Goal: Information Seeking & Learning: Learn about a topic

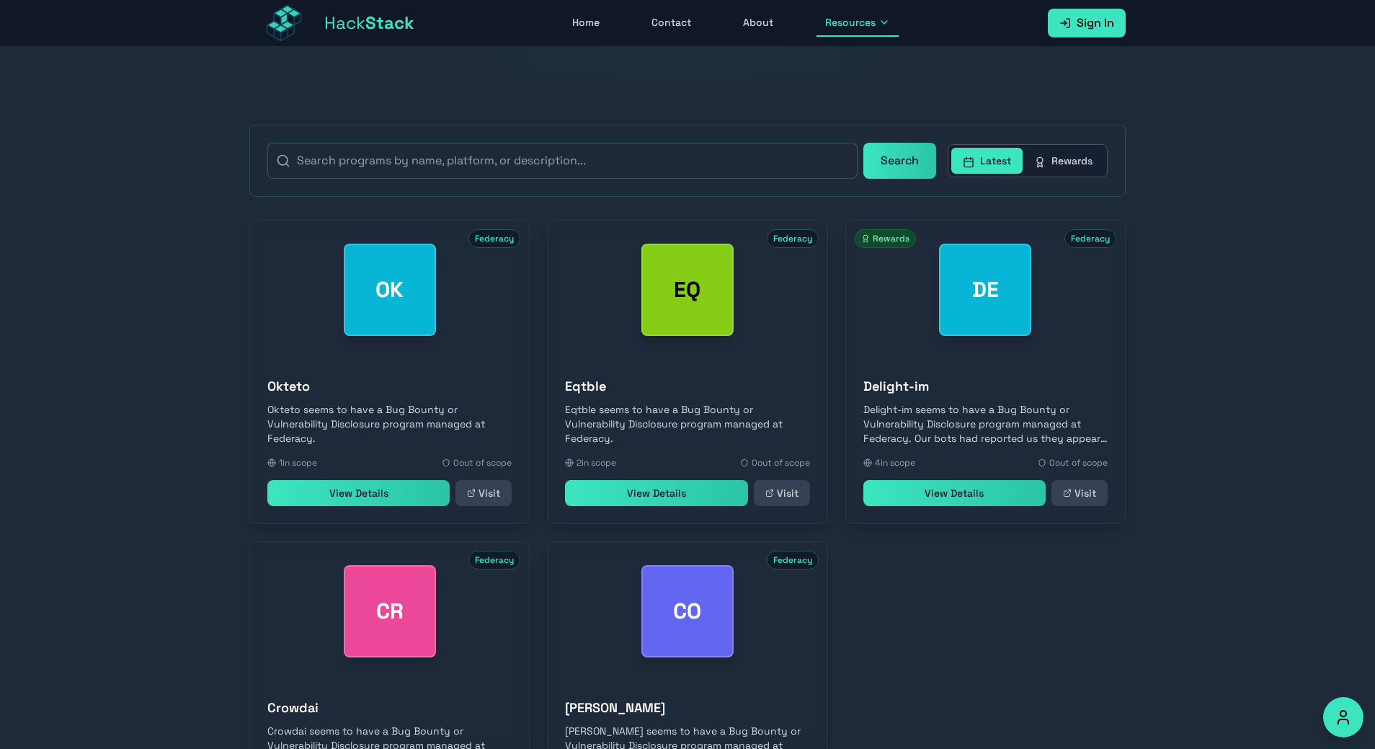
scroll to position [448, 0]
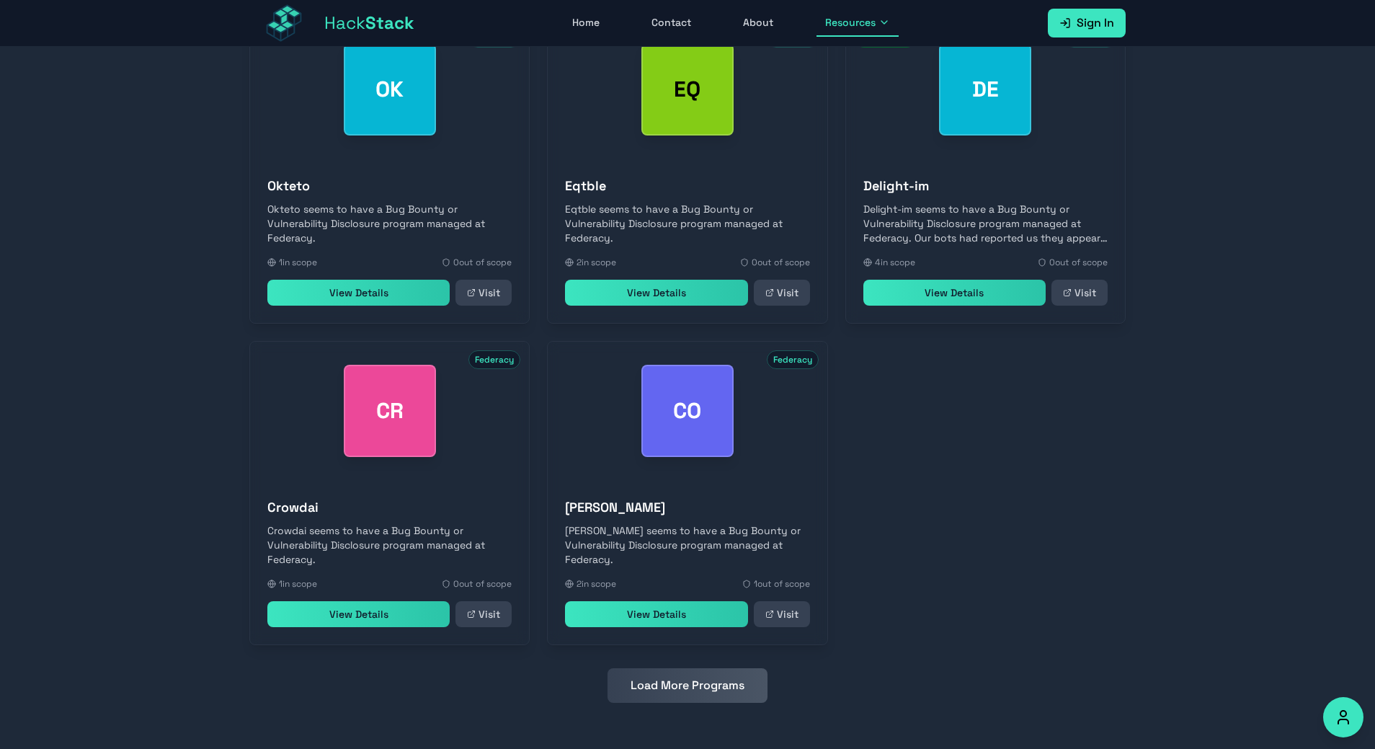
click at [688, 686] on button "Load More Programs" at bounding box center [687, 685] width 160 height 35
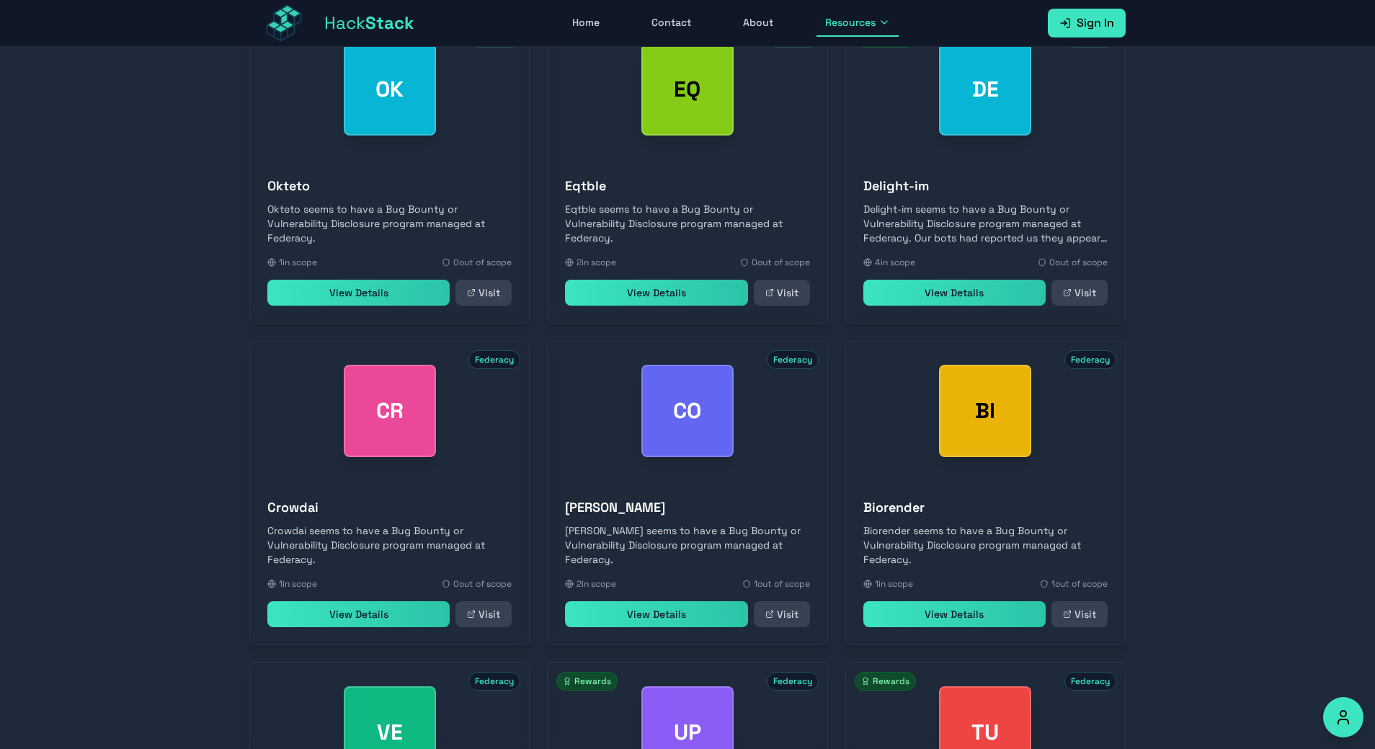
scroll to position [160, 0]
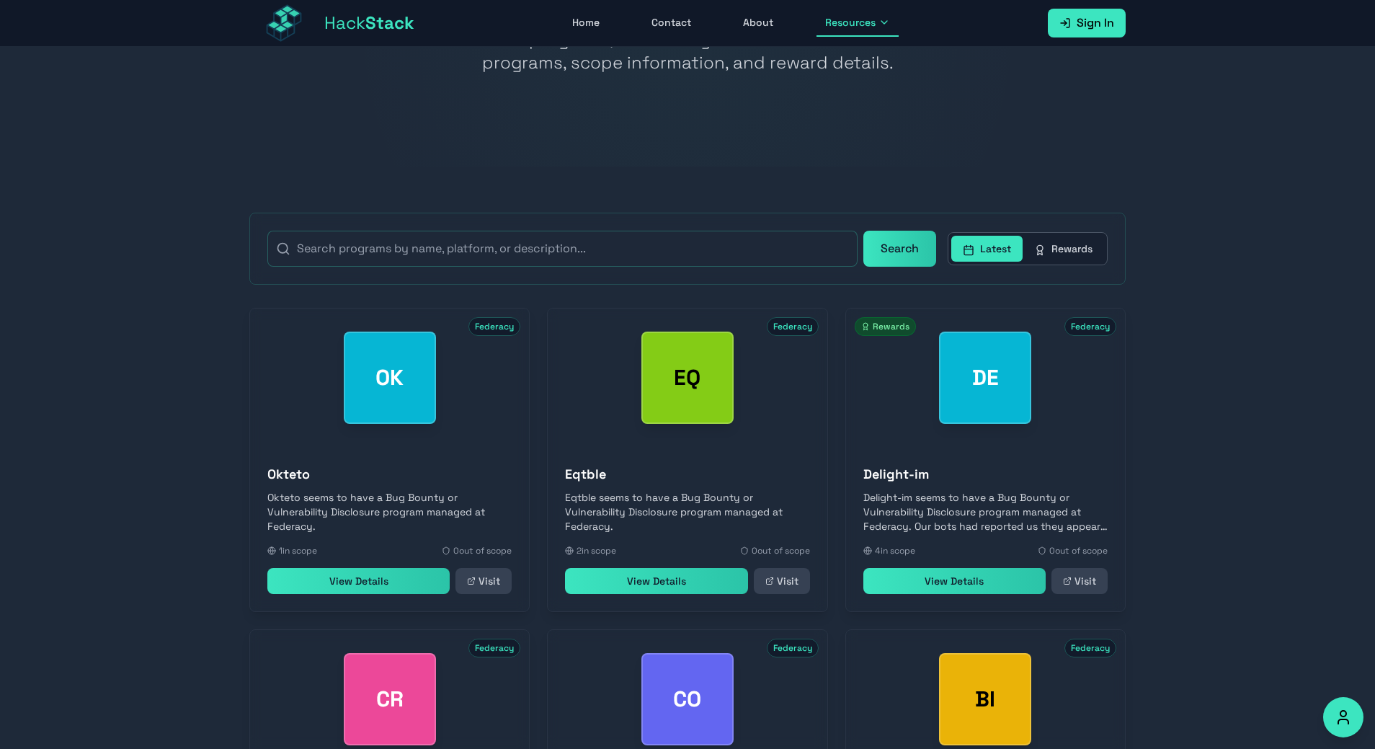
click at [993, 579] on link "View Details" at bounding box center [954, 581] width 182 height 26
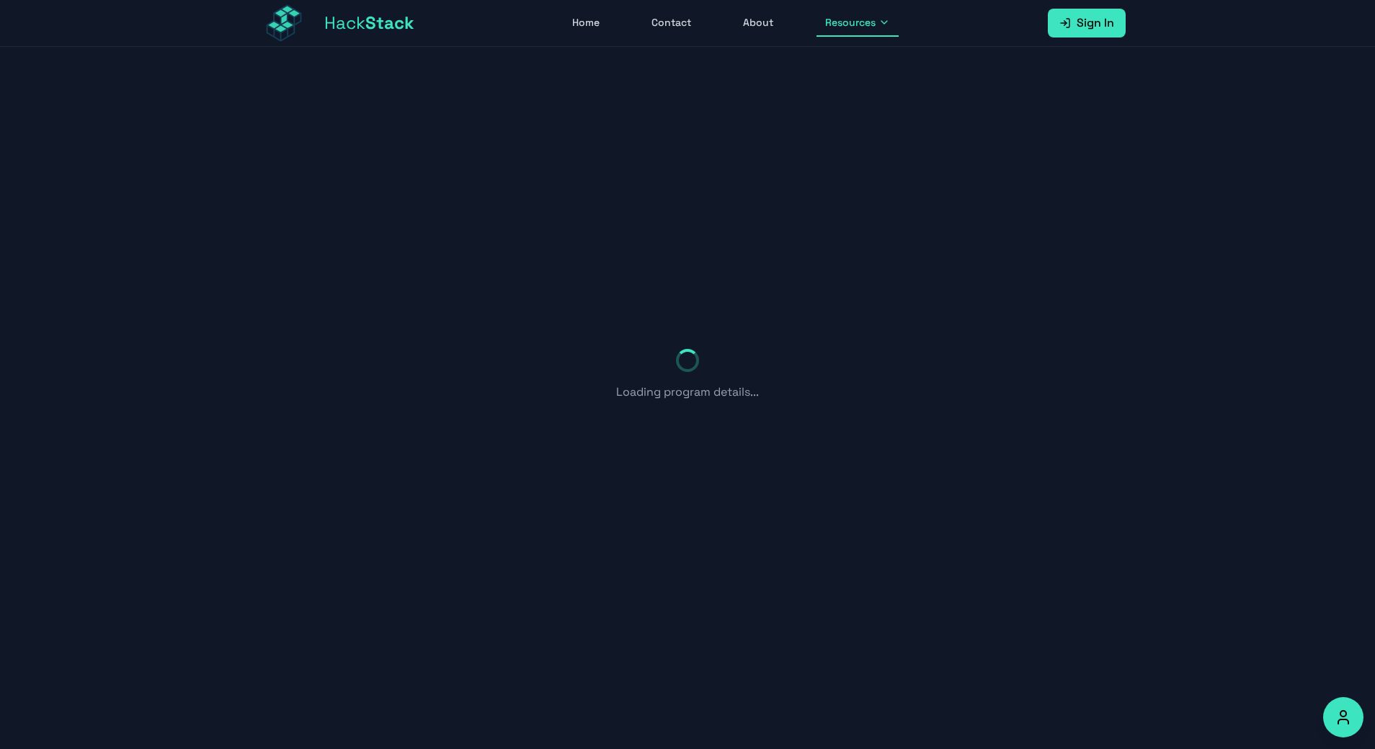
scroll to position [47, 0]
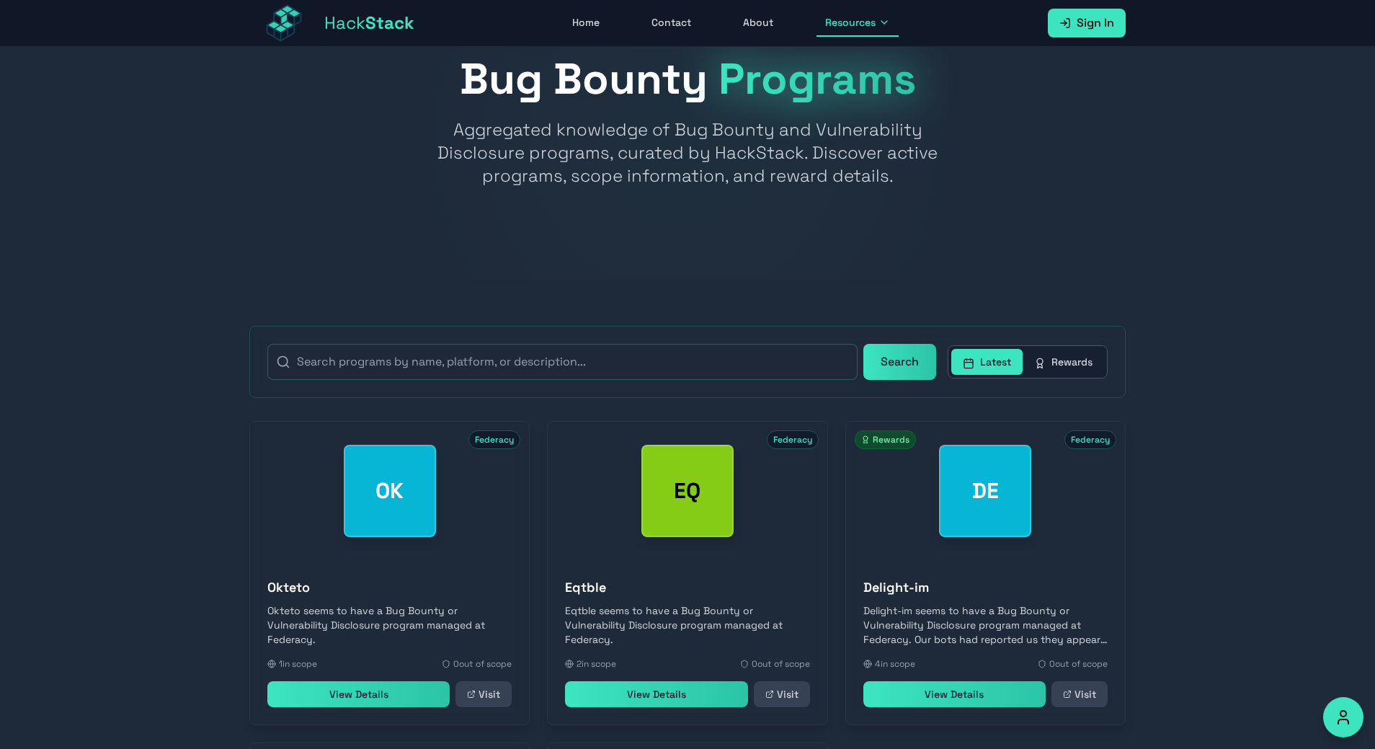
scroll to position [160, 0]
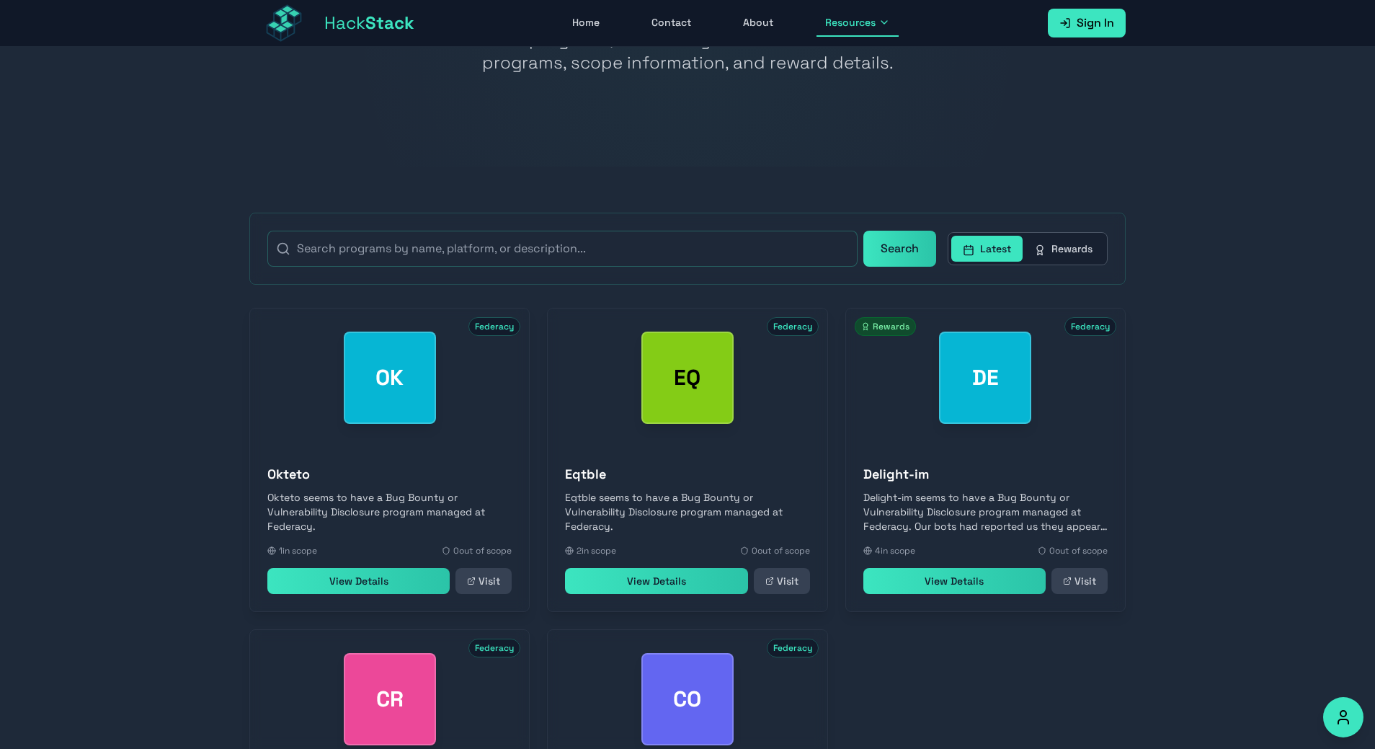
drag, startPoint x: 321, startPoint y: 550, endPoint x: 157, endPoint y: 440, distance: 197.2
click at [157, 440] on section "Search Latest Rewards OK Federacy Okteto Okteto seems to have a Bug Bounty or V…" at bounding box center [687, 601] width 1375 height 870
click at [179, 289] on section "Search Latest Rewards OK Federacy Okteto Okteto seems to have a Bug Bounty or V…" at bounding box center [687, 601] width 1375 height 870
click at [634, 19] on div "Home Contact About Resources" at bounding box center [730, 22] width 633 height 27
click at [605, 20] on link "Home" at bounding box center [585, 22] width 45 height 27
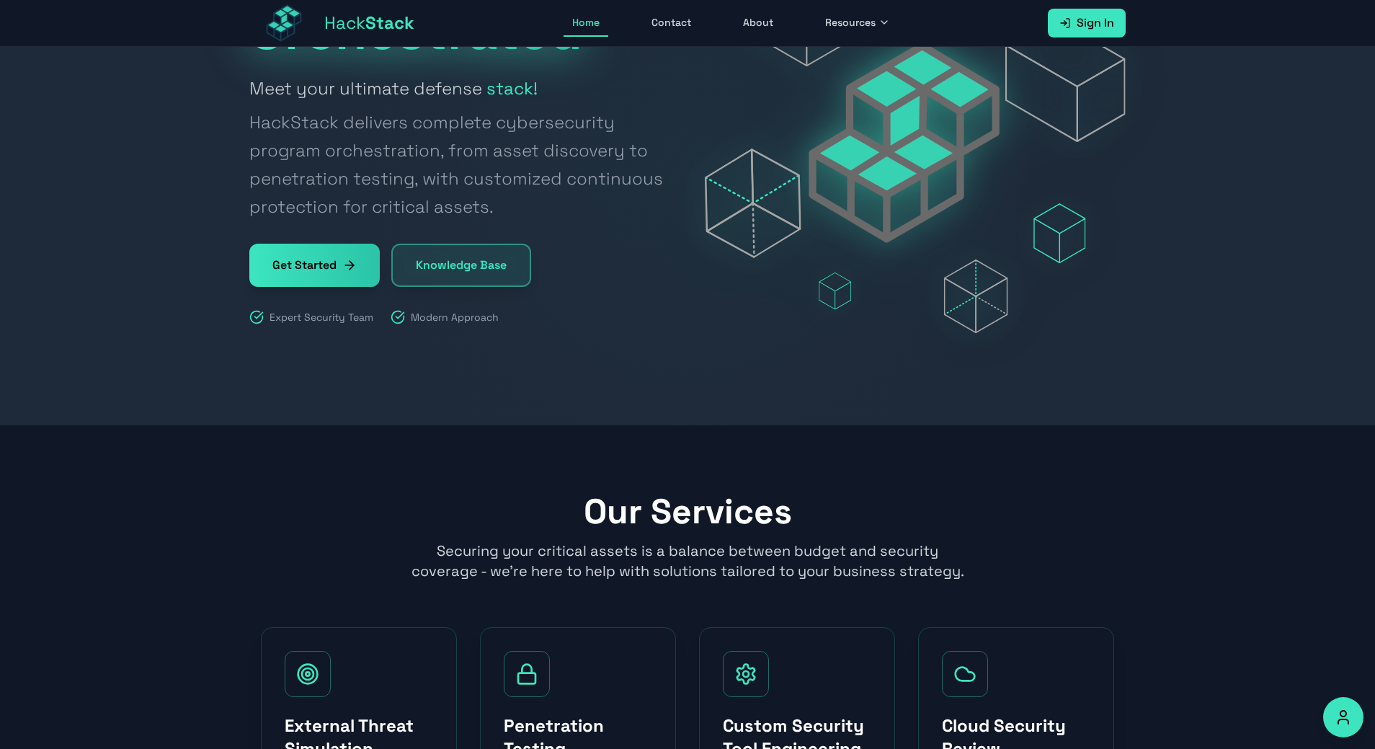
click at [834, 27] on span "Resources" at bounding box center [850, 22] width 50 height 14
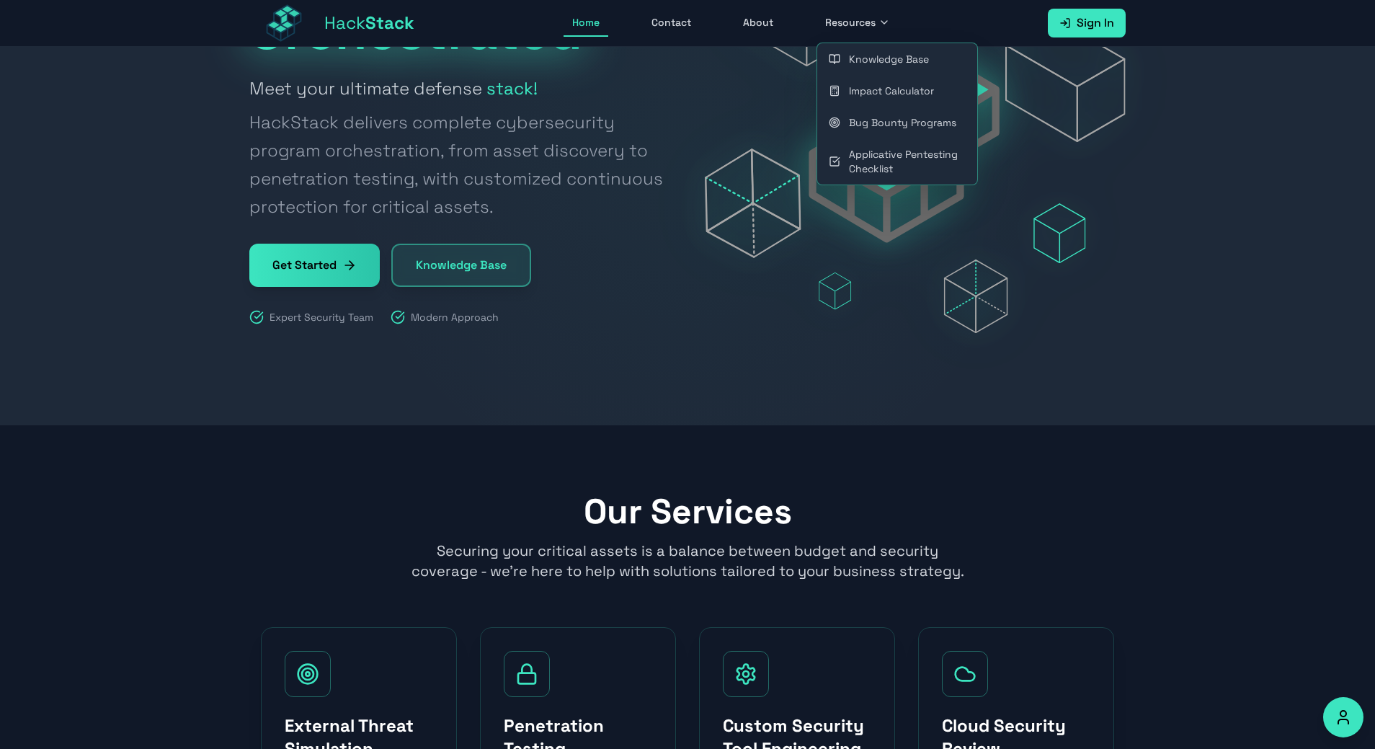
click at [851, 103] on link "Impact Calculator" at bounding box center [897, 91] width 160 height 32
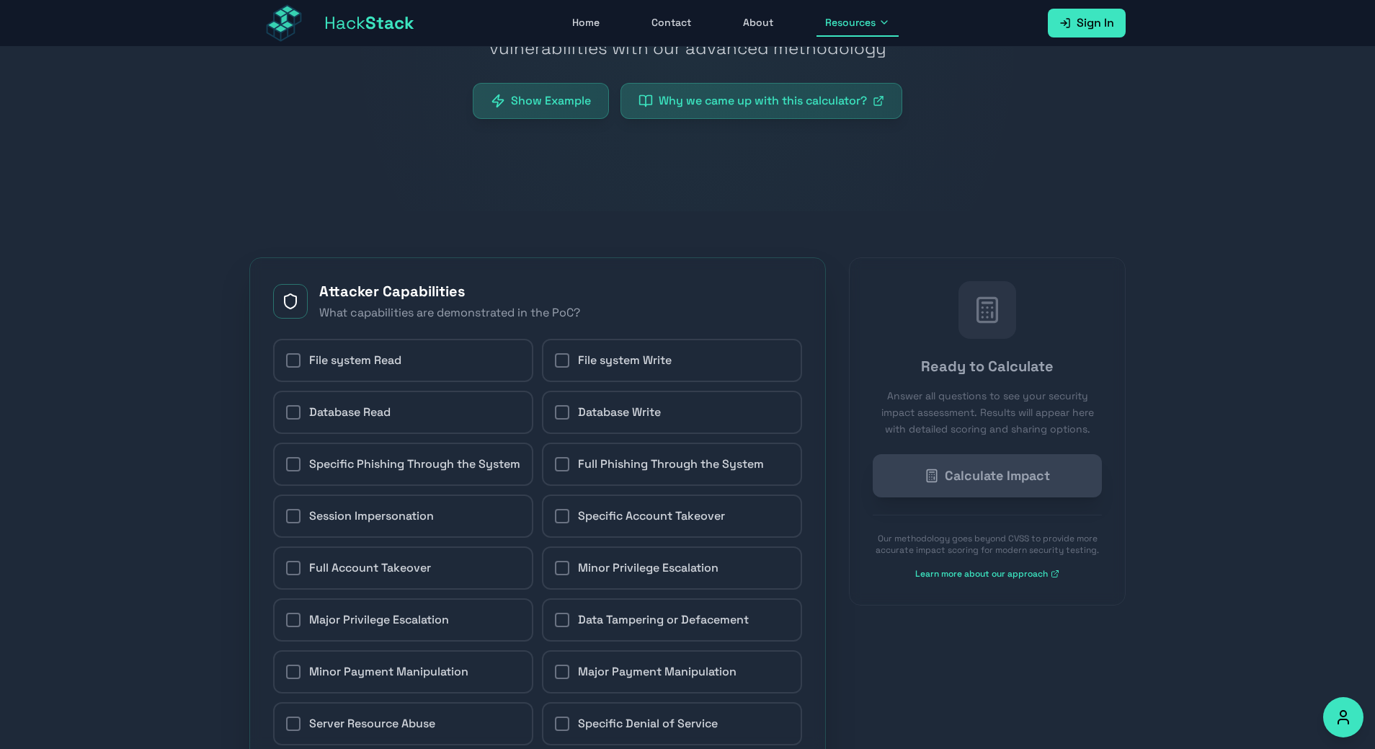
click at [360, 357] on span "File system Read" at bounding box center [355, 360] width 92 height 17
click at [286, 360] on input "File system Read" at bounding box center [285, 360] width 1 height 1
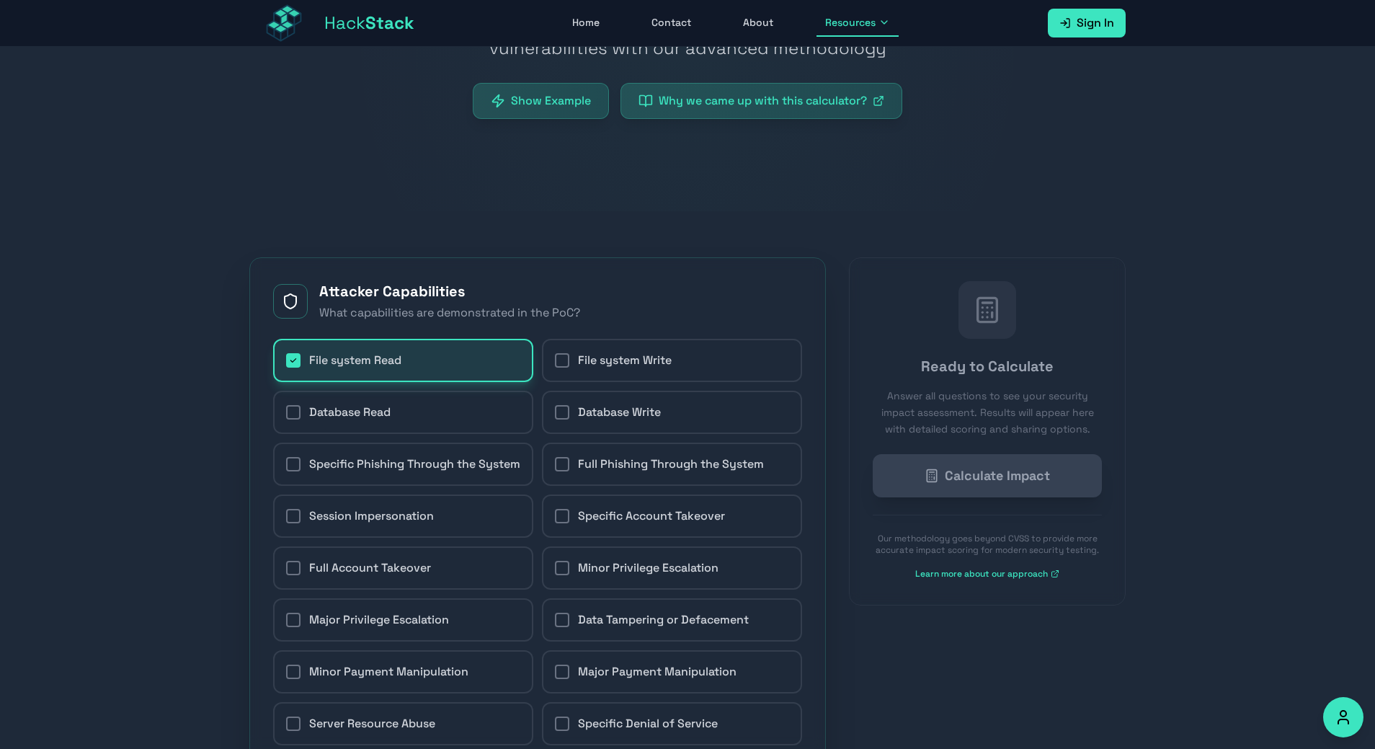
click at [360, 357] on span "File system Read" at bounding box center [355, 360] width 92 height 17
click at [286, 360] on input "File system Read" at bounding box center [285, 360] width 1 height 1
checkbox input "false"
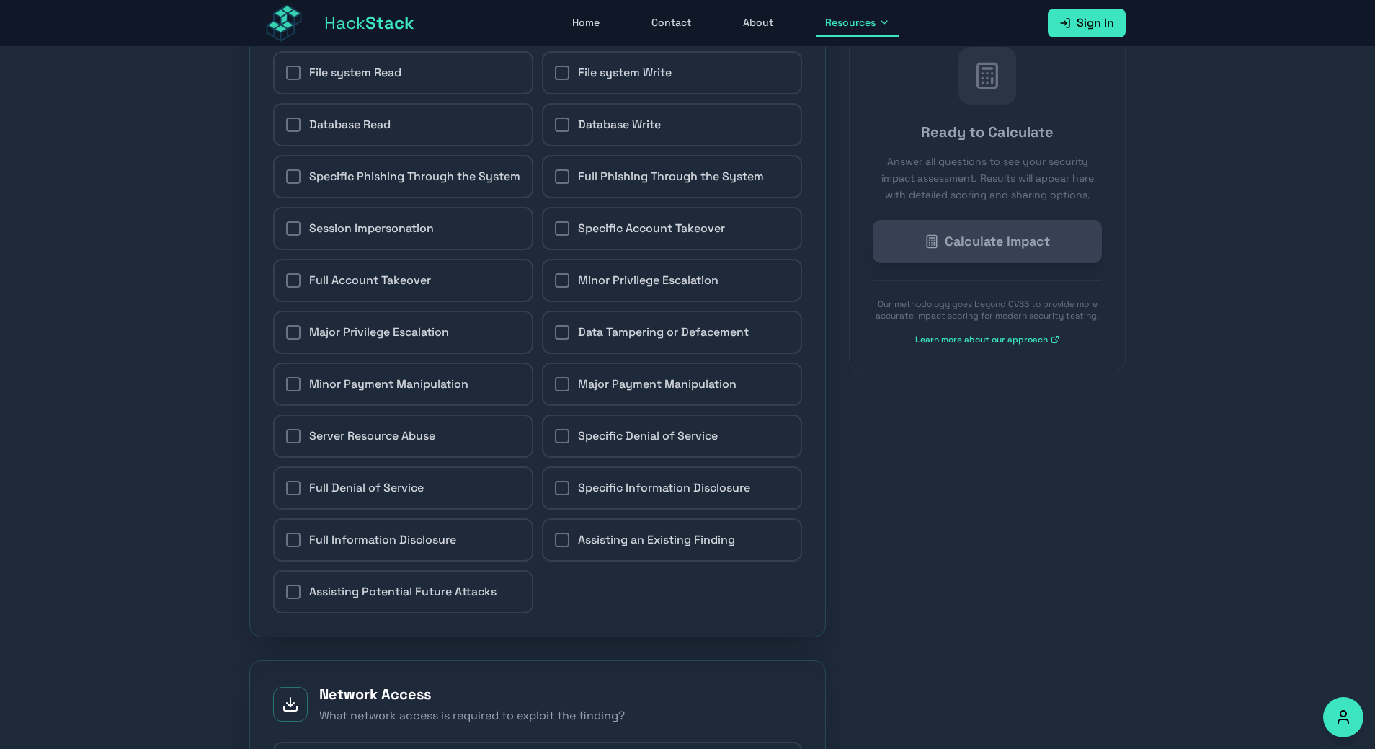
scroll to position [448, 0]
click at [370, 288] on span "Full Account Takeover" at bounding box center [370, 279] width 122 height 17
click at [286, 280] on input "Full Account Takeover" at bounding box center [285, 280] width 1 height 1
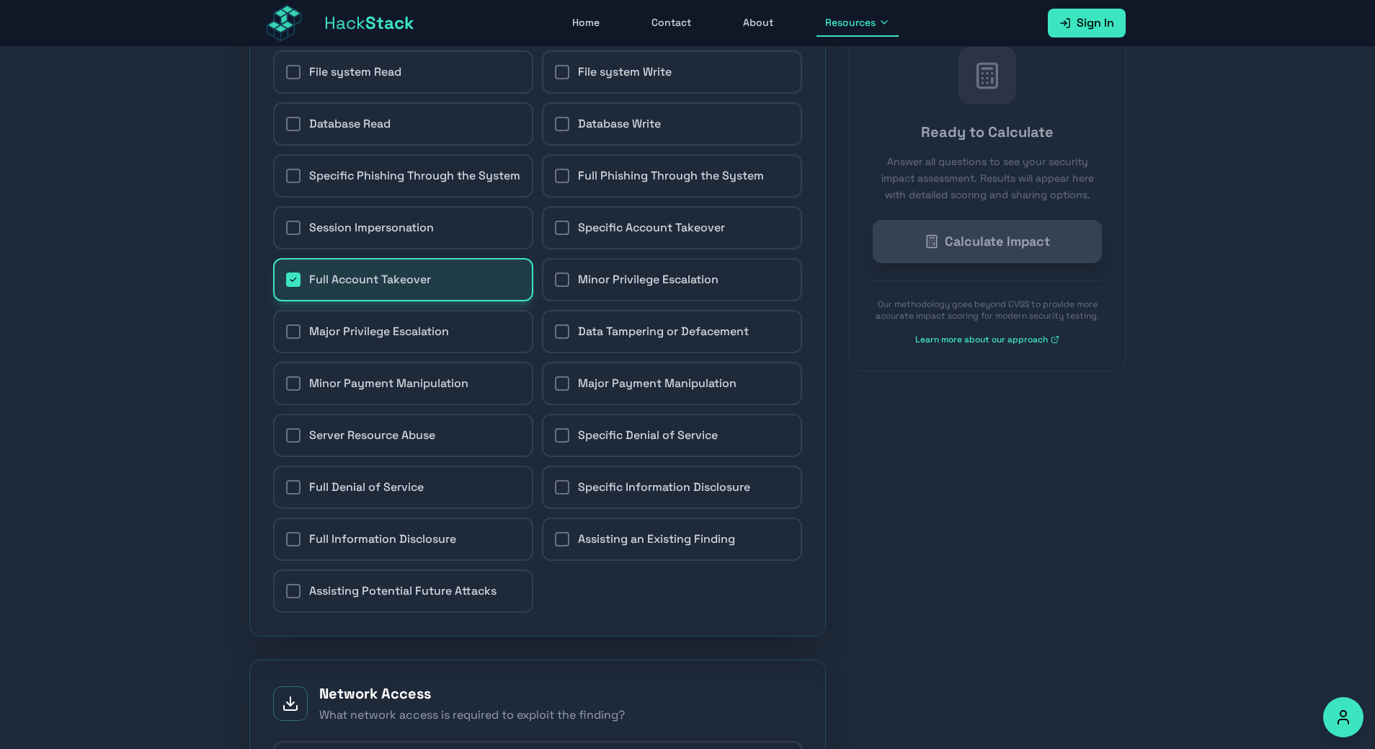
click at [515, 290] on label "Full Account Takeover" at bounding box center [403, 279] width 260 height 43
click at [286, 280] on input "Full Account Takeover" at bounding box center [285, 280] width 1 height 1
checkbox input "false"
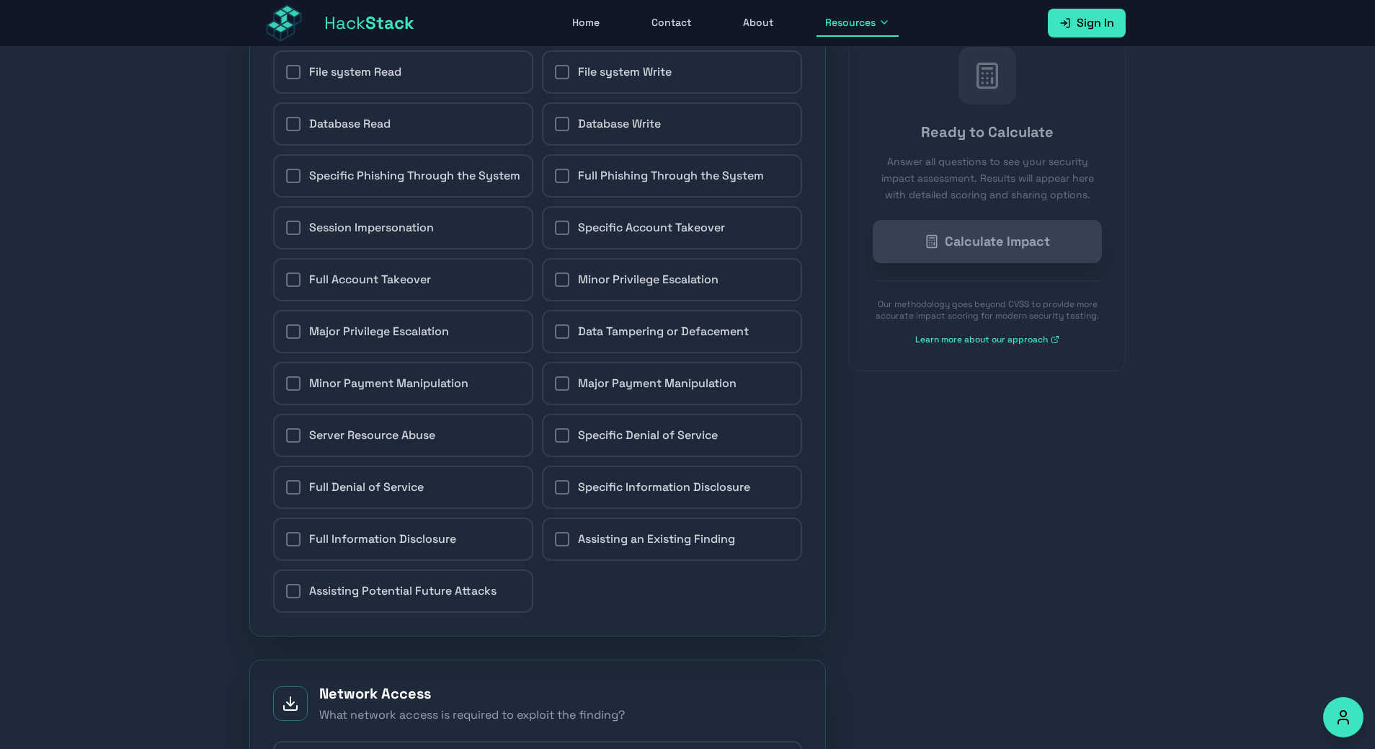
click at [585, 249] on label "Specific Account Takeover" at bounding box center [672, 227] width 260 height 43
click at [555, 228] on input "Specific Account Takeover" at bounding box center [554, 228] width 1 height 1
checkbox input "true"
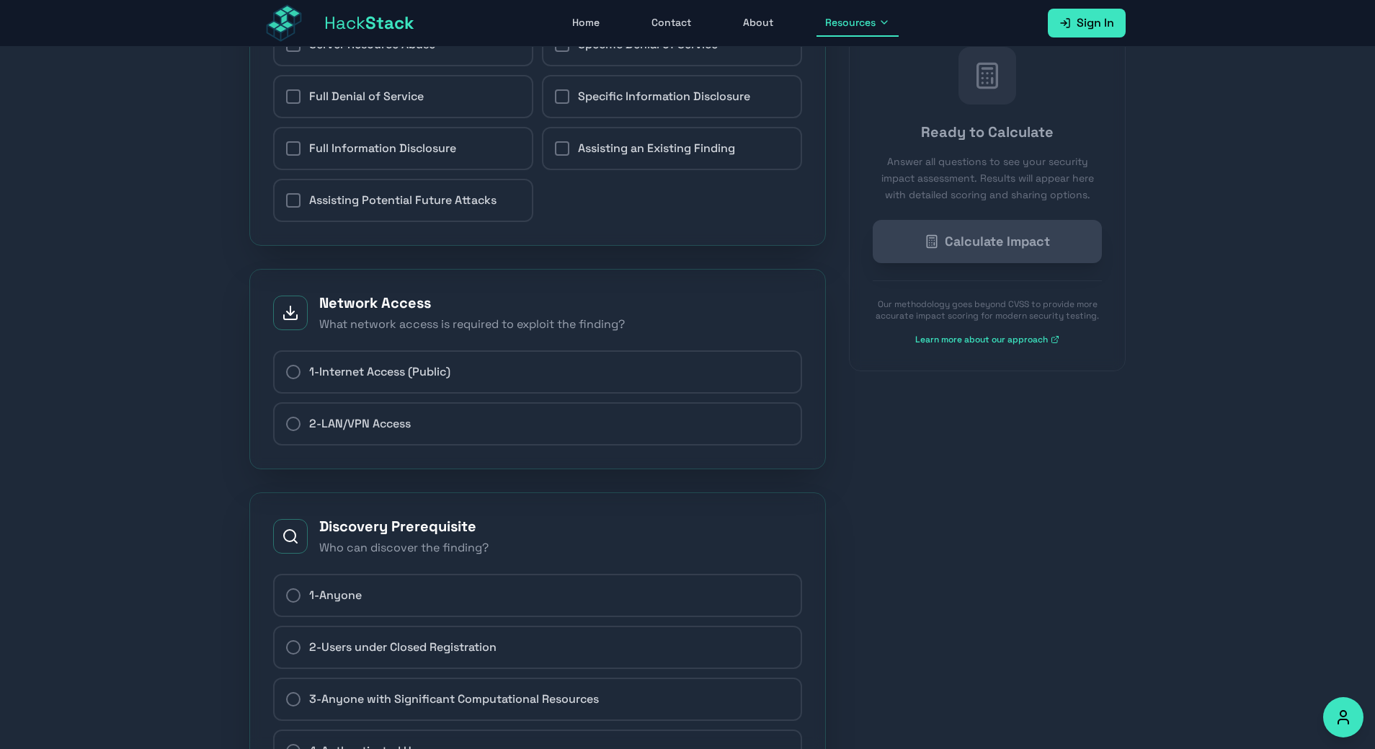
scroll to position [881, 0]
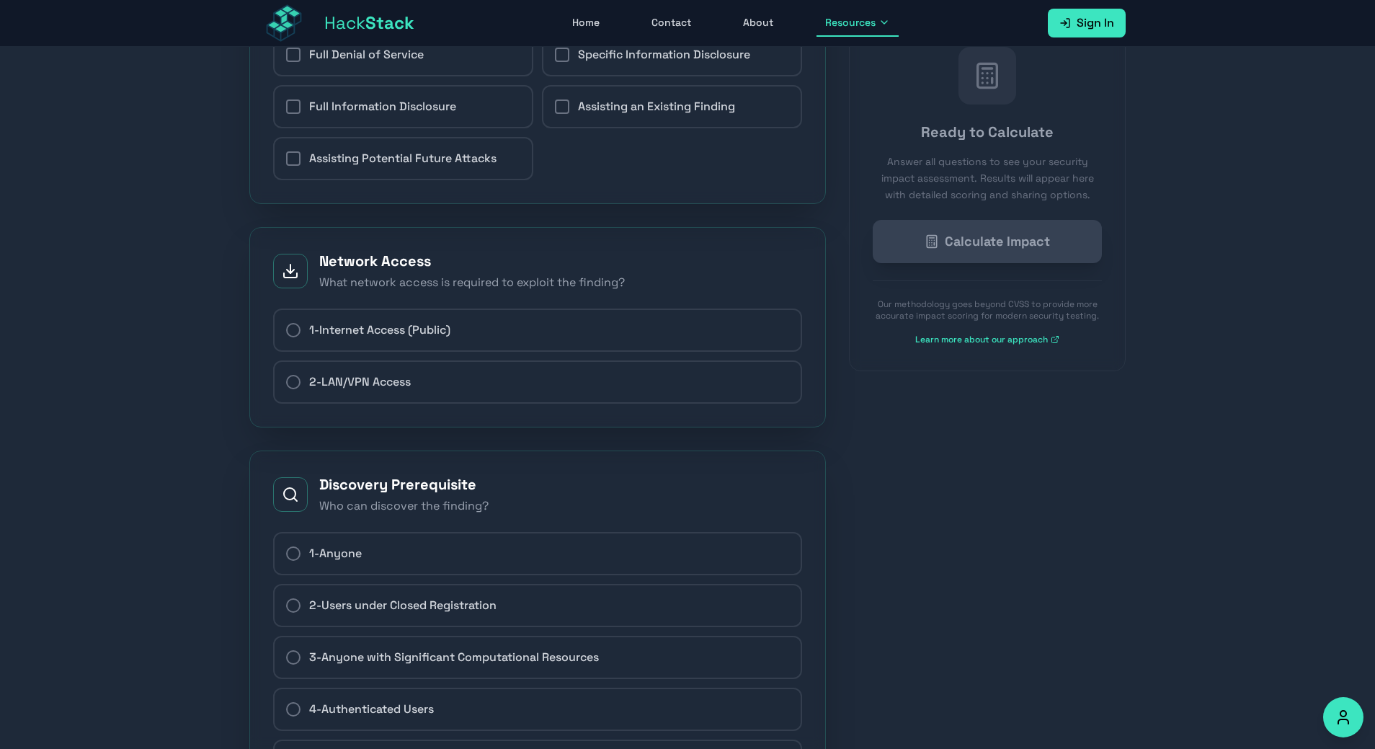
click at [521, 339] on label "1 - Internet Access (Public)" at bounding box center [537, 329] width 529 height 43
click at [286, 331] on input "1 - Internet Access (Public)" at bounding box center [285, 330] width 1 height 1
radio input "true"
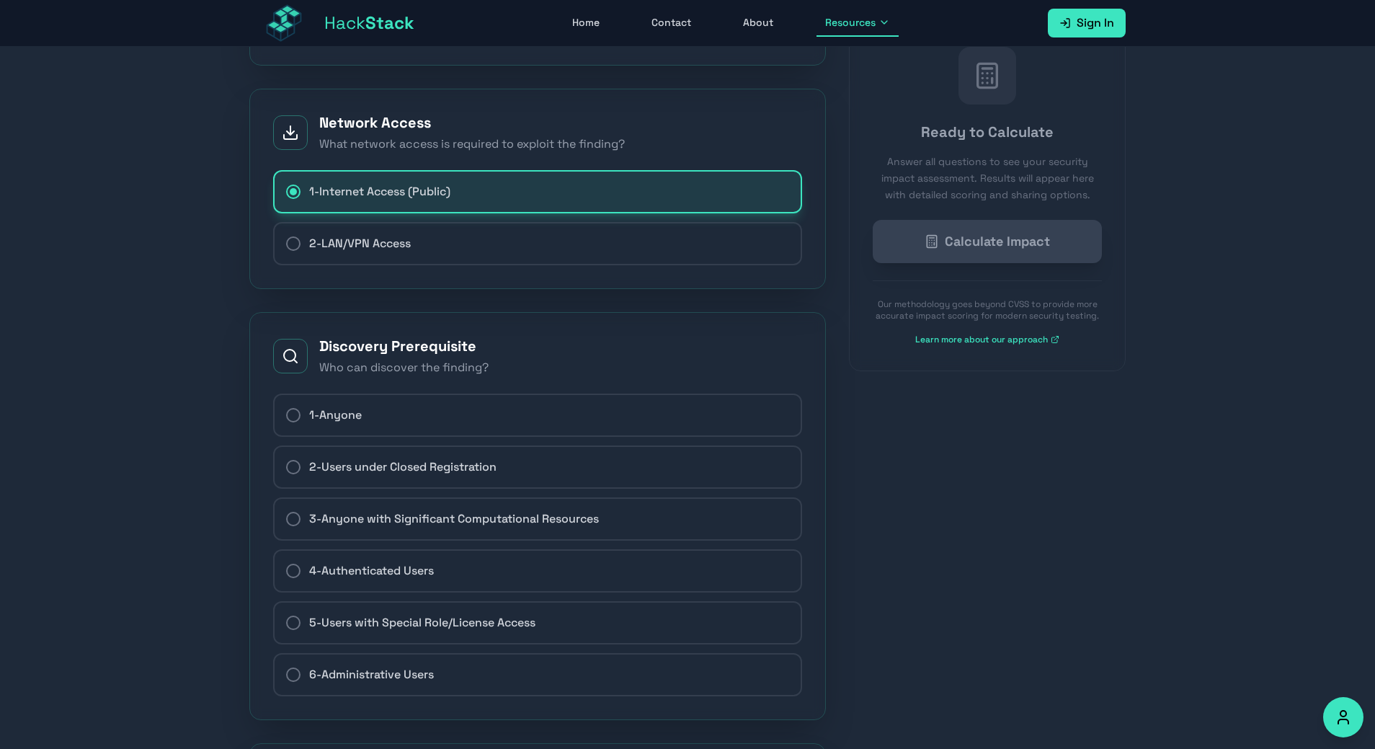
scroll to position [1169, 0]
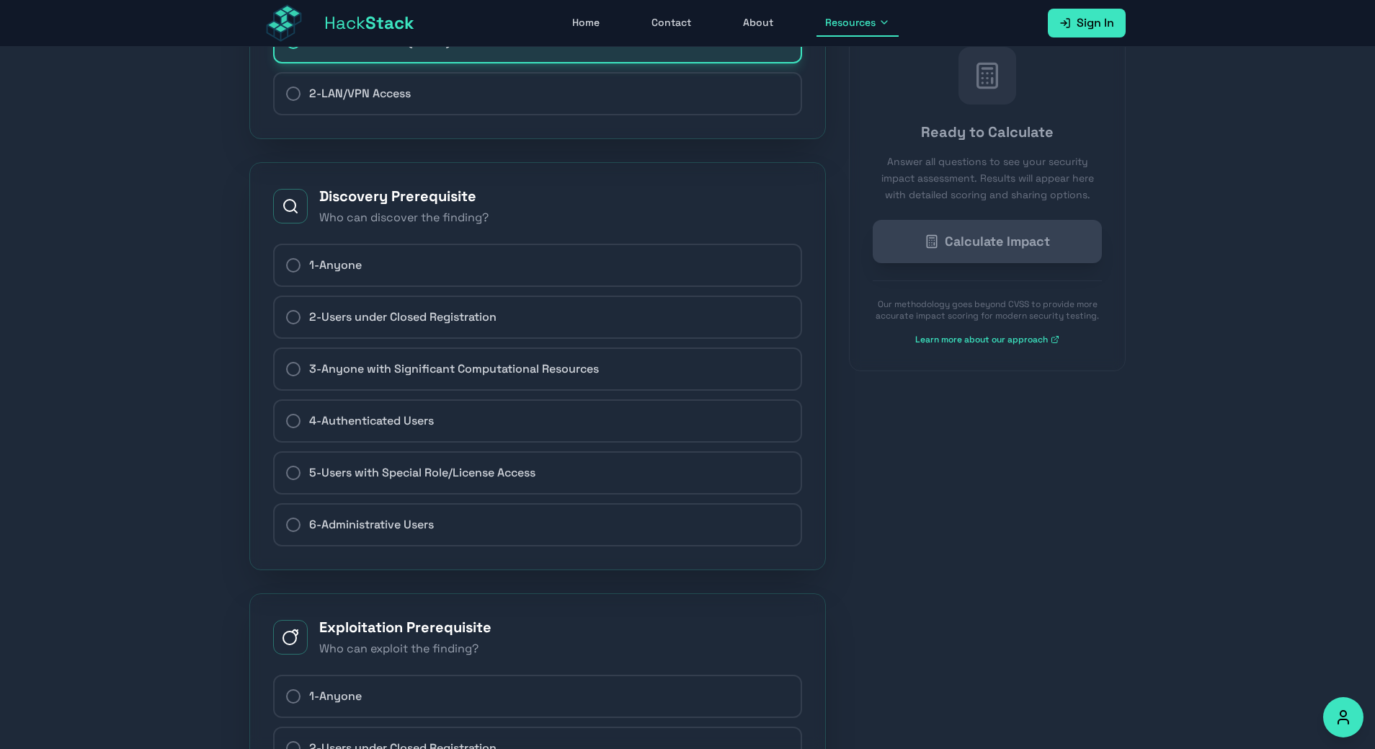
click at [506, 287] on label "1 - Anyone" at bounding box center [537, 265] width 529 height 43
click at [286, 266] on input "1 - Anyone" at bounding box center [285, 265] width 1 height 1
radio input "true"
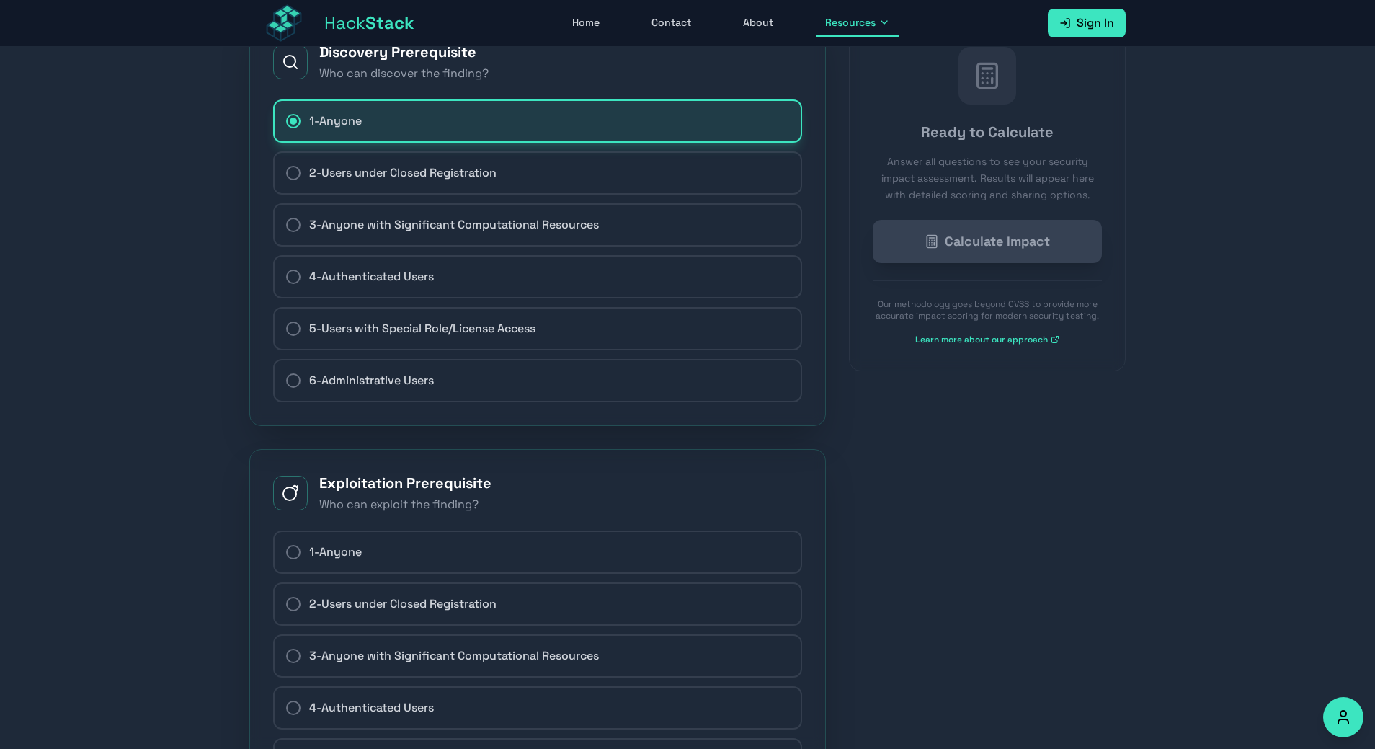
click at [465, 282] on label "4 - Authenticated Users" at bounding box center [537, 276] width 529 height 43
click at [286, 277] on input "4 - Authenticated Users" at bounding box center [285, 277] width 1 height 1
radio input "true"
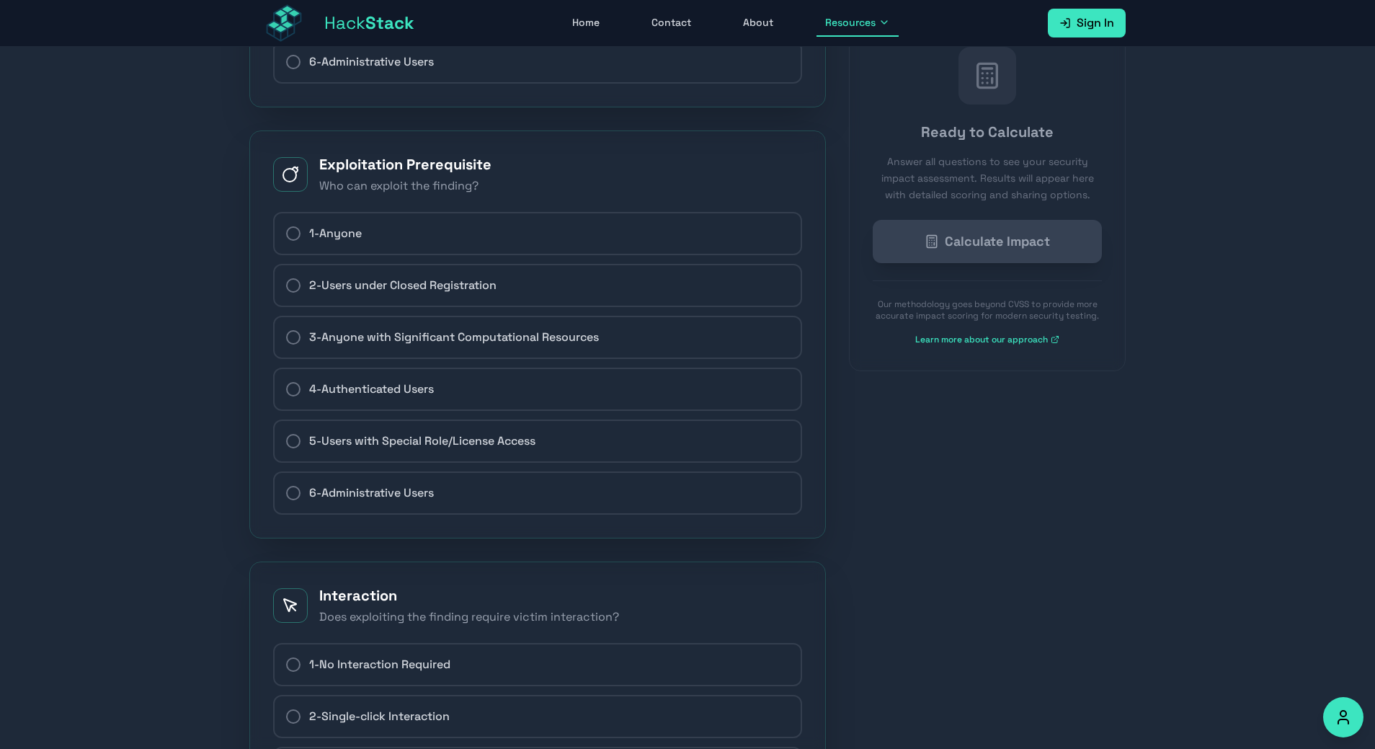
scroll to position [1673, 0]
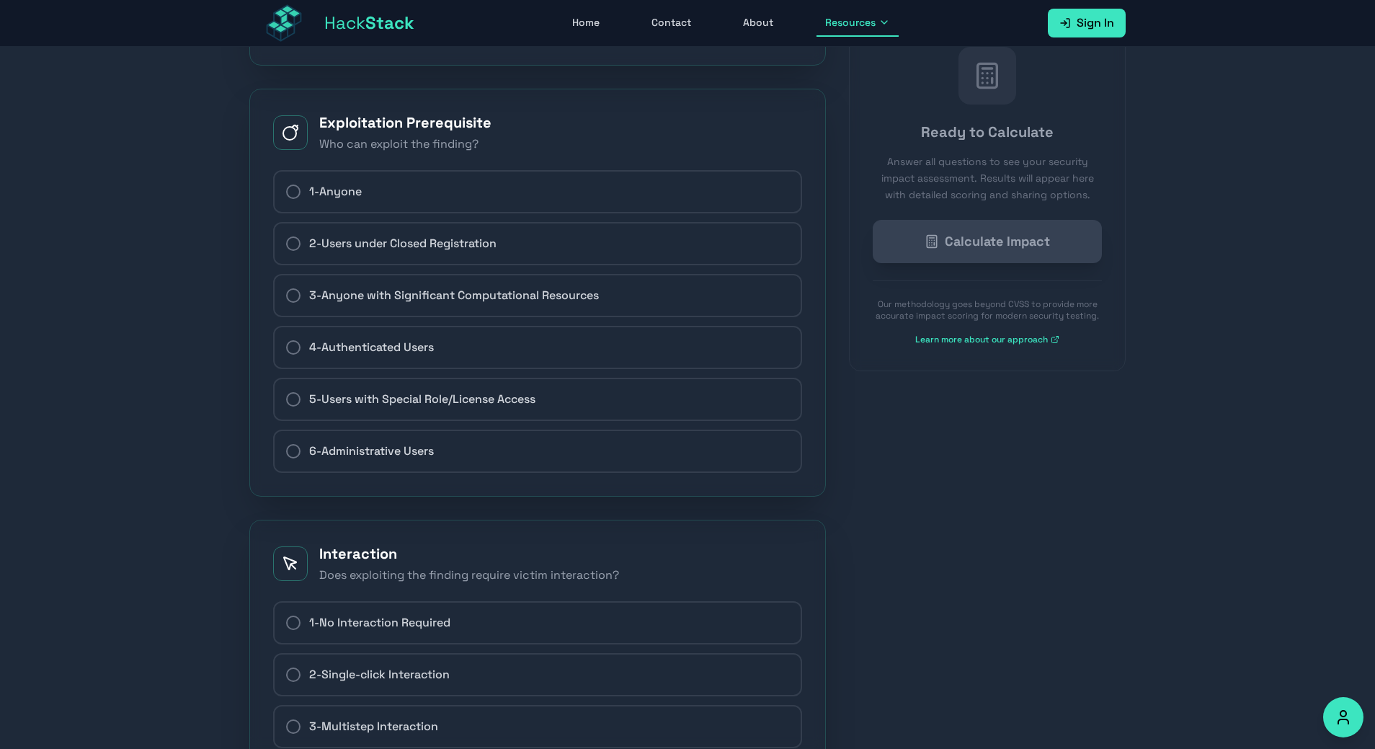
click at [434, 213] on label "1 - Anyone" at bounding box center [537, 191] width 529 height 43
click at [286, 192] on input "1 - Anyone" at bounding box center [285, 192] width 1 height 1
radio input "true"
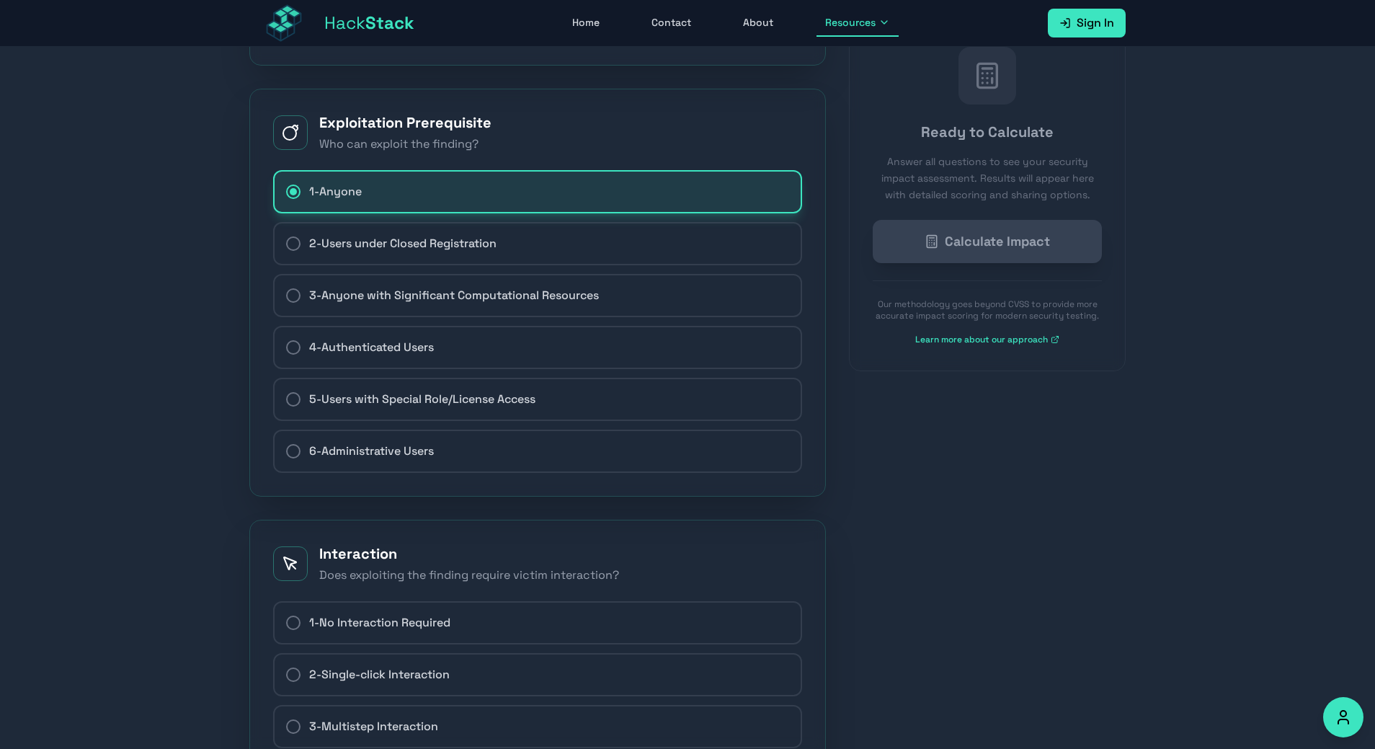
click at [429, 252] on span "2 - Users under Closed Registration" at bounding box center [402, 243] width 187 height 17
click at [286, 244] on input "2 - Users under Closed Registration" at bounding box center [285, 244] width 1 height 1
radio input "true"
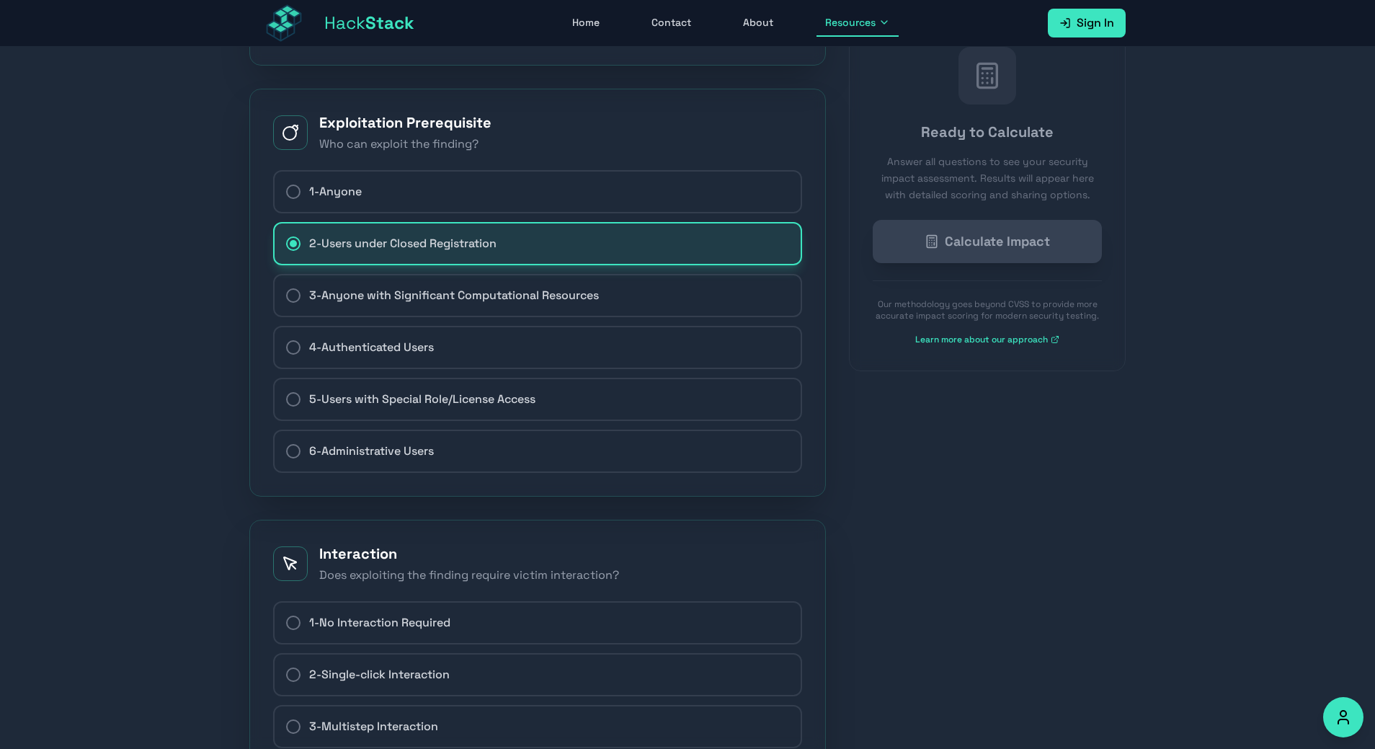
scroll to position [1961, 0]
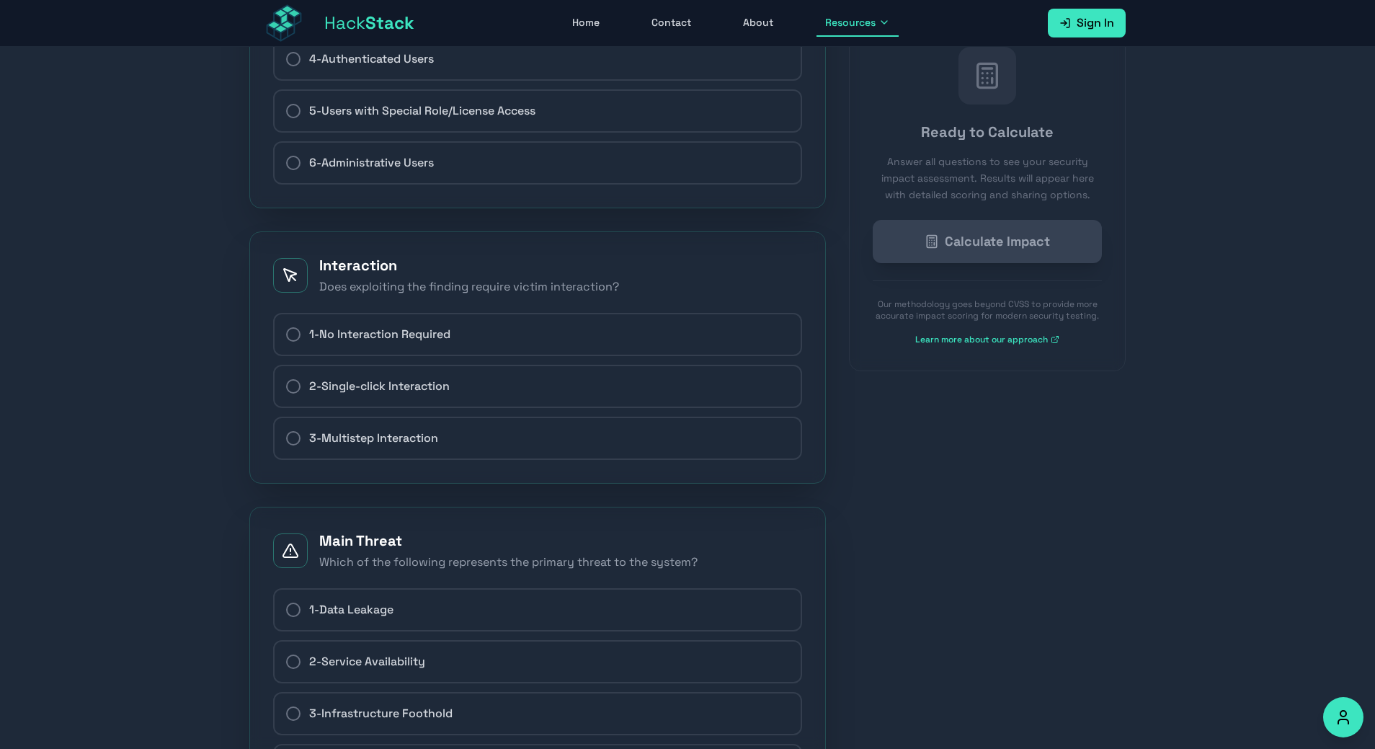
click at [408, 338] on label "1 - No Interaction Required" at bounding box center [537, 334] width 529 height 43
click at [286, 335] on input "1 - No Interaction Required" at bounding box center [285, 334] width 1 height 1
radio input "true"
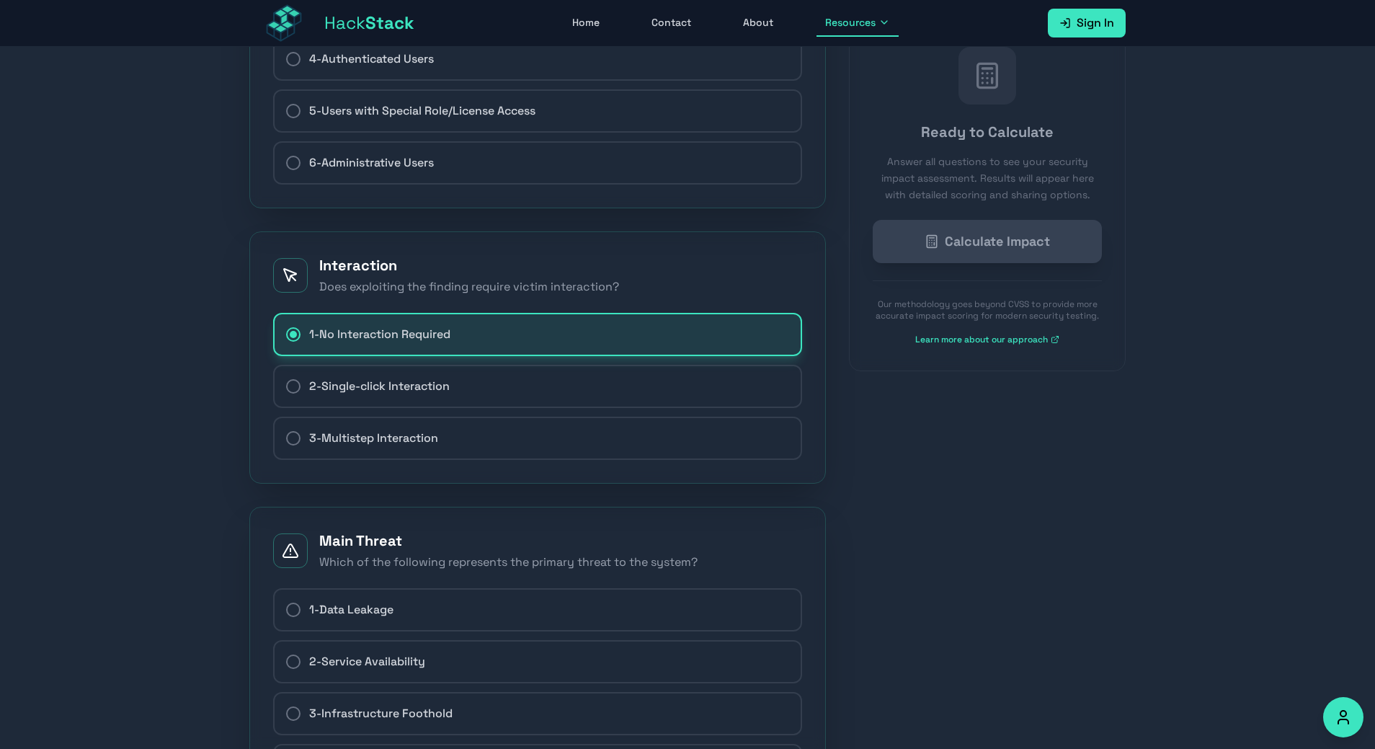
scroll to position [2250, 0]
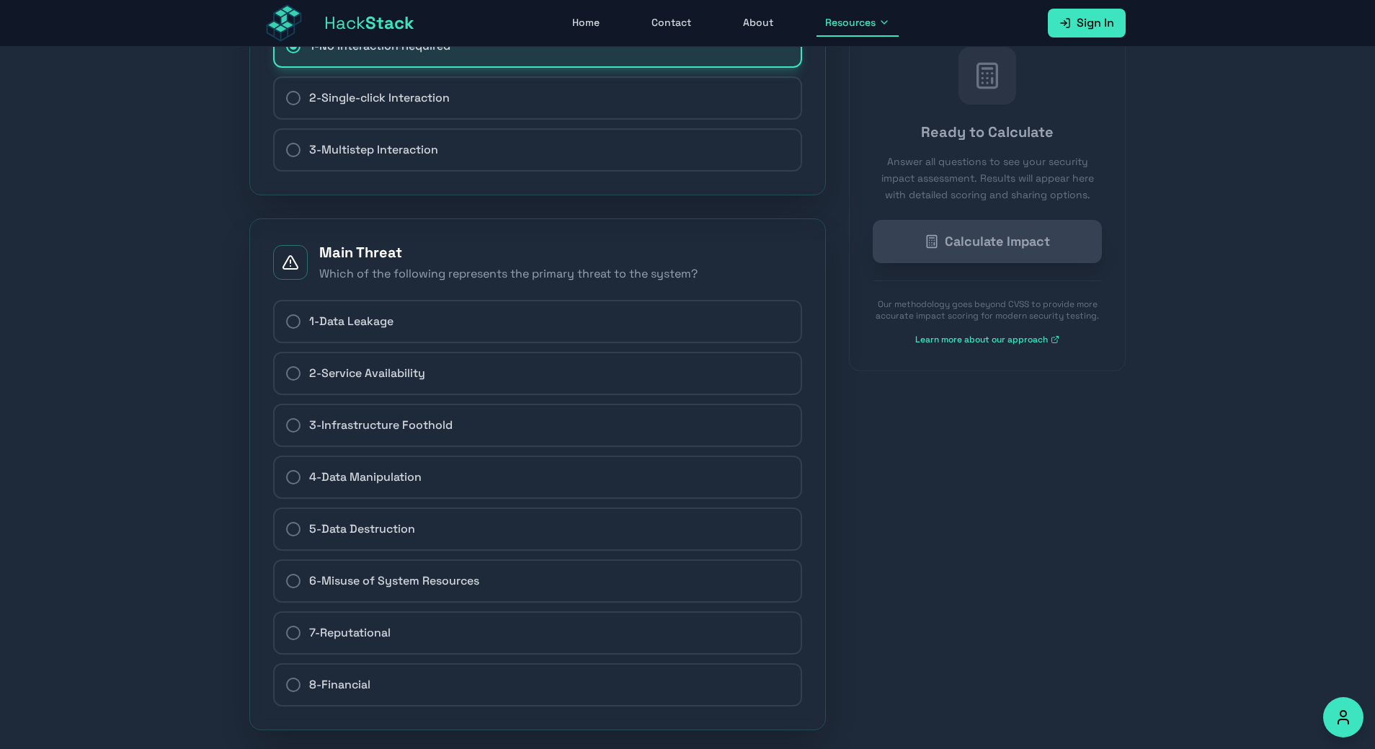
click at [408, 338] on label "1 - Data Leakage" at bounding box center [537, 321] width 529 height 43
click at [286, 322] on input "1 - Data Leakage" at bounding box center [285, 321] width 1 height 1
radio input "true"
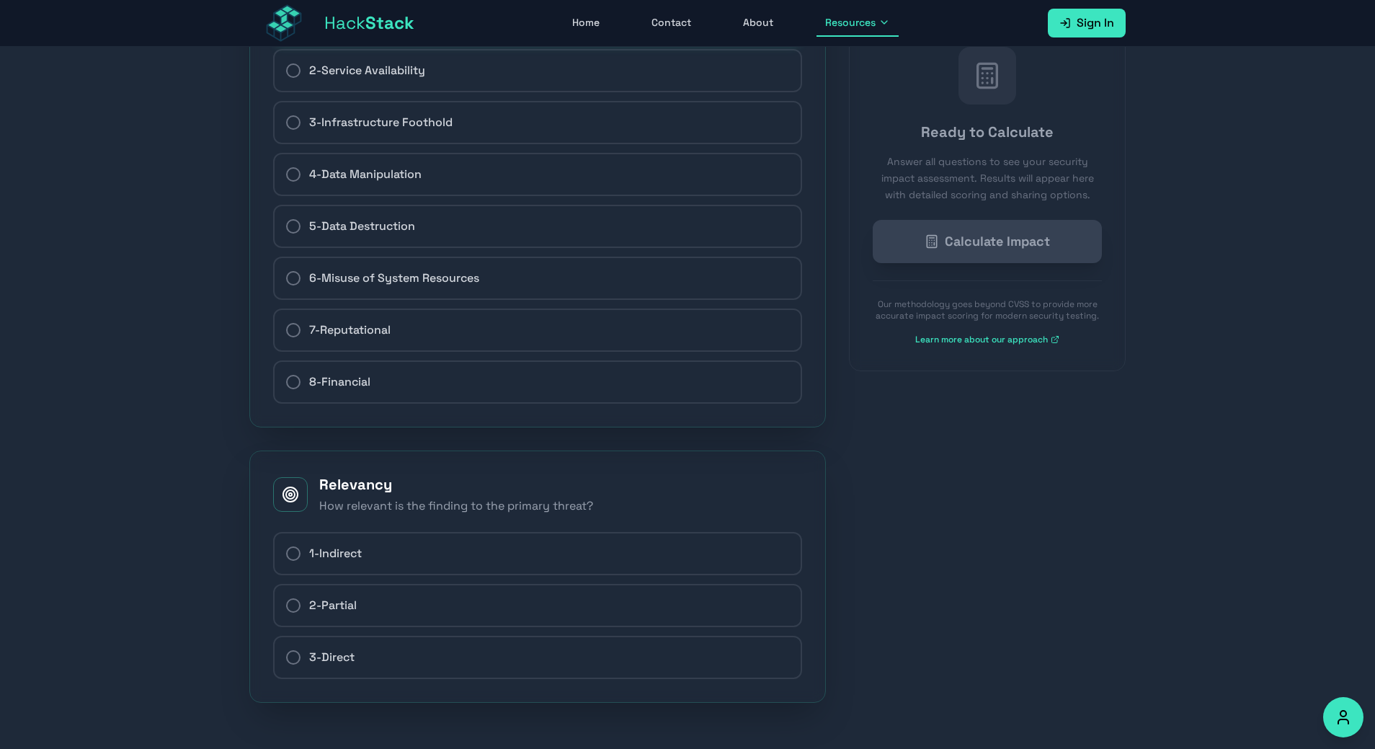
scroll to position [2569, 0]
click at [398, 553] on label "1 - Indirect" at bounding box center [537, 553] width 529 height 43
click at [286, 553] on input "1 - Indirect" at bounding box center [285, 553] width 1 height 1
radio input "true"
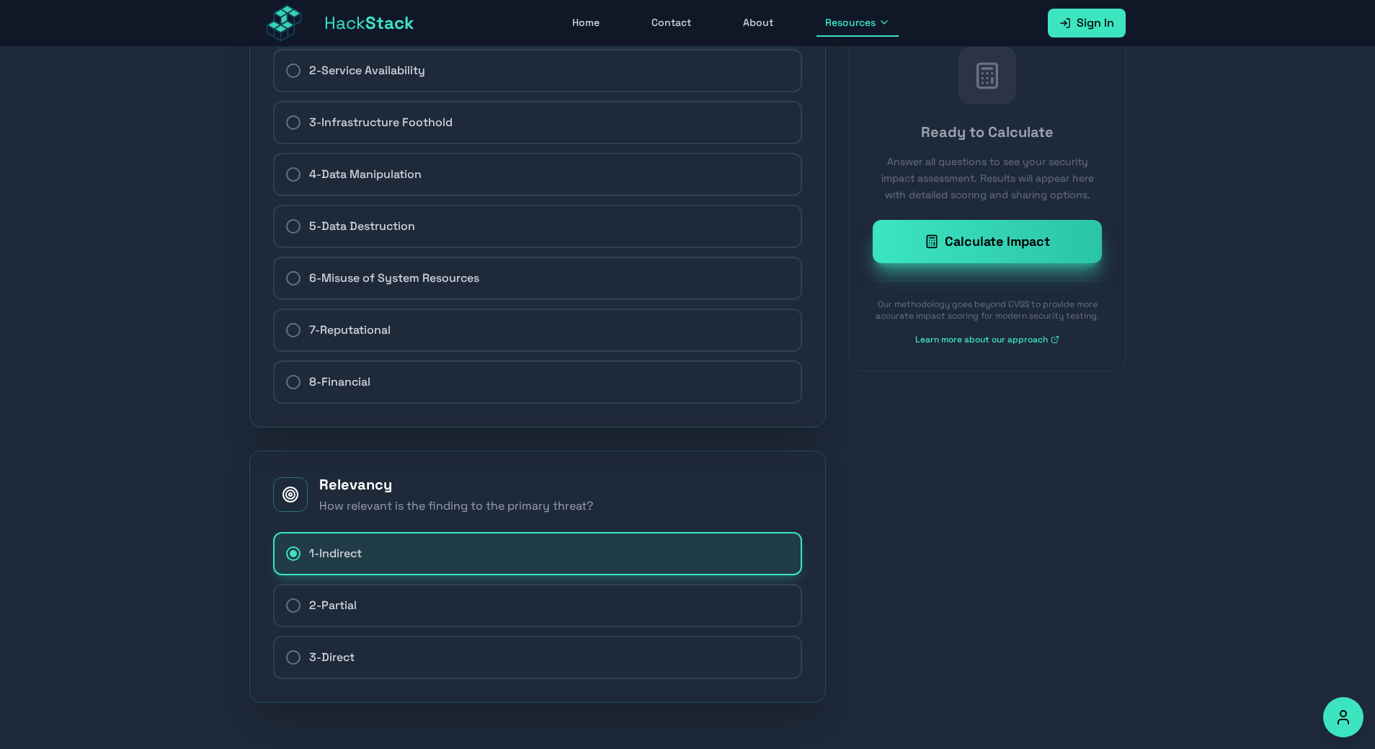
click at [888, 258] on button "Calculate Impact" at bounding box center [987, 241] width 229 height 43
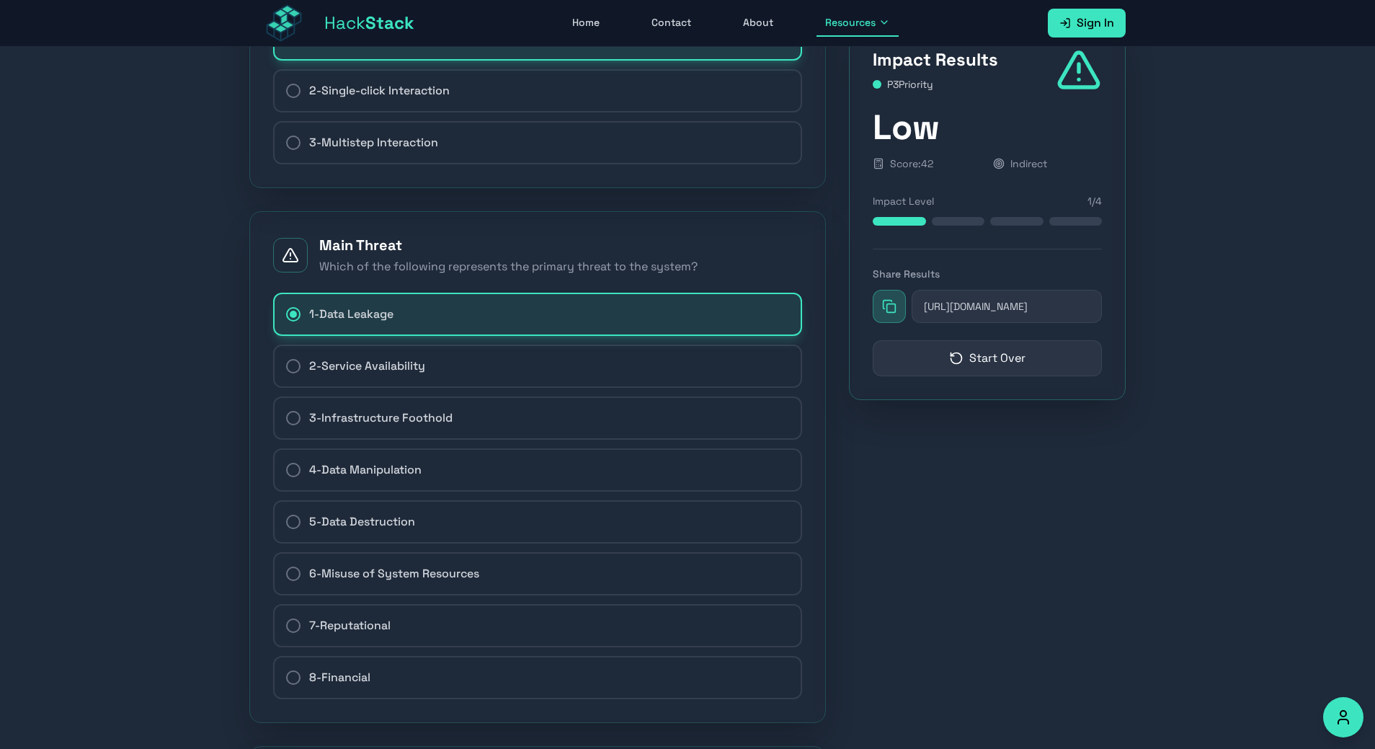
scroll to position [2137, 0]
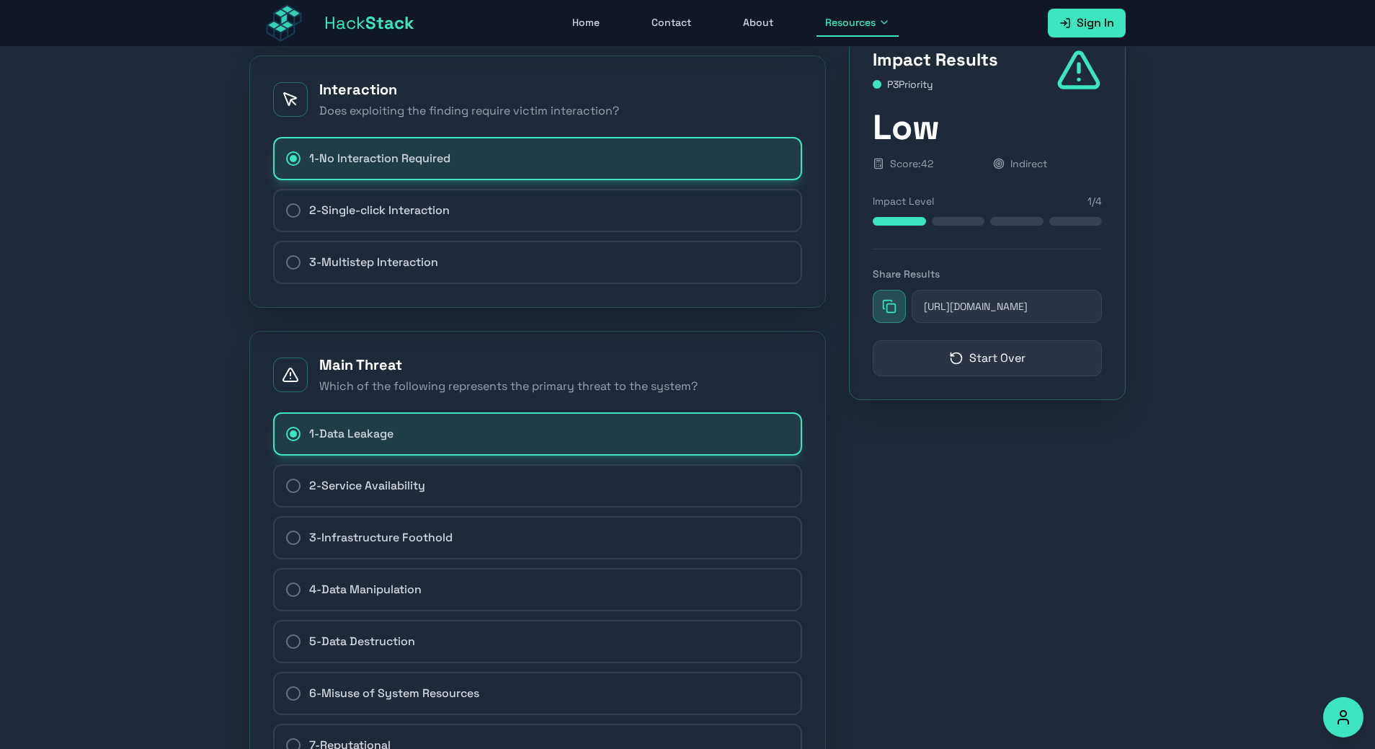
click at [640, 491] on label "2 - Service Availability" at bounding box center [537, 485] width 529 height 43
click at [286, 486] on input "2 - Service Availability" at bounding box center [285, 486] width 1 height 1
radio input "true"
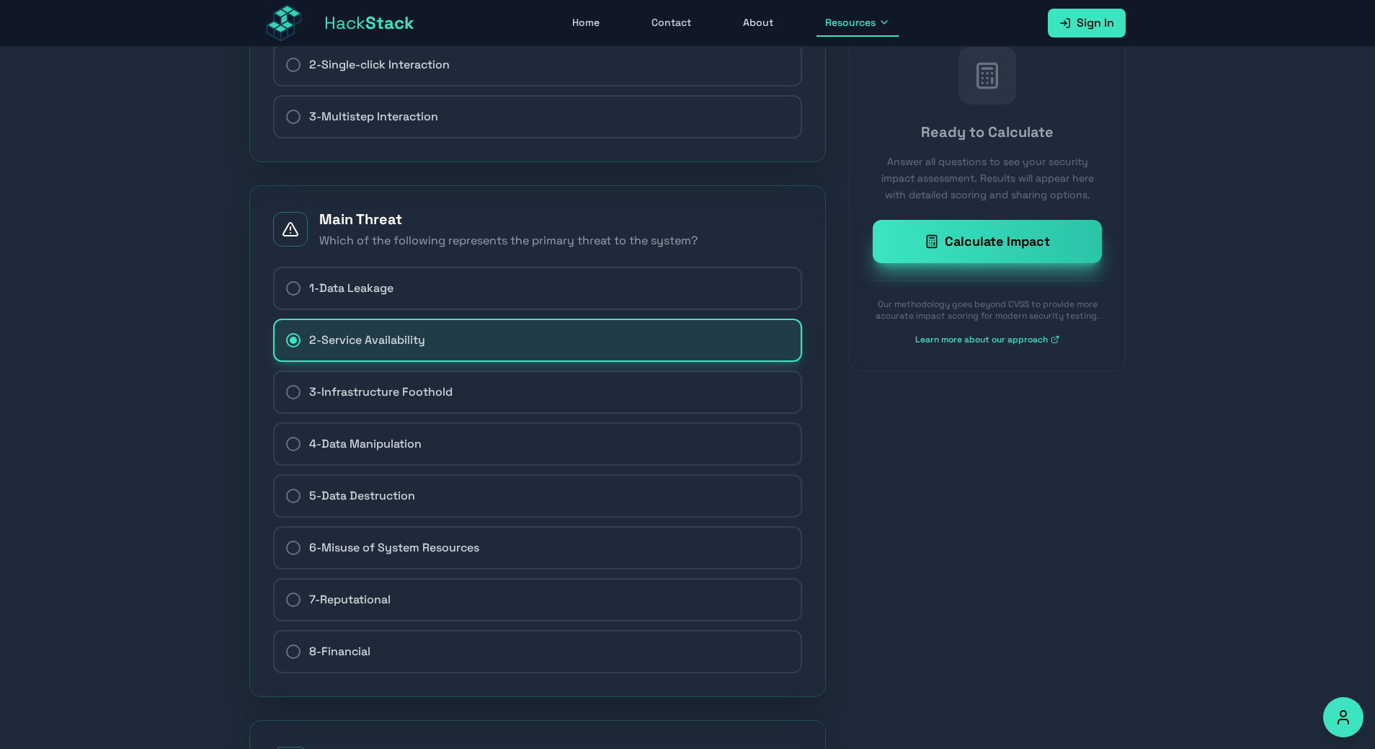
scroll to position [2353, 0]
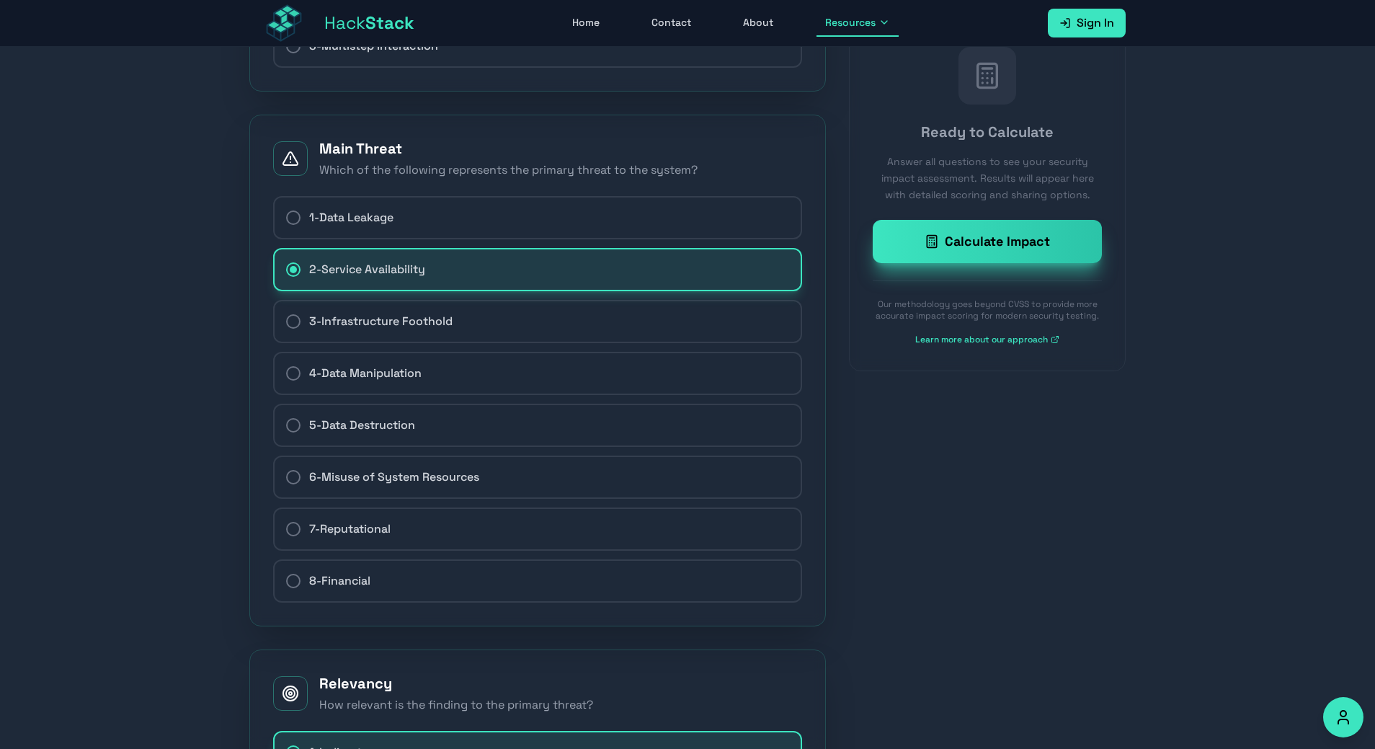
click at [602, 579] on label "8 - Financial" at bounding box center [537, 580] width 529 height 43
click at [286, 581] on input "8 - Financial" at bounding box center [285, 581] width 1 height 1
radio input "true"
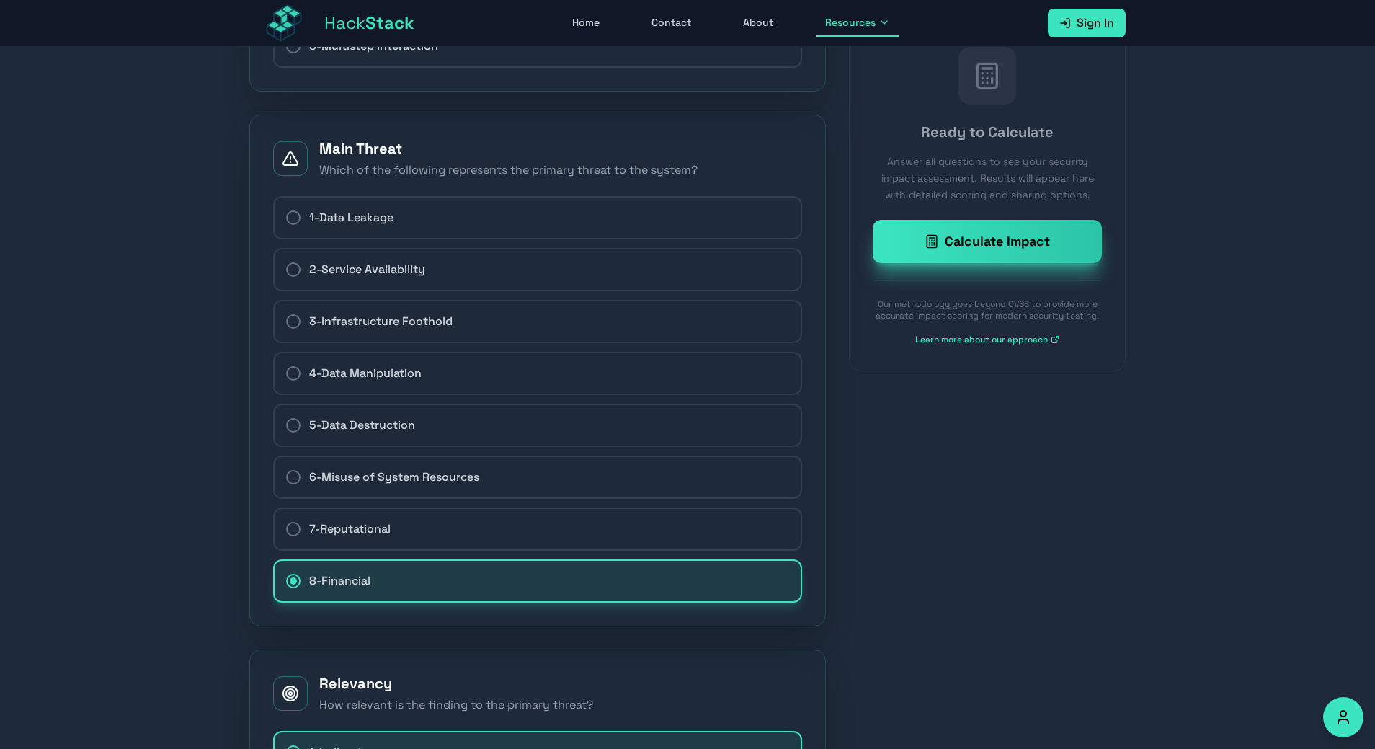
click at [953, 245] on div "Calculate Impact" at bounding box center [987, 241] width 195 height 20
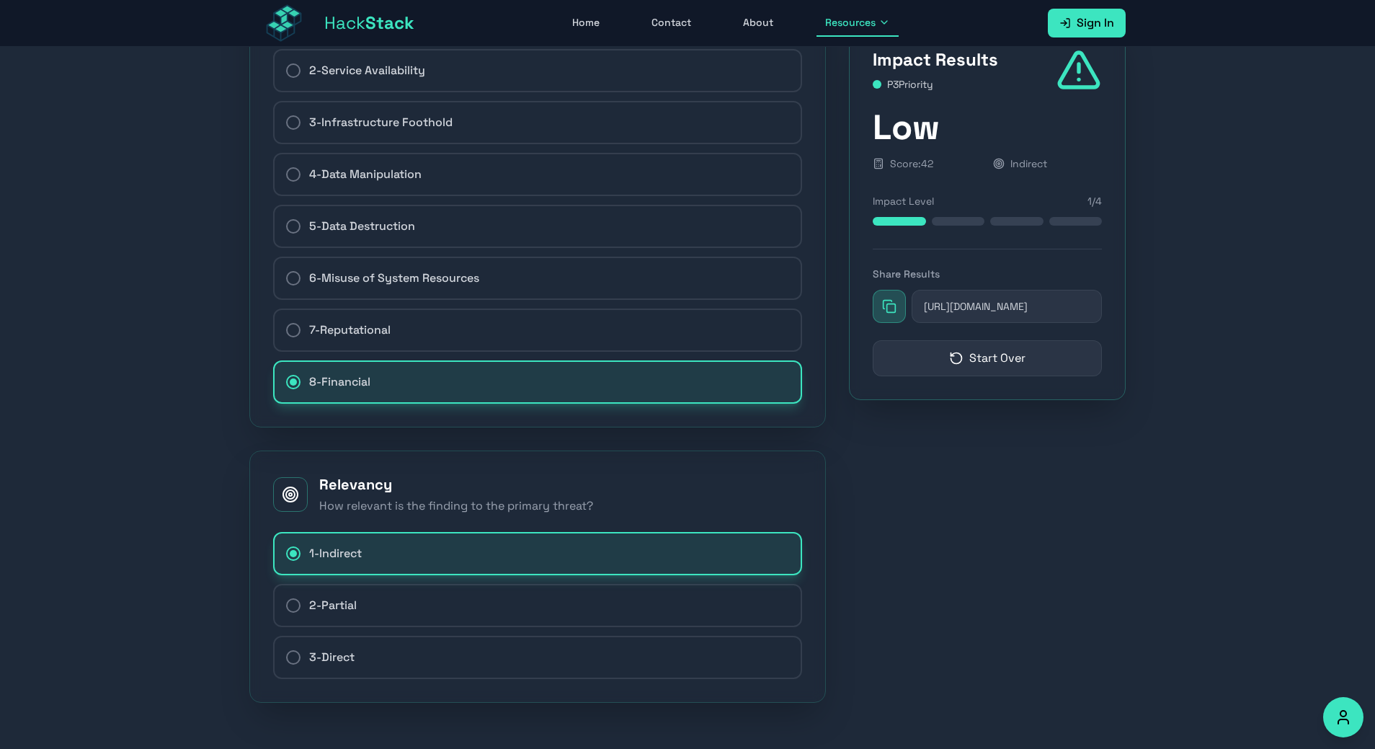
scroll to position [2569, 0]
click at [516, 597] on label "2 - Partial" at bounding box center [537, 605] width 529 height 43
click at [286, 605] on input "2 - Partial" at bounding box center [285, 605] width 1 height 1
radio input "true"
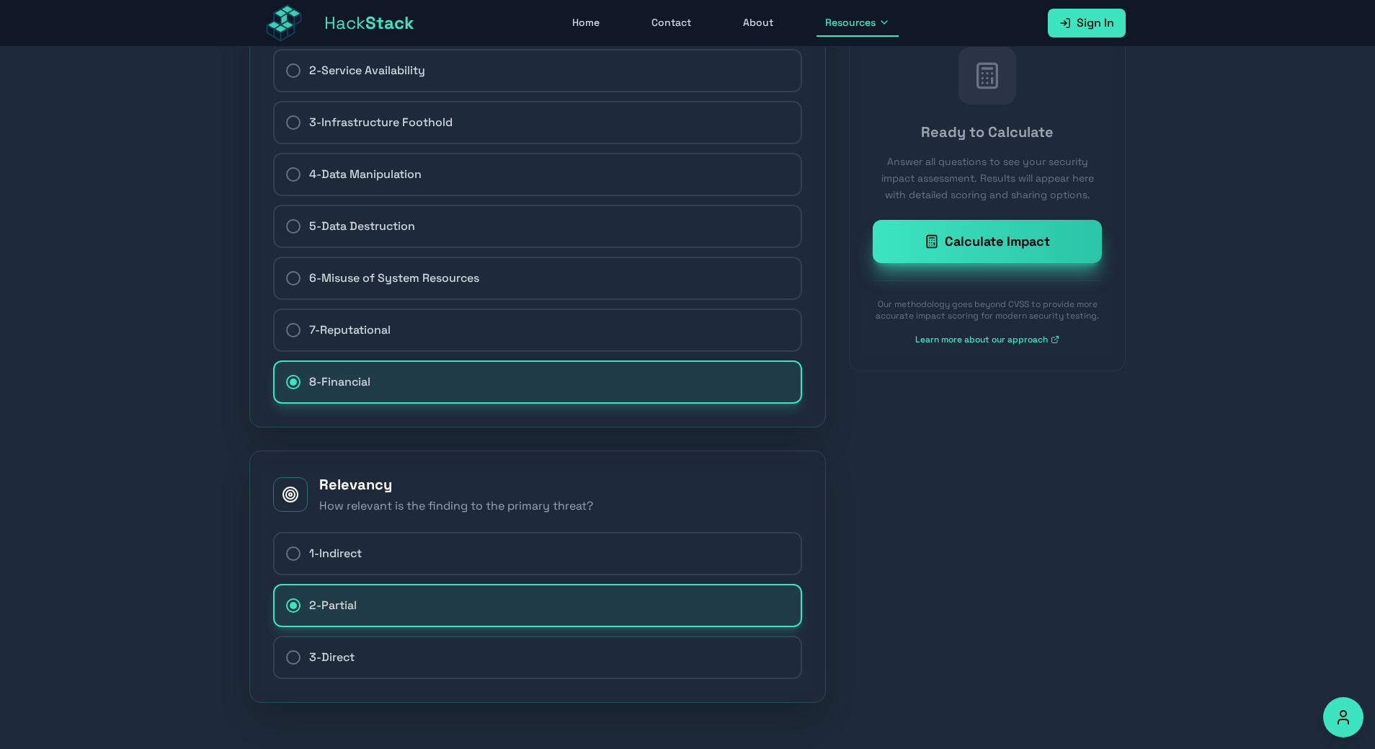
click at [505, 641] on label "3 - Direct" at bounding box center [537, 657] width 529 height 43
click at [286, 657] on input "3 - Direct" at bounding box center [285, 657] width 1 height 1
radio input "true"
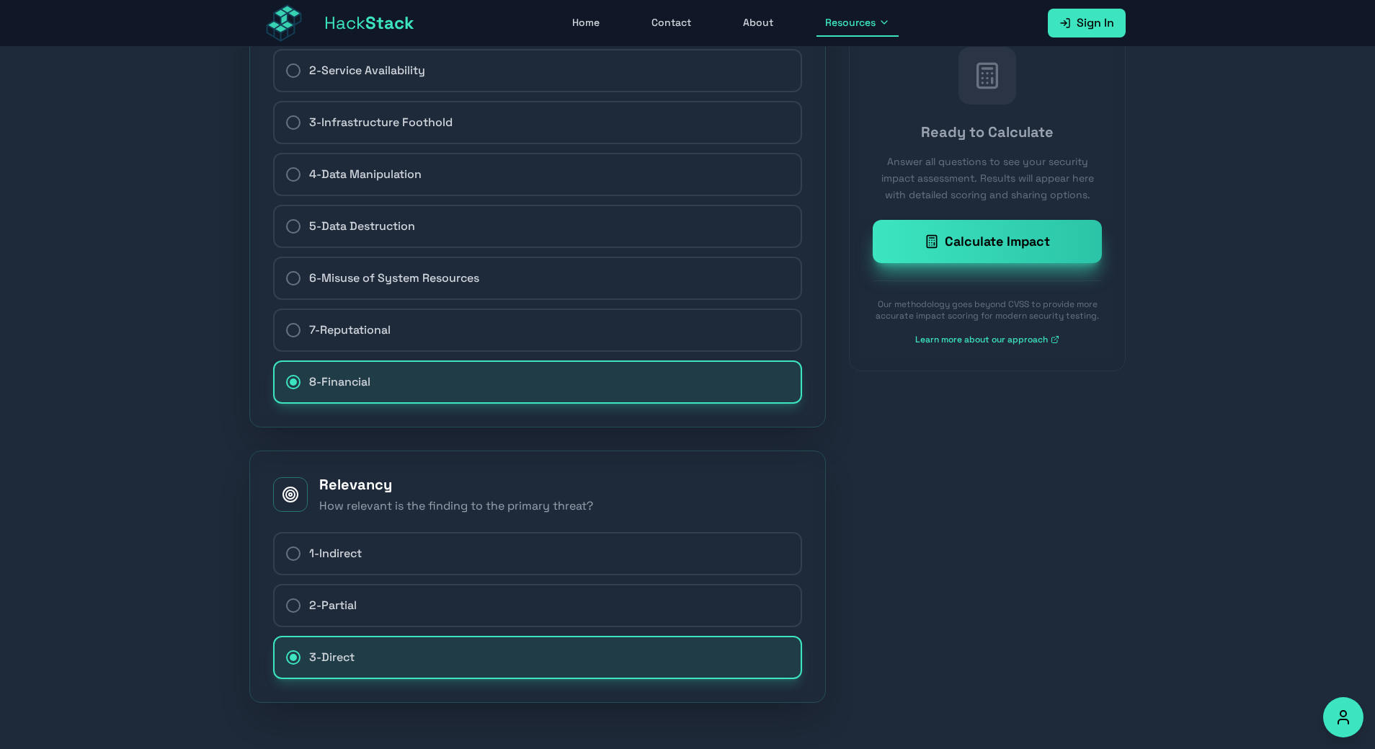
click at [911, 239] on div "Calculate Impact" at bounding box center [987, 241] width 195 height 20
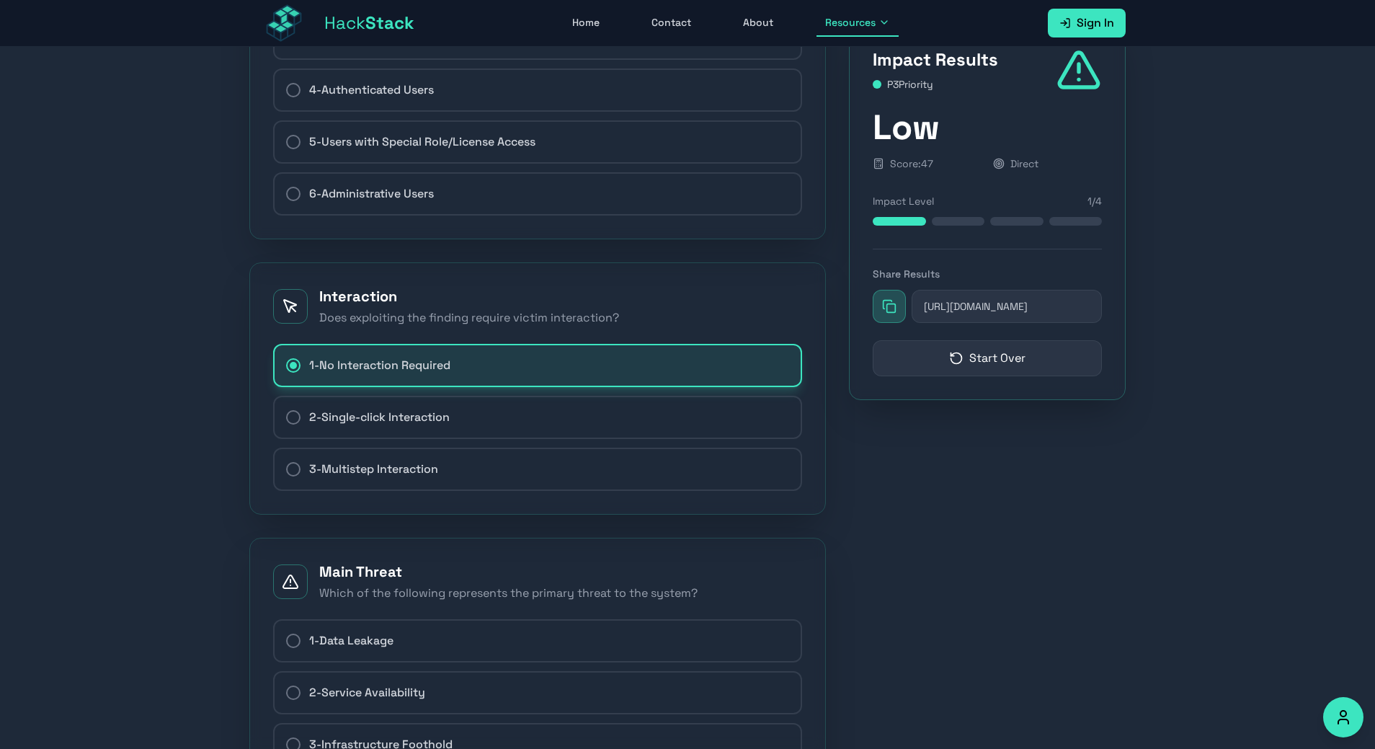
scroll to position [1705, 0]
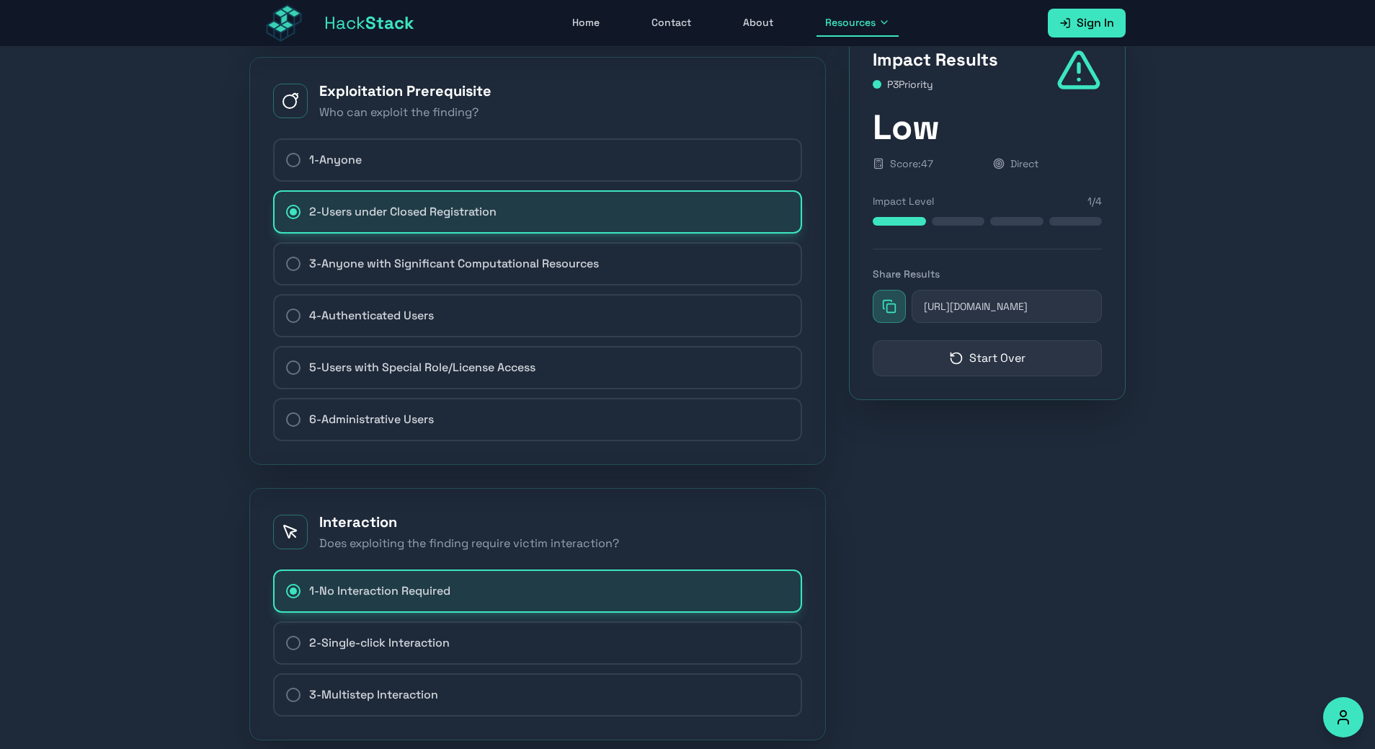
click at [581, 182] on label "1 - Anyone" at bounding box center [537, 159] width 529 height 43
click at [286, 161] on input "1 - Anyone" at bounding box center [285, 160] width 1 height 1
radio input "true"
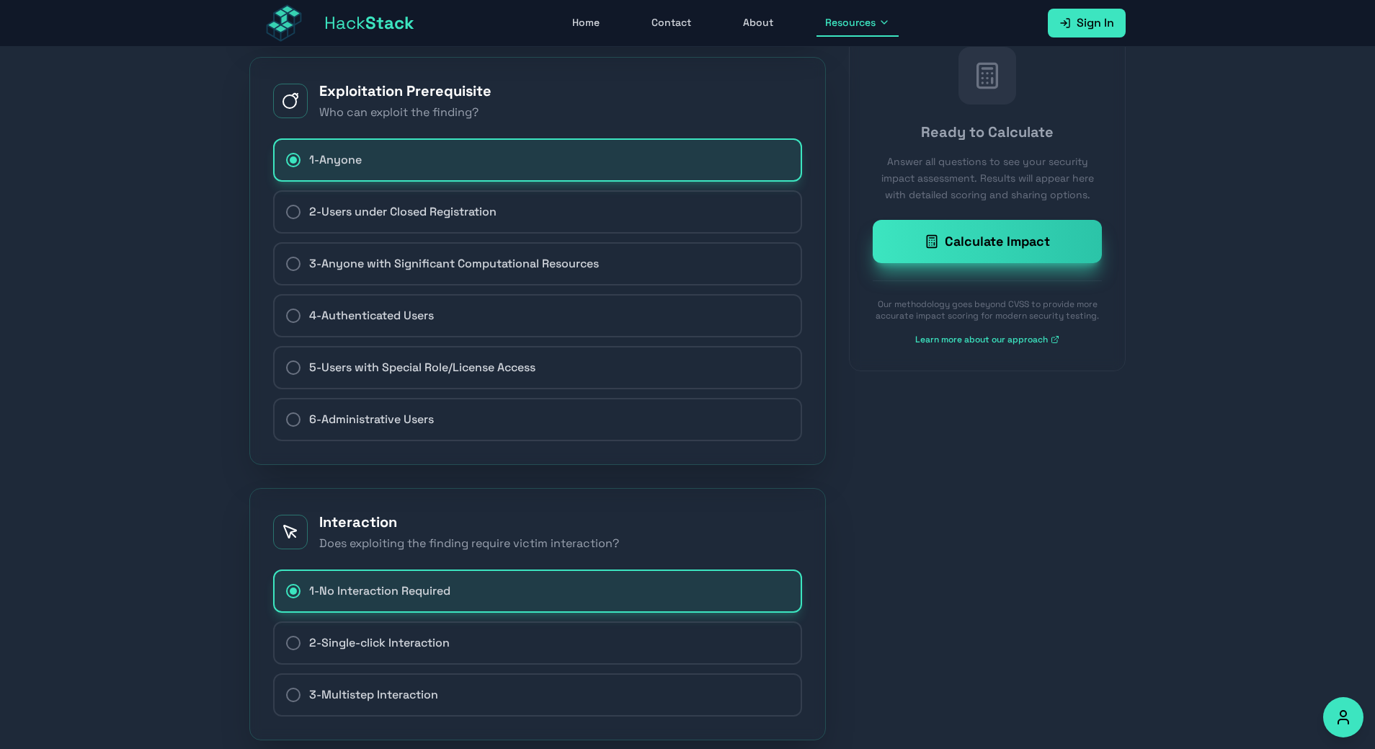
click at [953, 244] on div "Calculate Impact" at bounding box center [987, 241] width 195 height 20
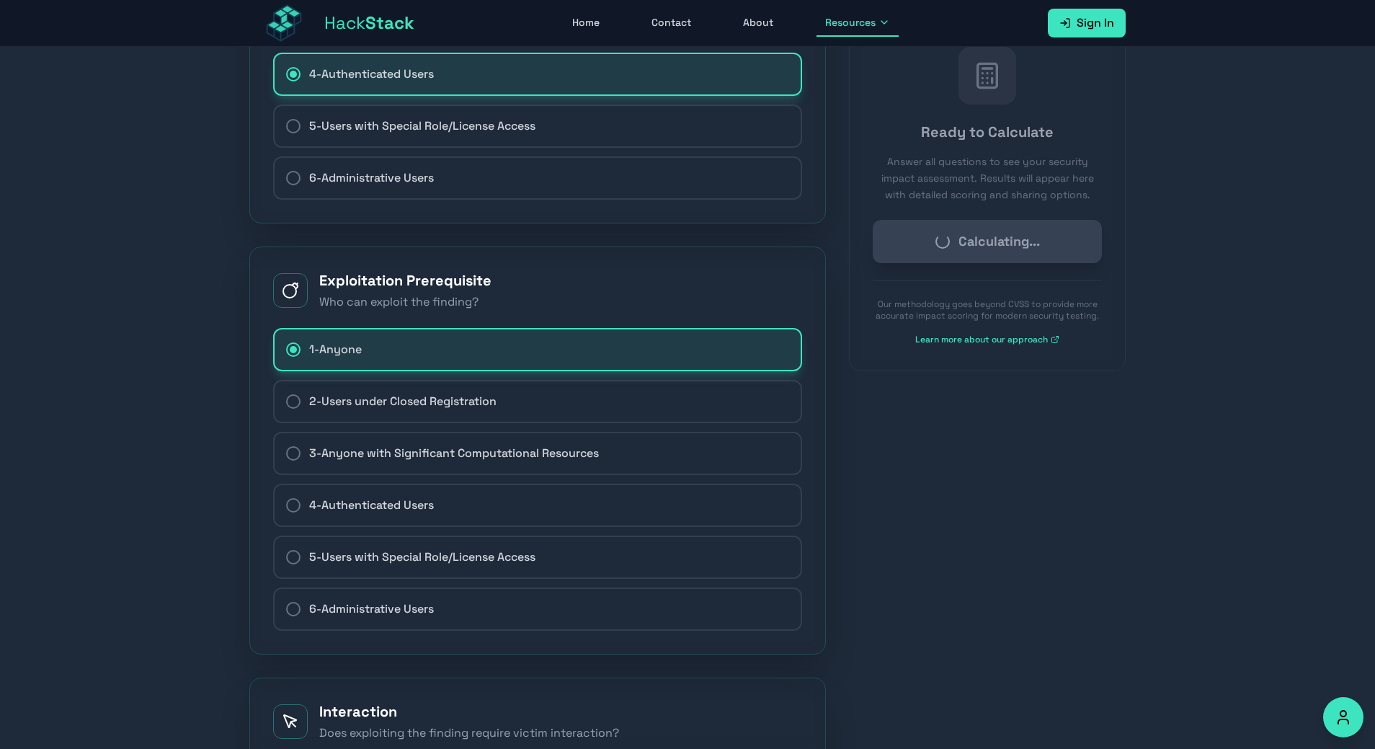
scroll to position [1417, 0]
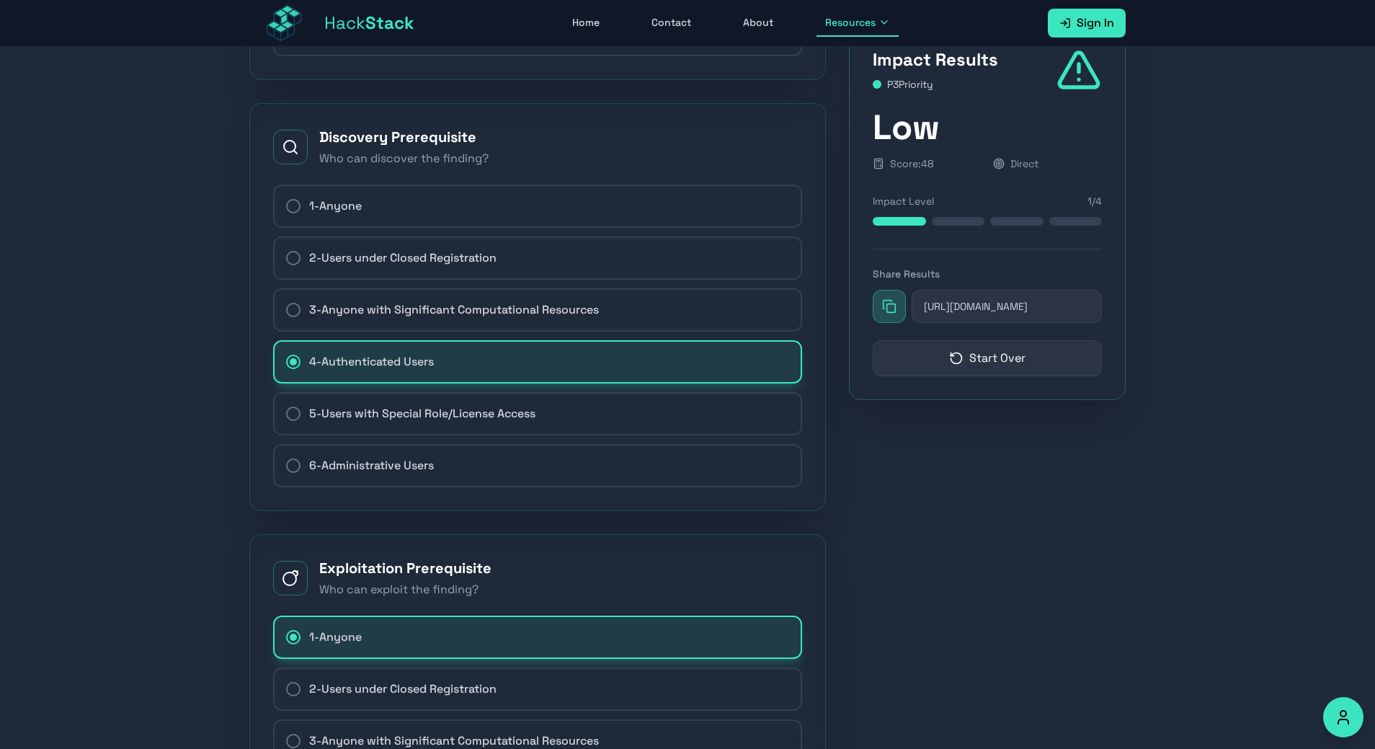
scroll to position [1200, 0]
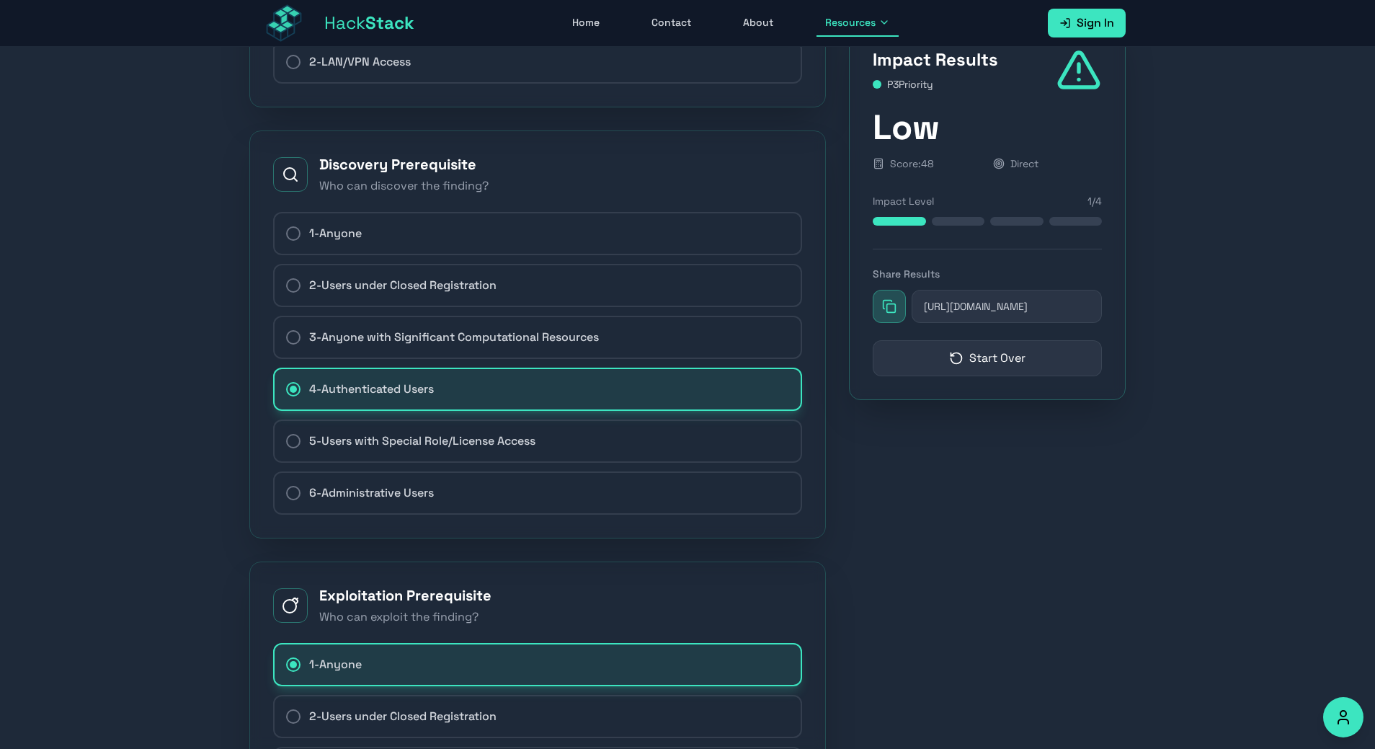
click at [494, 248] on label "1 - Anyone" at bounding box center [537, 233] width 529 height 43
click at [286, 234] on input "1 - Anyone" at bounding box center [285, 233] width 1 height 1
radio input "true"
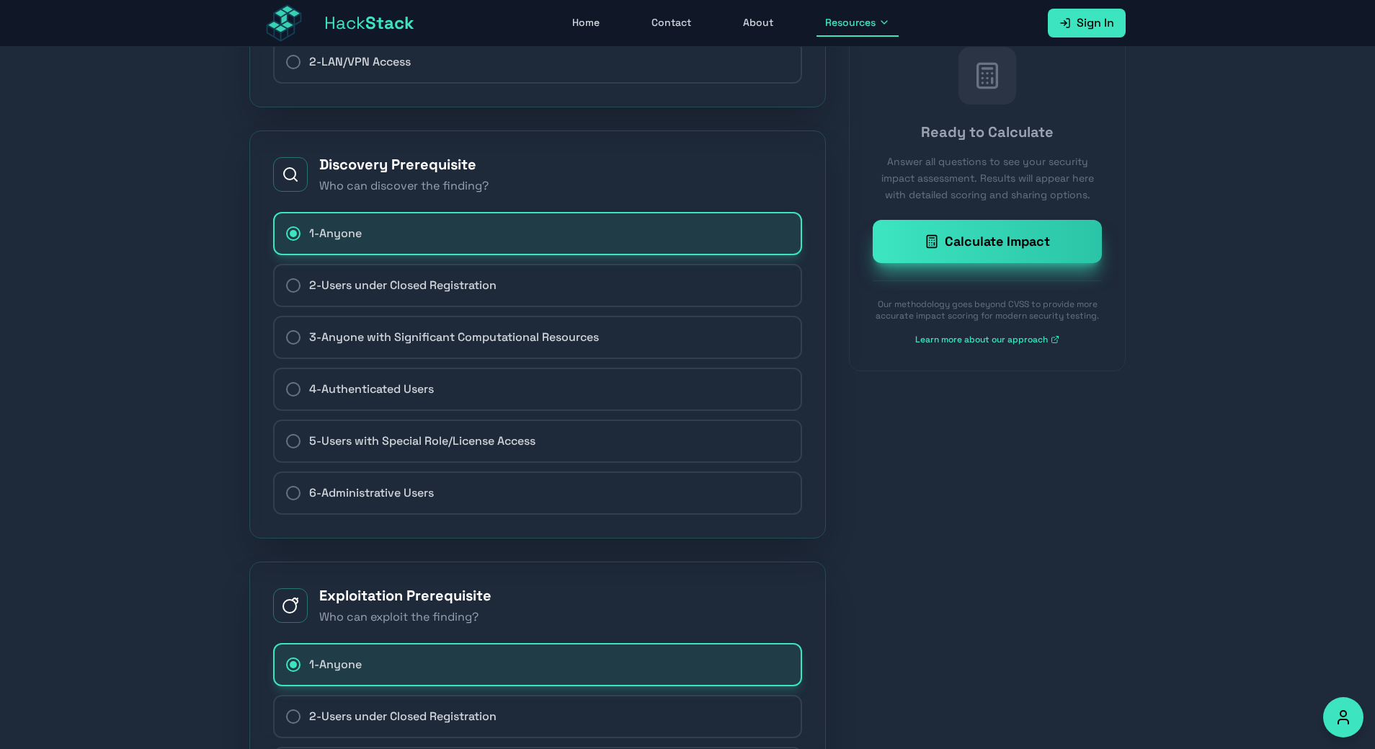
click at [959, 250] on div "Calculate Impact" at bounding box center [987, 241] width 195 height 20
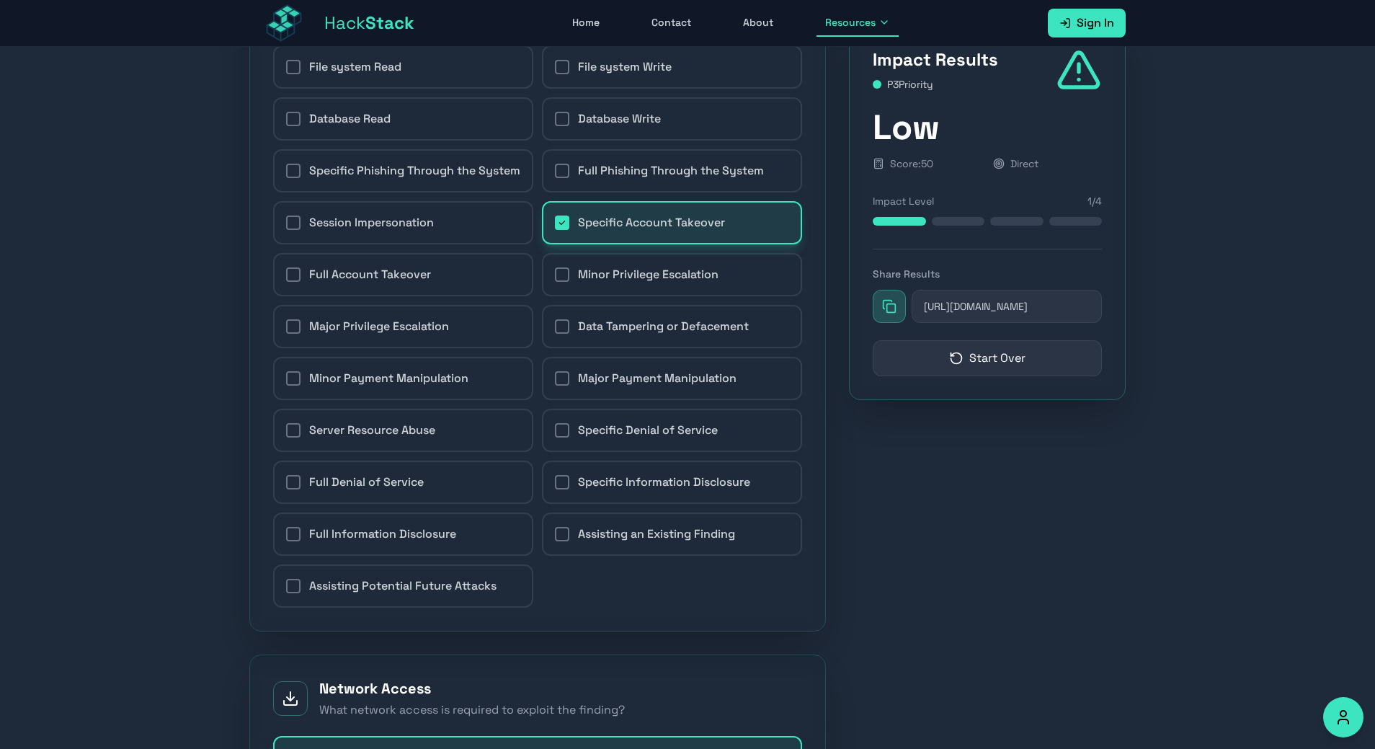
scroll to position [480, 0]
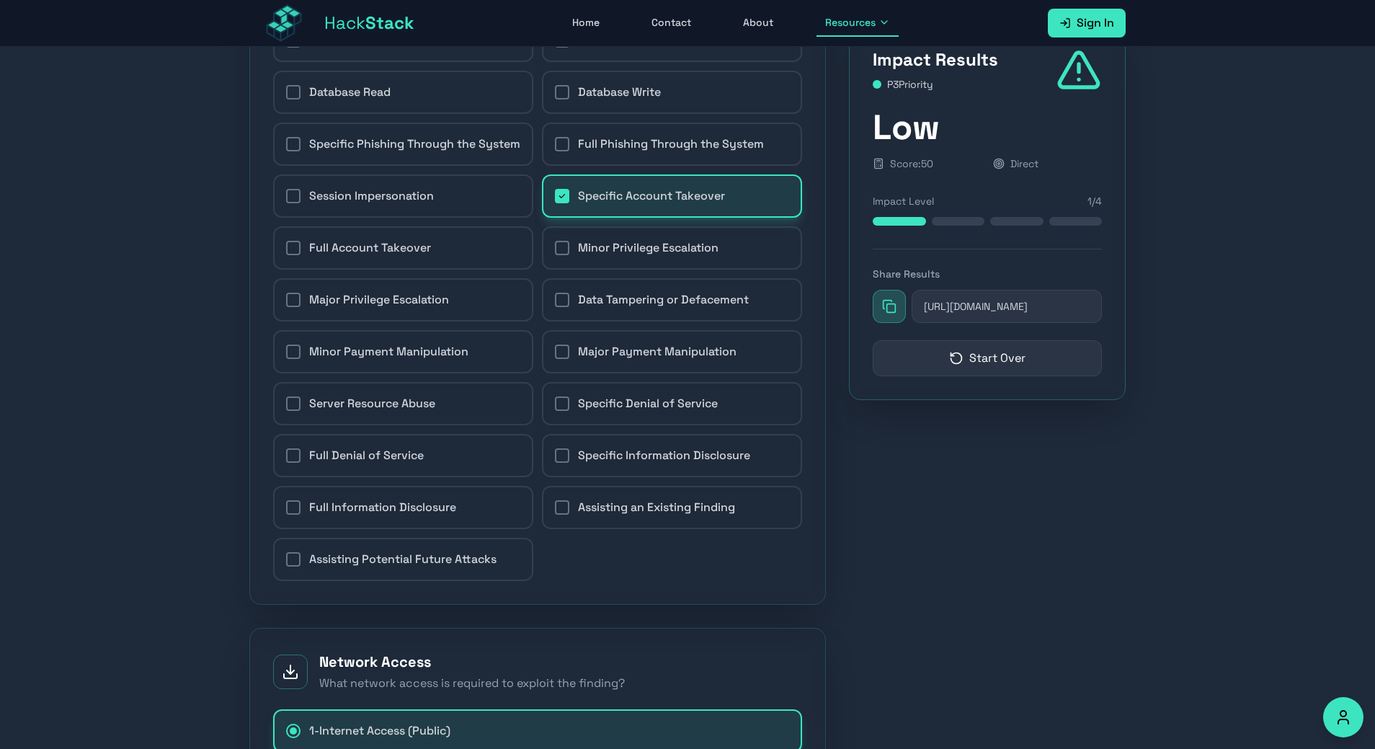
click at [567, 218] on label "Specific Account Takeover" at bounding box center [672, 195] width 260 height 43
click at [555, 197] on input "Specific Account Takeover" at bounding box center [554, 196] width 1 height 1
checkbox input "false"
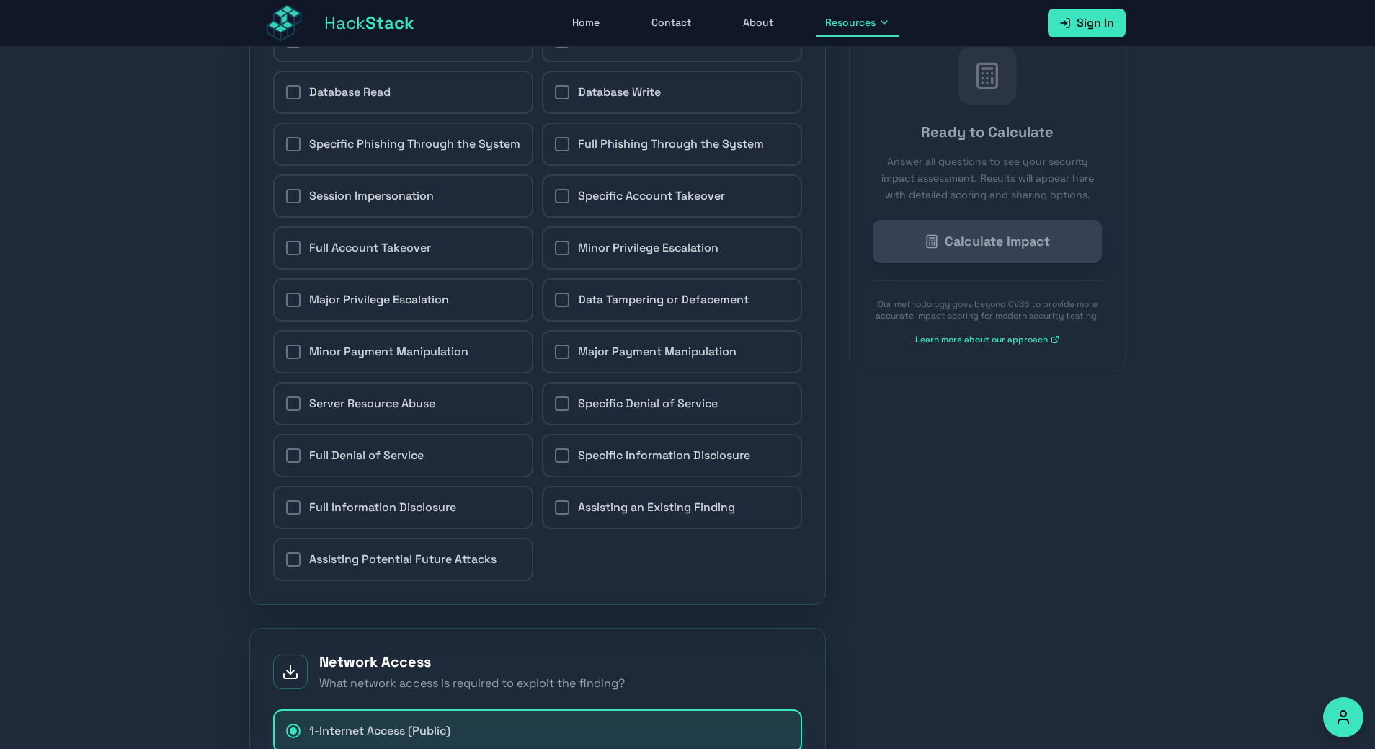
click at [440, 264] on label "Full Account Takeover" at bounding box center [403, 247] width 260 height 43
click at [286, 249] on input "Full Account Takeover" at bounding box center [285, 248] width 1 height 1
checkbox input "true"
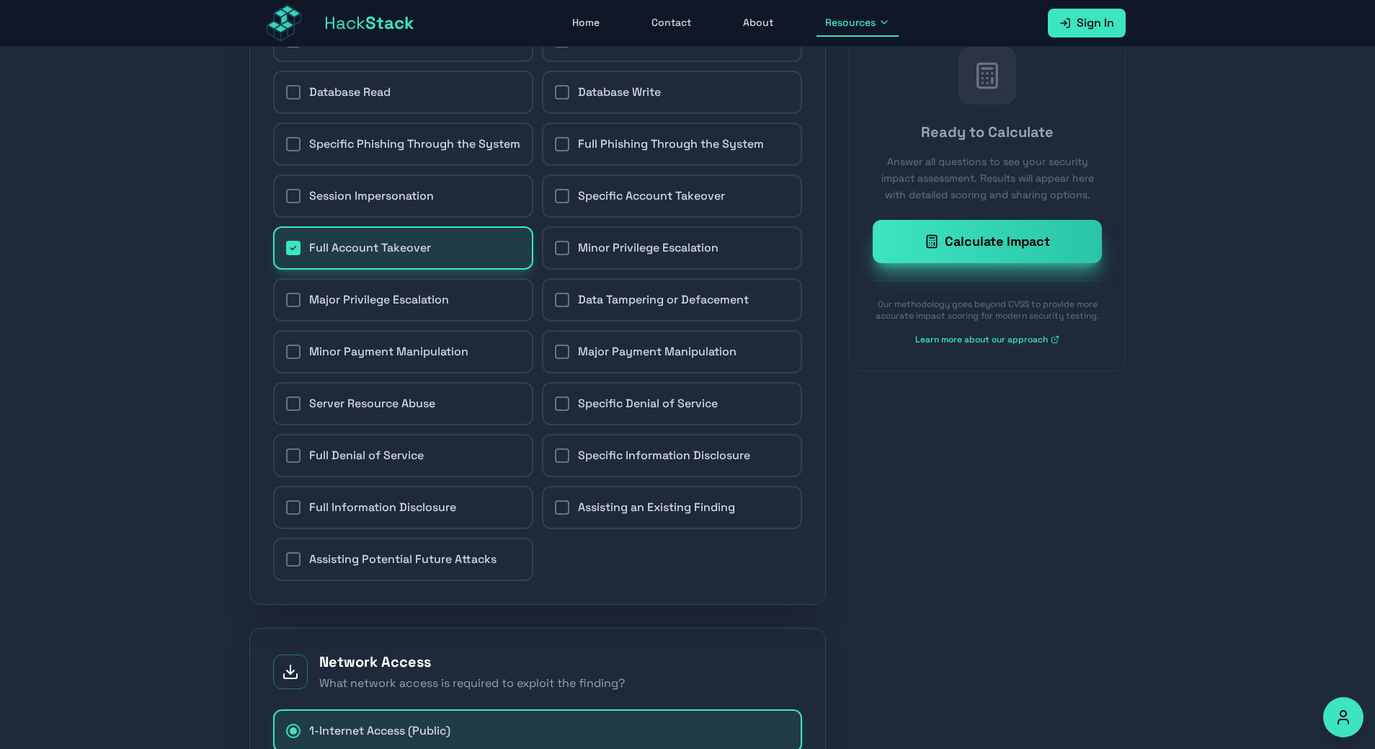
click at [906, 227] on button "Calculate Impact" at bounding box center [987, 241] width 229 height 43
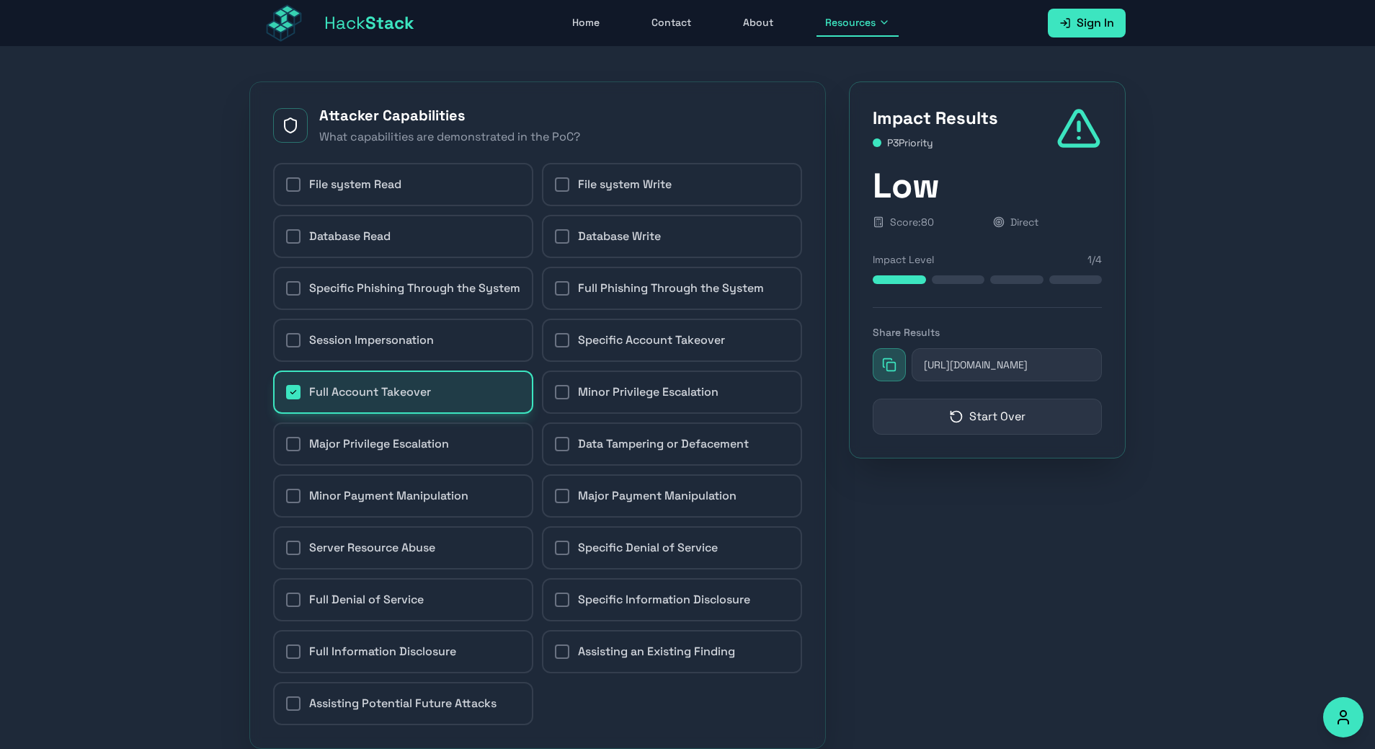
scroll to position [408, 0]
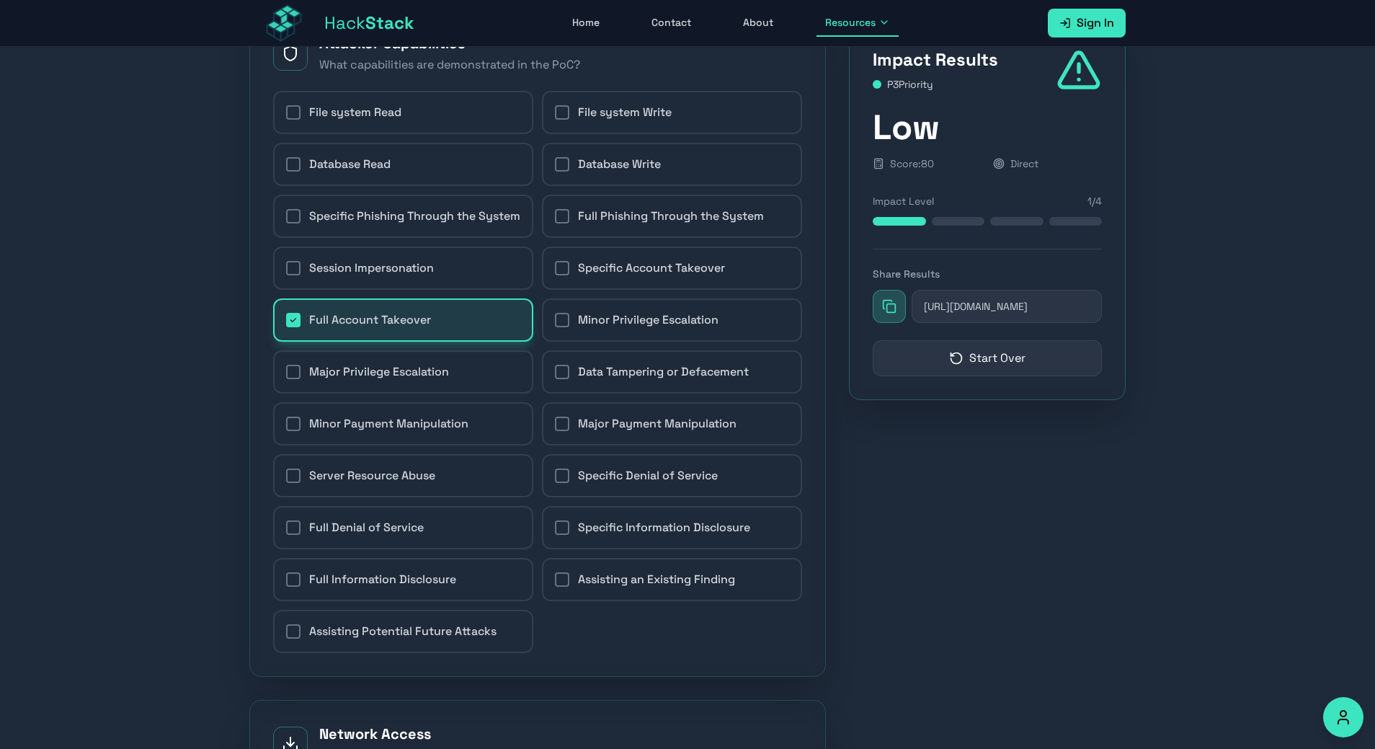
click at [610, 277] on span "Specific Account Takeover" at bounding box center [651, 267] width 147 height 17
click at [555, 269] on input "Specific Account Takeover" at bounding box center [554, 268] width 1 height 1
checkbox input "true"
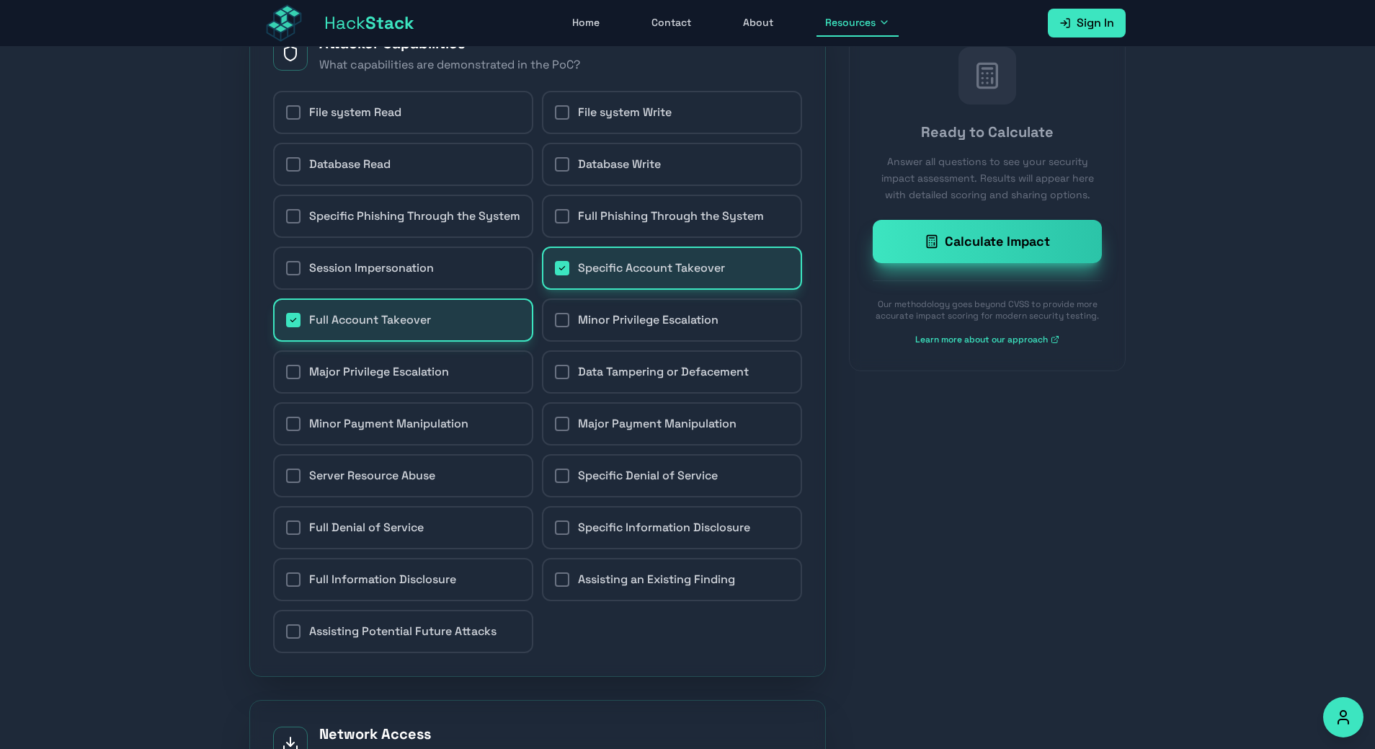
drag, startPoint x: 610, startPoint y: 325, endPoint x: 610, endPoint y: 346, distance: 20.9
click at [610, 326] on label "Minor Privilege Escalation" at bounding box center [672, 319] width 260 height 43
click at [555, 321] on input "Minor Privilege Escalation" at bounding box center [554, 320] width 1 height 1
checkbox input "true"
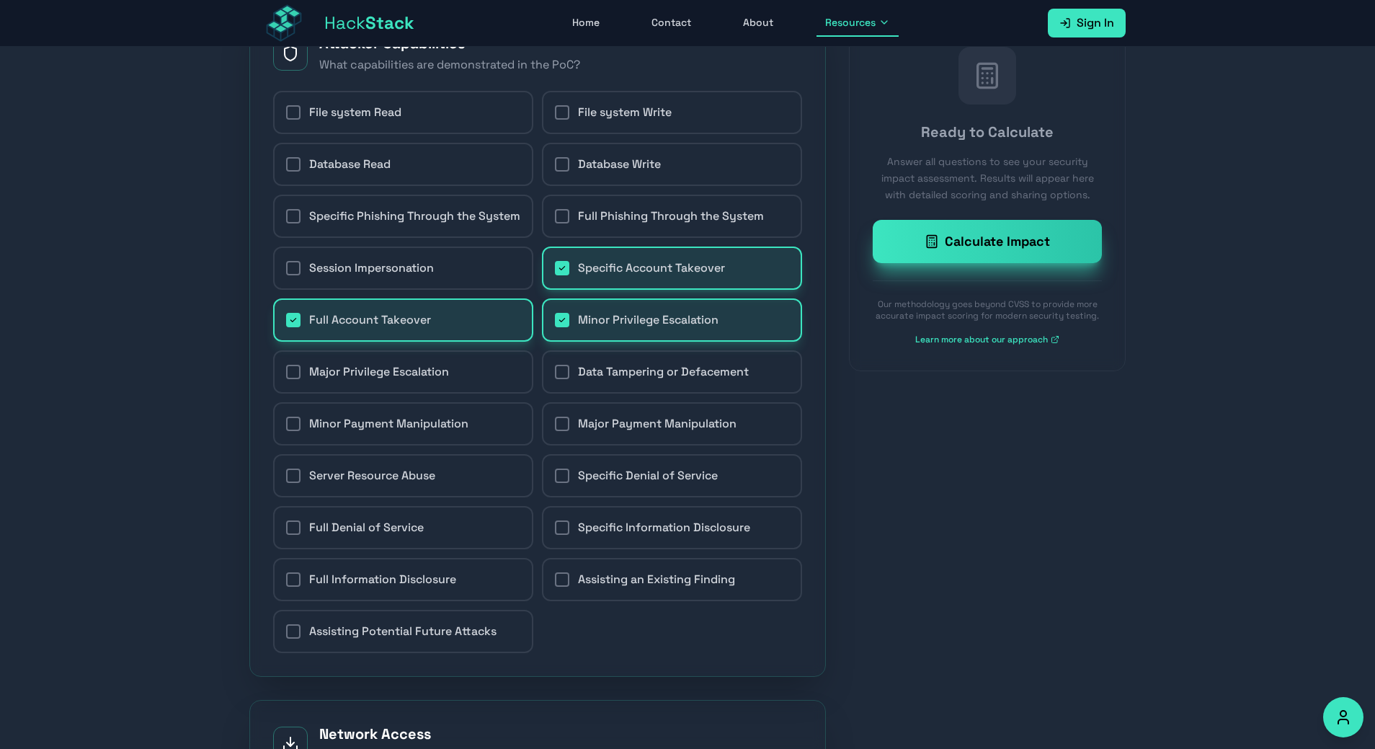
click at [611, 372] on label "Data Tampering or Defacement" at bounding box center [672, 371] width 260 height 43
click at [555, 372] on input "Data Tampering or Defacement" at bounding box center [554, 372] width 1 height 1
checkbox input "true"
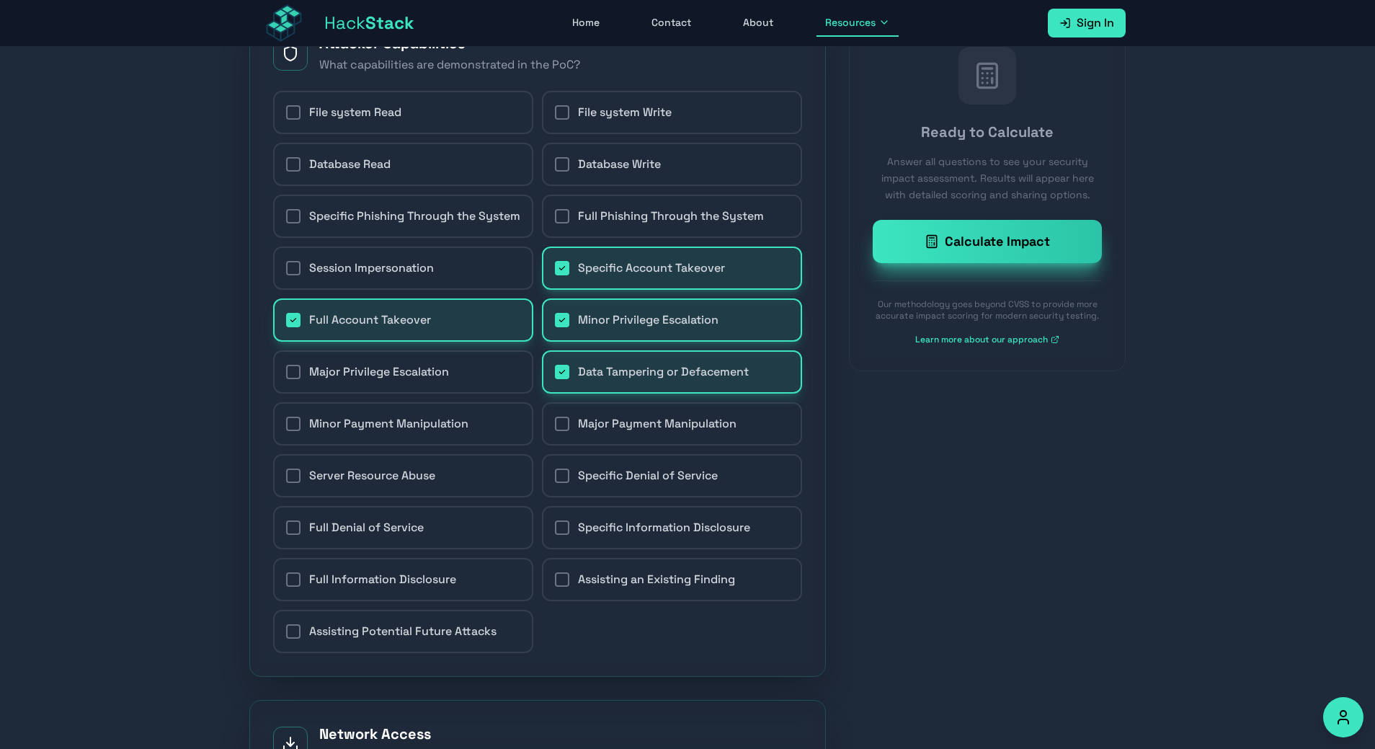
click at [618, 445] on label "Major Payment Manipulation" at bounding box center [672, 423] width 260 height 43
click at [555, 424] on input "Major Payment Manipulation" at bounding box center [554, 424] width 1 height 1
checkbox input "true"
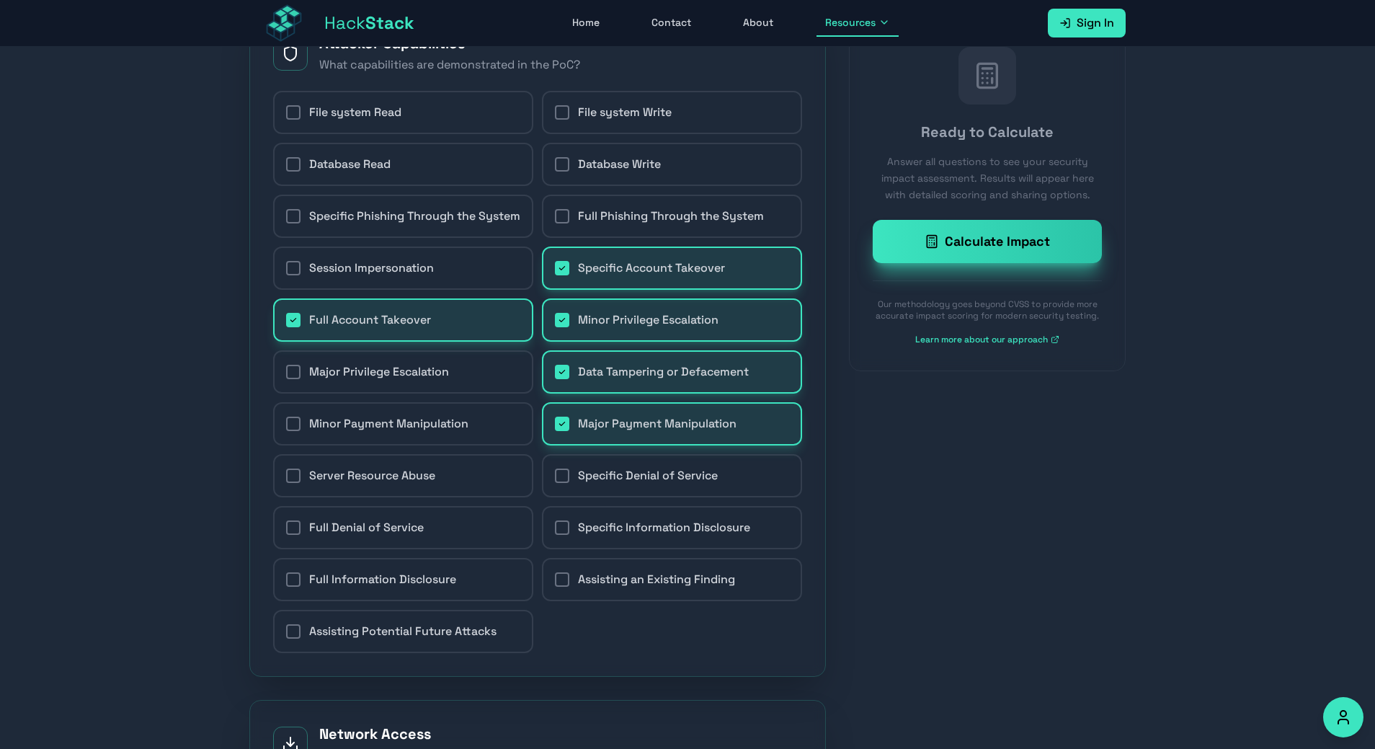
click at [622, 484] on span "Specific Denial of Service" at bounding box center [648, 475] width 140 height 17
click at [555, 476] on input "Specific Denial of Service" at bounding box center [554, 476] width 1 height 1
checkbox input "true"
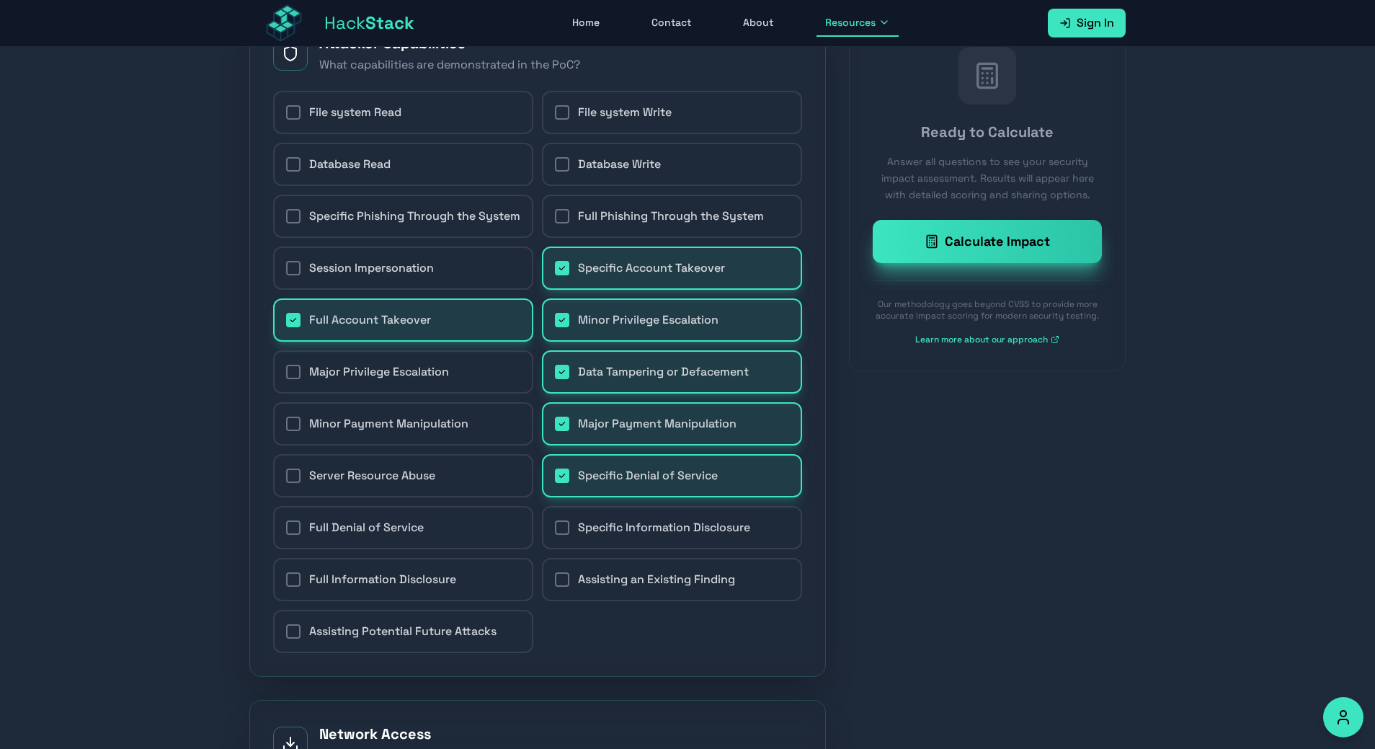
click at [930, 246] on icon at bounding box center [931, 241] width 14 height 14
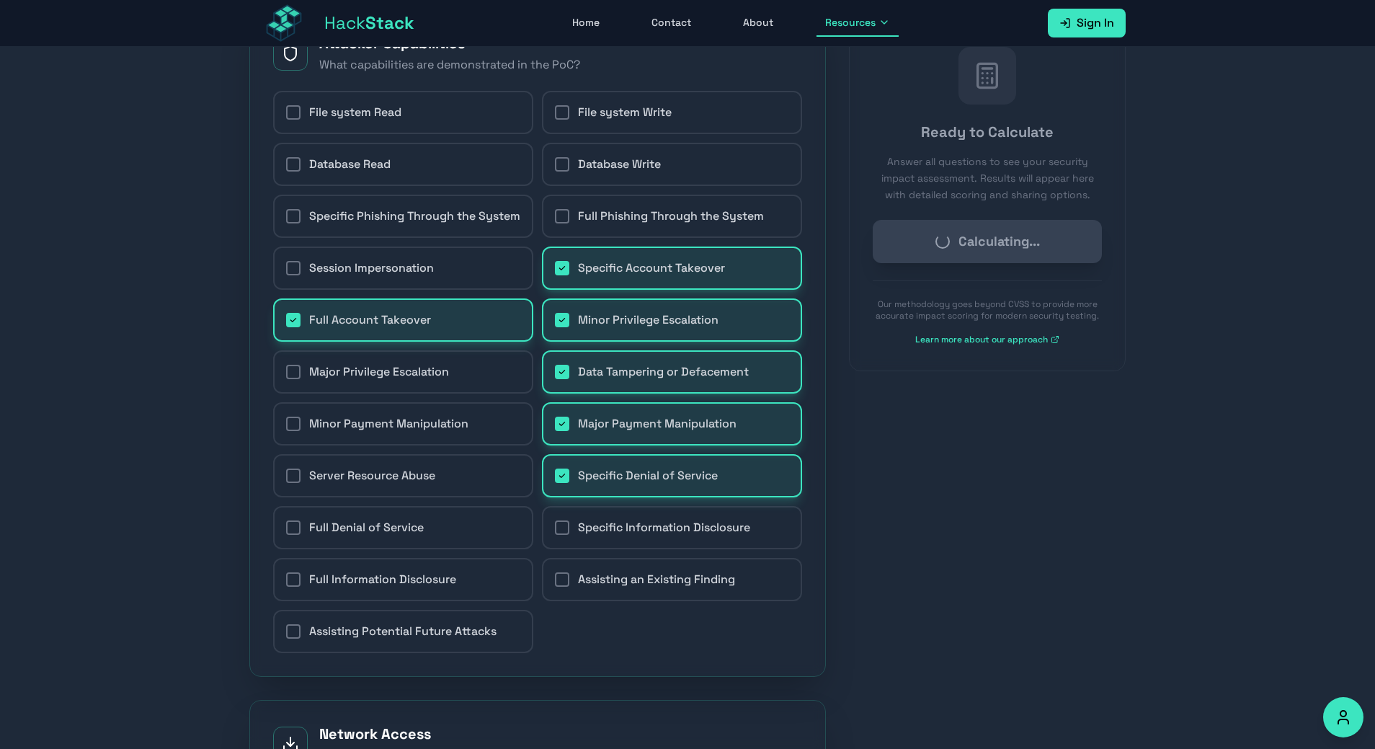
checkbox input "false"
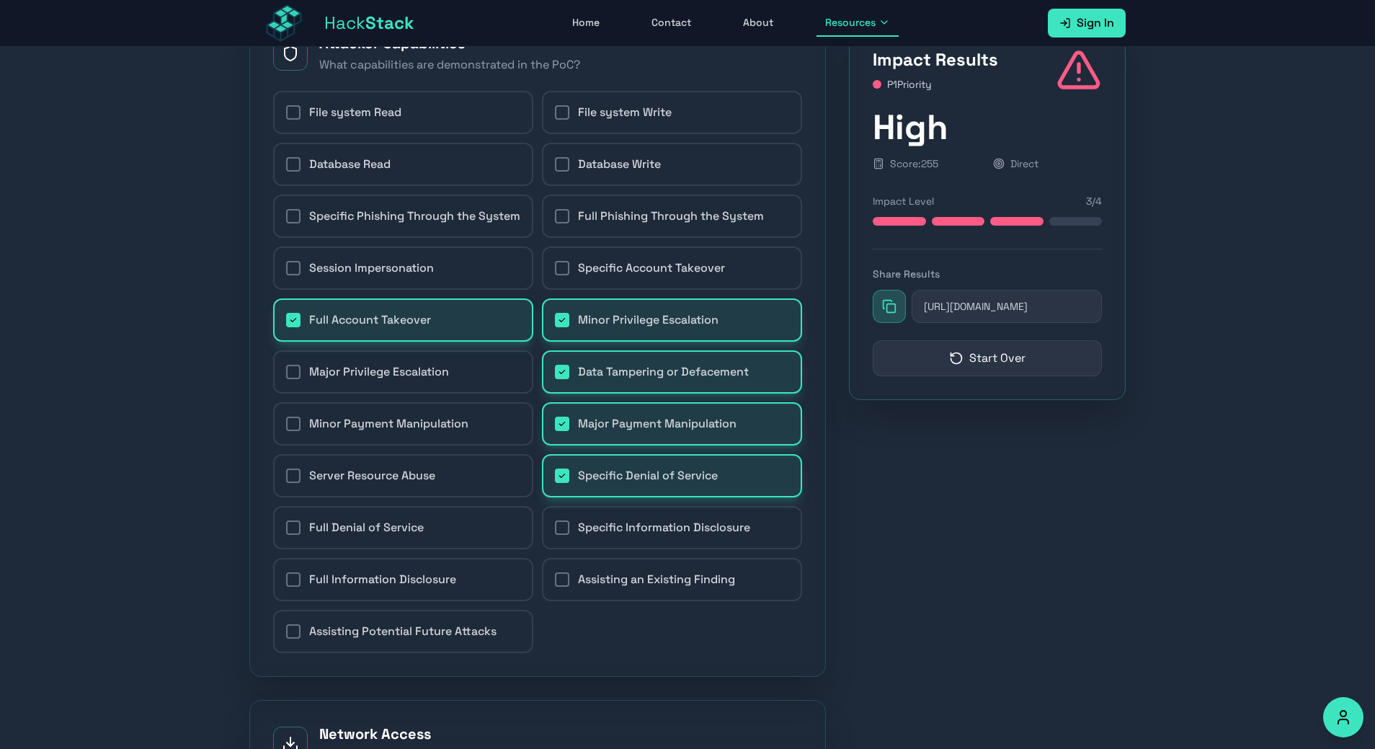
click at [659, 484] on span "Specific Denial of Service" at bounding box center [648, 475] width 140 height 17
click at [555, 476] on input "Specific Denial of Service" at bounding box center [554, 476] width 1 height 1
checkbox input "false"
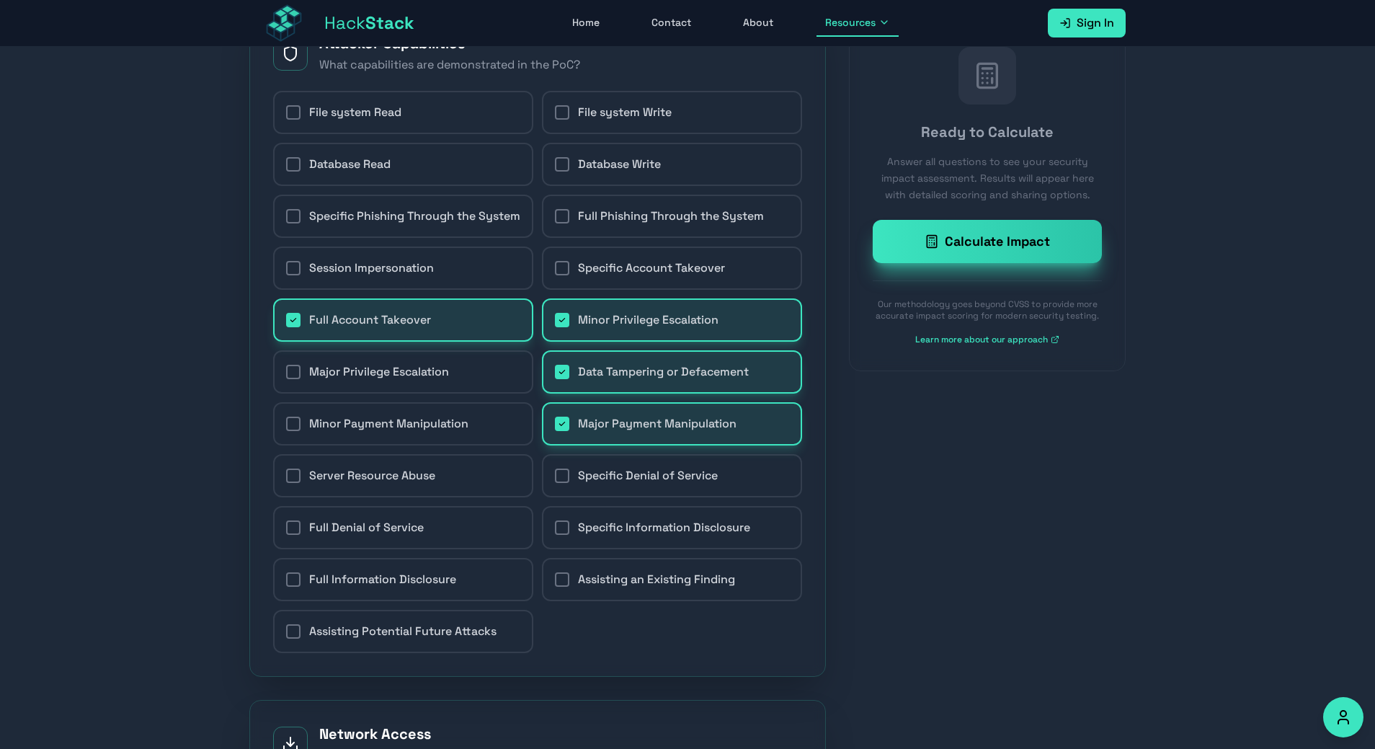
click at [670, 432] on span "Major Payment Manipulation" at bounding box center [657, 423] width 159 height 17
click at [555, 424] on input "Major Payment Manipulation" at bounding box center [554, 424] width 1 height 1
checkbox input "false"
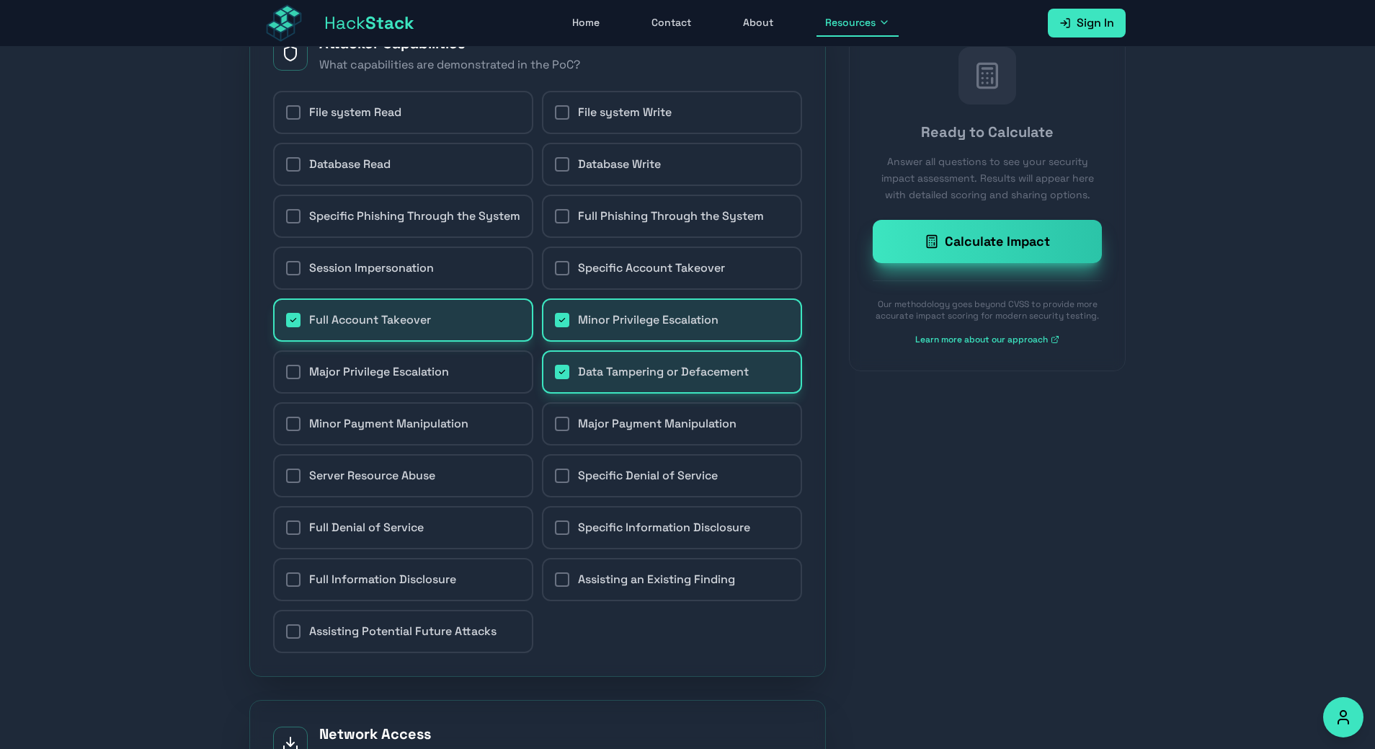
drag, startPoint x: 670, startPoint y: 389, endPoint x: 670, endPoint y: 355, distance: 34.6
click at [671, 380] on span "Data Tampering or Defacement" at bounding box center [663, 371] width 171 height 17
click at [555, 373] on input "Data Tampering or Defacement" at bounding box center [554, 372] width 1 height 1
checkbox input "false"
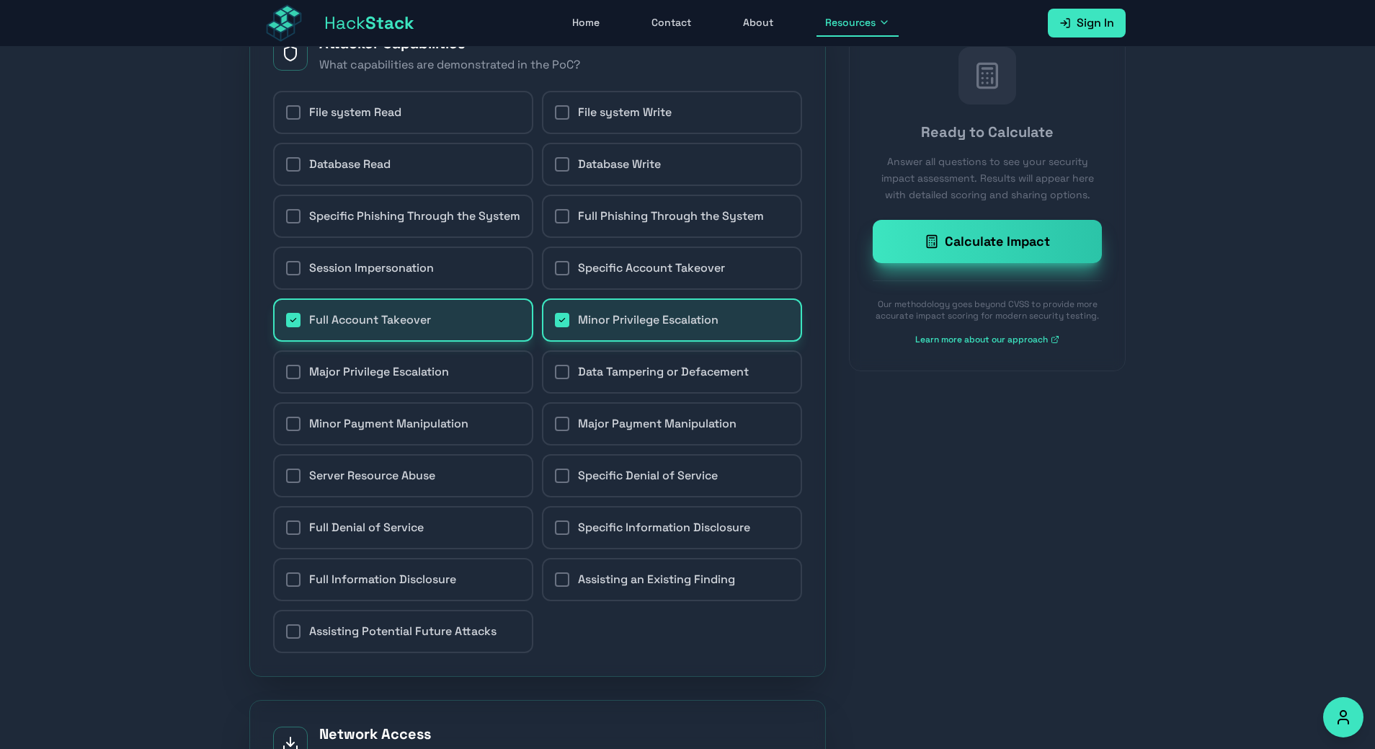
click at [675, 326] on label "Minor Privilege Escalation" at bounding box center [672, 319] width 260 height 43
click at [555, 321] on input "Minor Privilege Escalation" at bounding box center [554, 320] width 1 height 1
checkbox input "false"
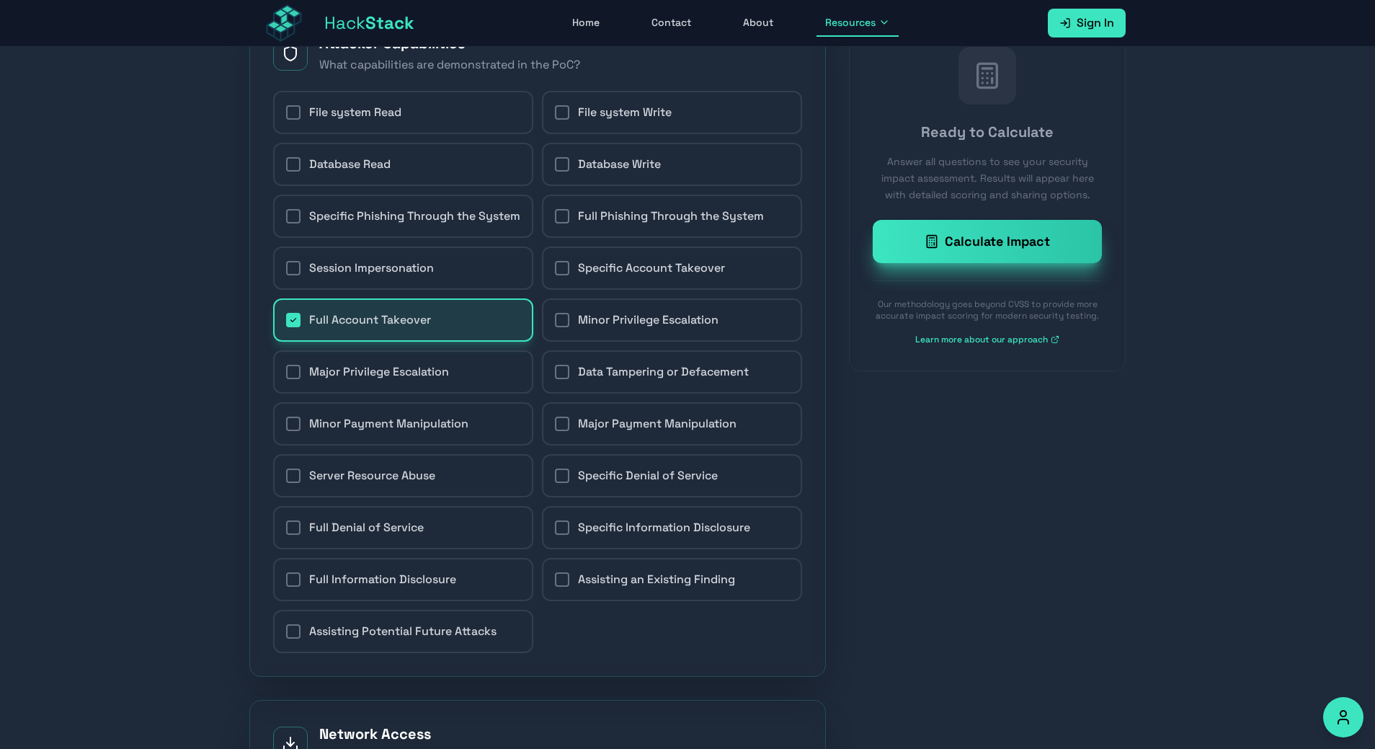
click at [467, 319] on label "Full Account Takeover" at bounding box center [403, 319] width 260 height 43
click at [286, 320] on input "Full Account Takeover" at bounding box center [285, 320] width 1 height 1
checkbox input "false"
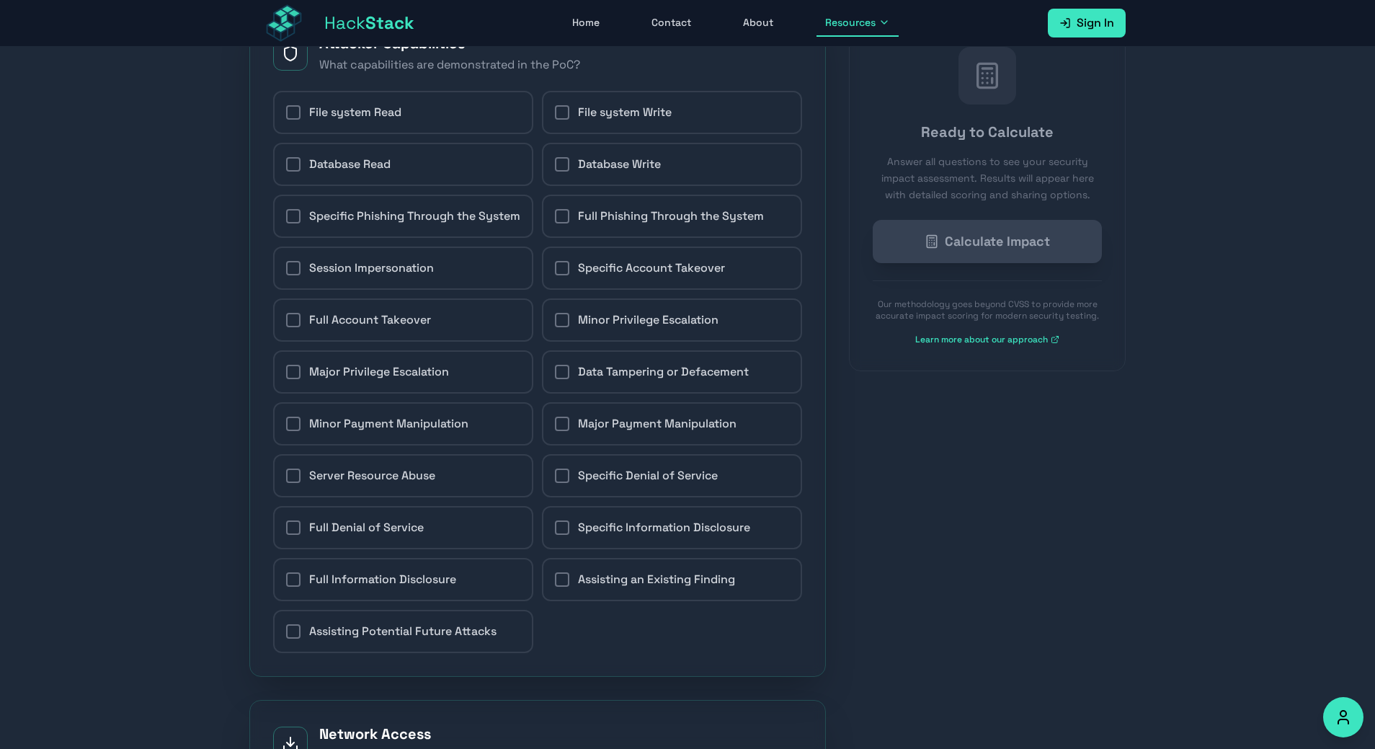
click at [1141, 40] on div "Hack Stack Home Contact About Resources Sign In Open main menu" at bounding box center [687, 23] width 922 height 46
click at [1104, 22] on span "Sign In" at bounding box center [1094, 22] width 37 height 17
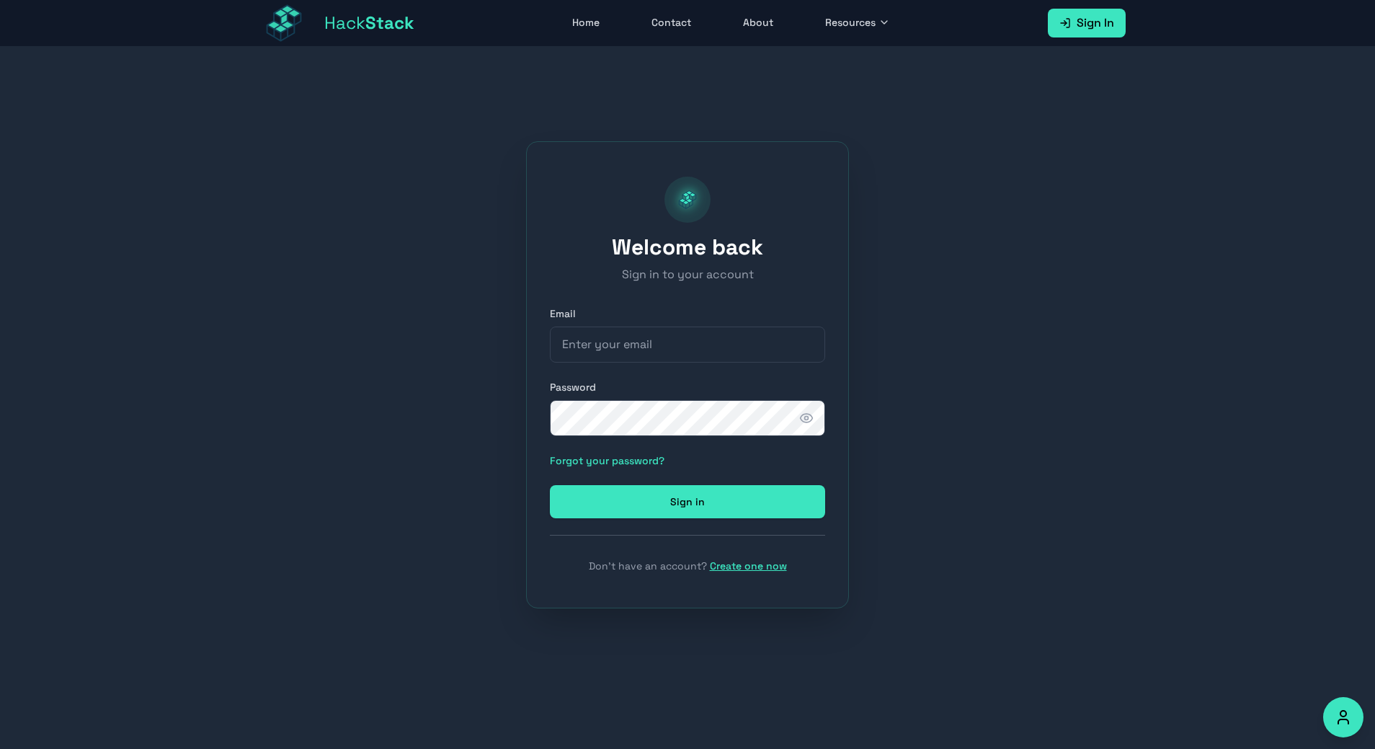
scroll to position [47, 0]
click at [741, 561] on link "Create one now" at bounding box center [748, 565] width 77 height 13
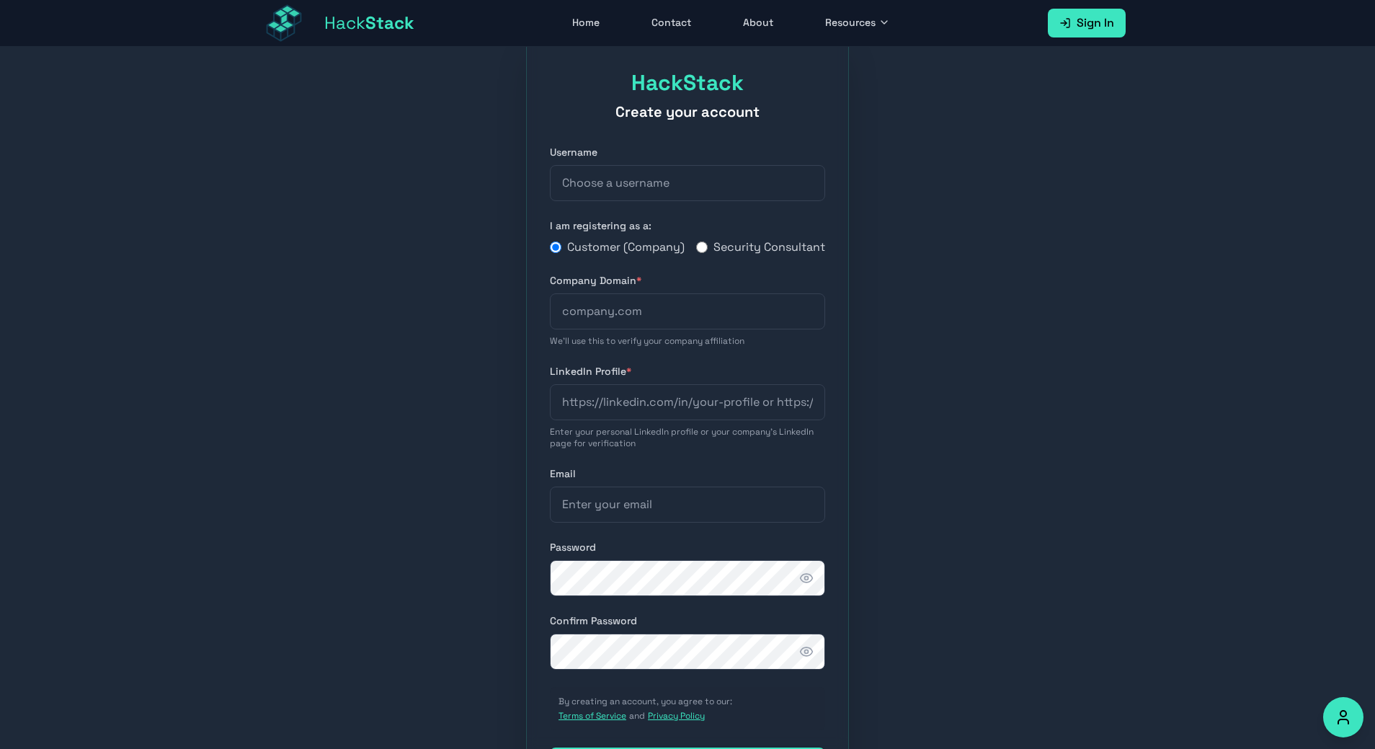
click at [821, 27] on button "Resources" at bounding box center [857, 22] width 82 height 27
click at [833, 31] on button "Resources" at bounding box center [857, 22] width 82 height 27
click at [854, 26] on span "Resources" at bounding box center [850, 22] width 50 height 14
click at [893, 115] on link "Bug Bounty Programs" at bounding box center [897, 123] width 160 height 32
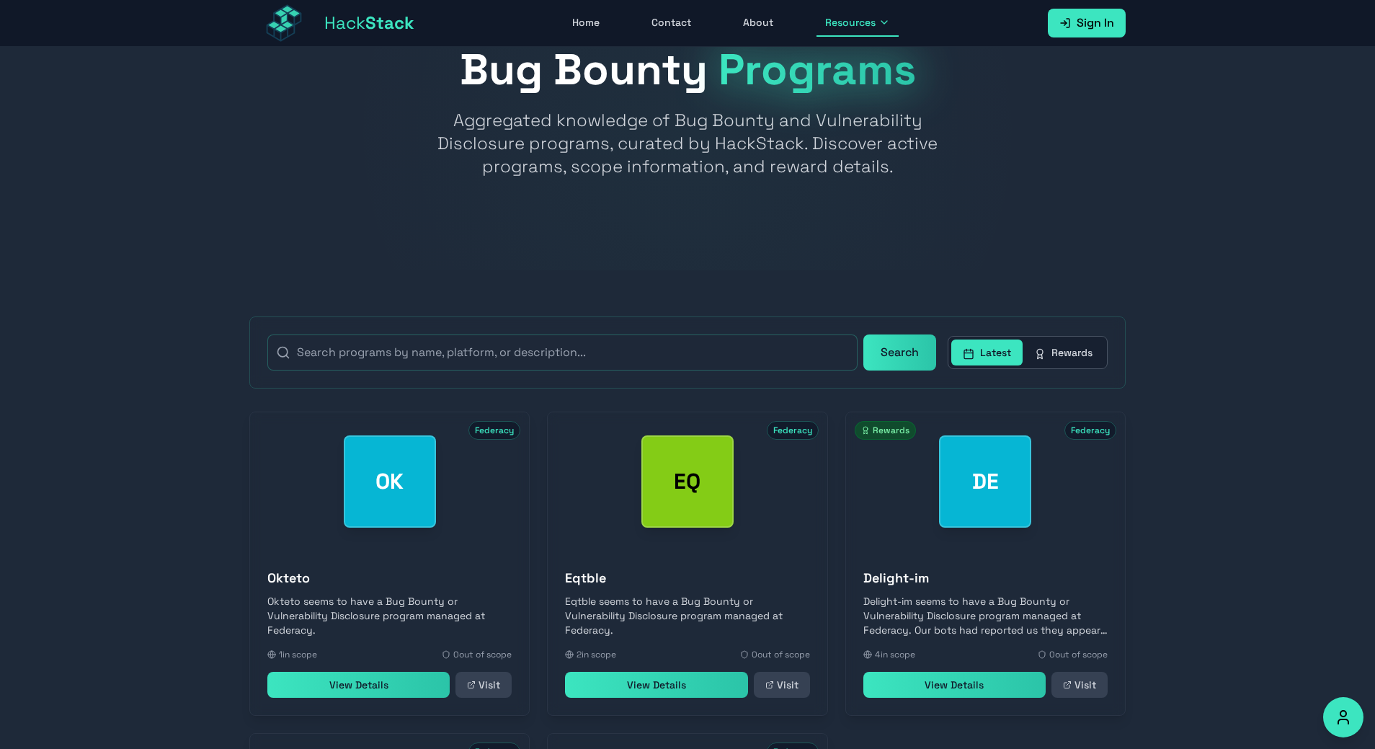
scroll to position [263, 0]
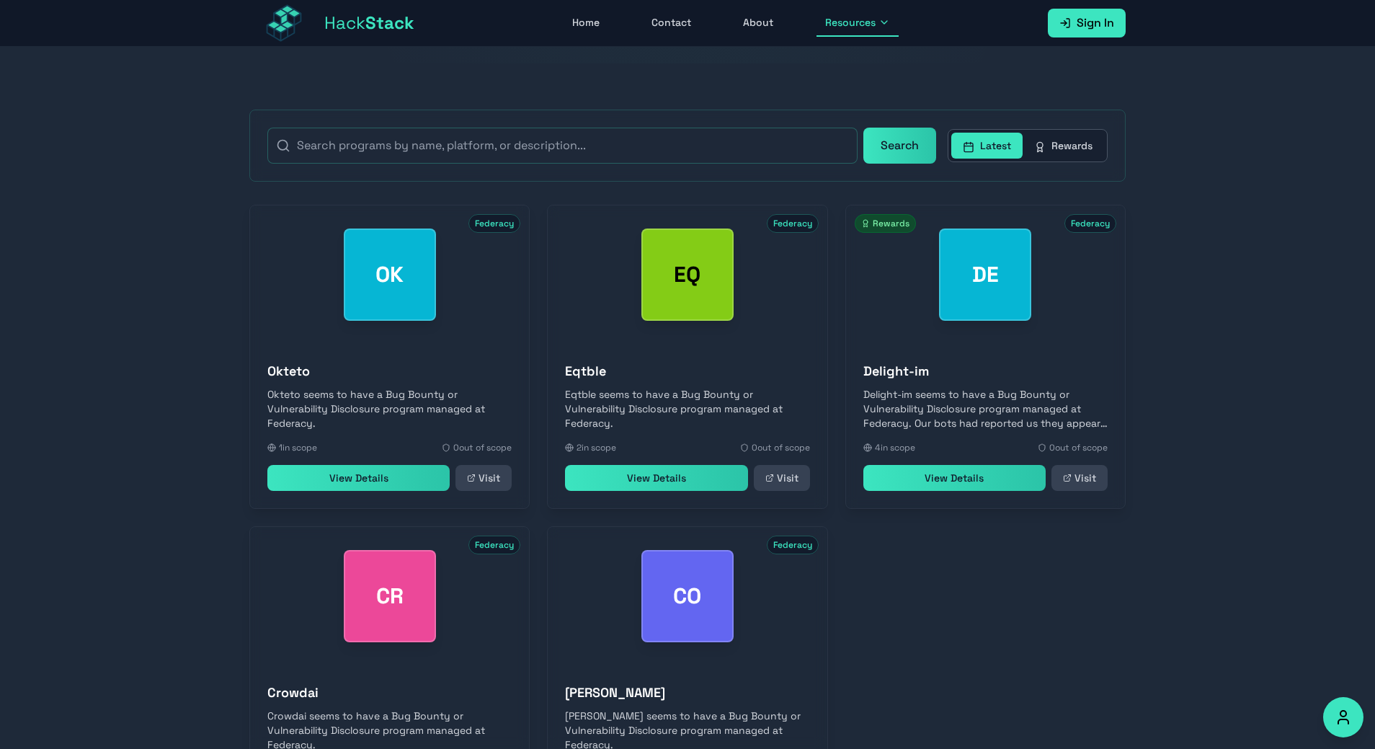
click at [300, 476] on link "View Details" at bounding box center [358, 478] width 182 height 26
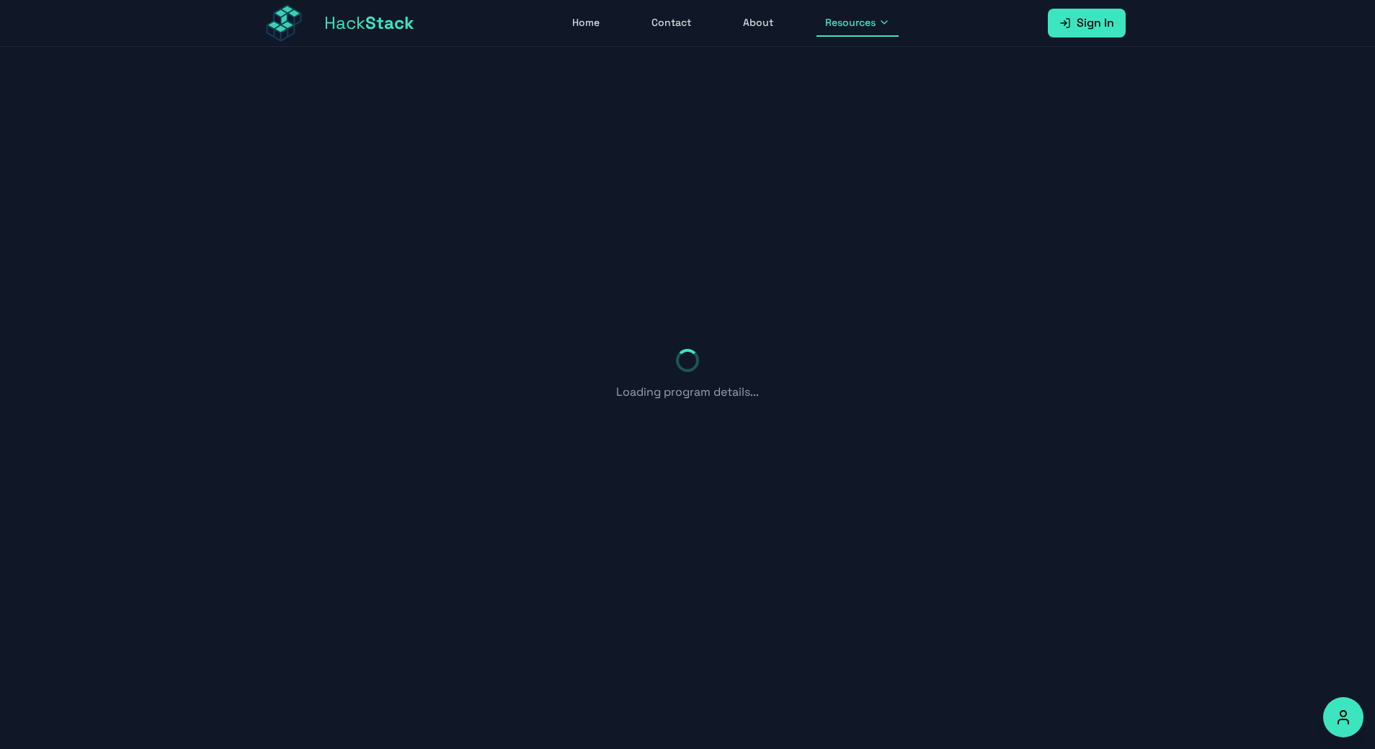
scroll to position [47, 0]
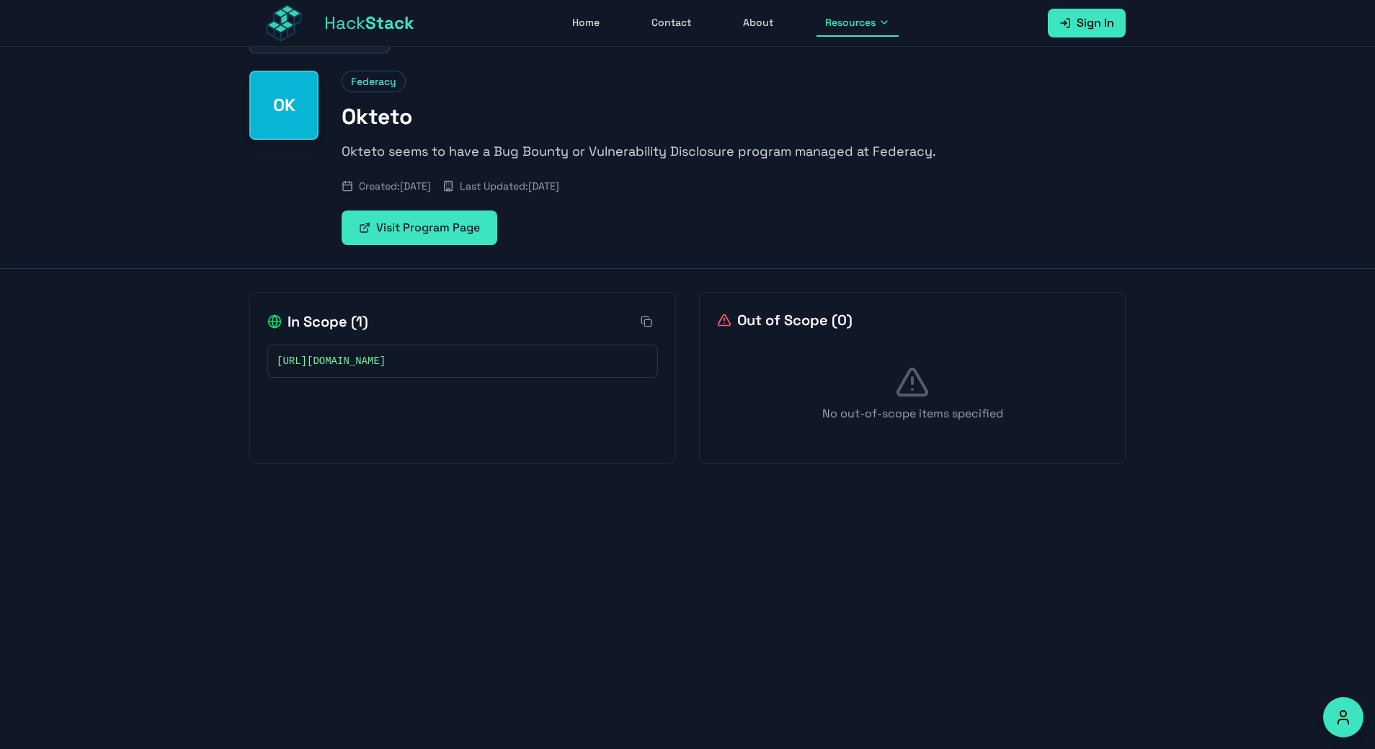
click at [433, 235] on link "Visit Program Page" at bounding box center [420, 227] width 156 height 35
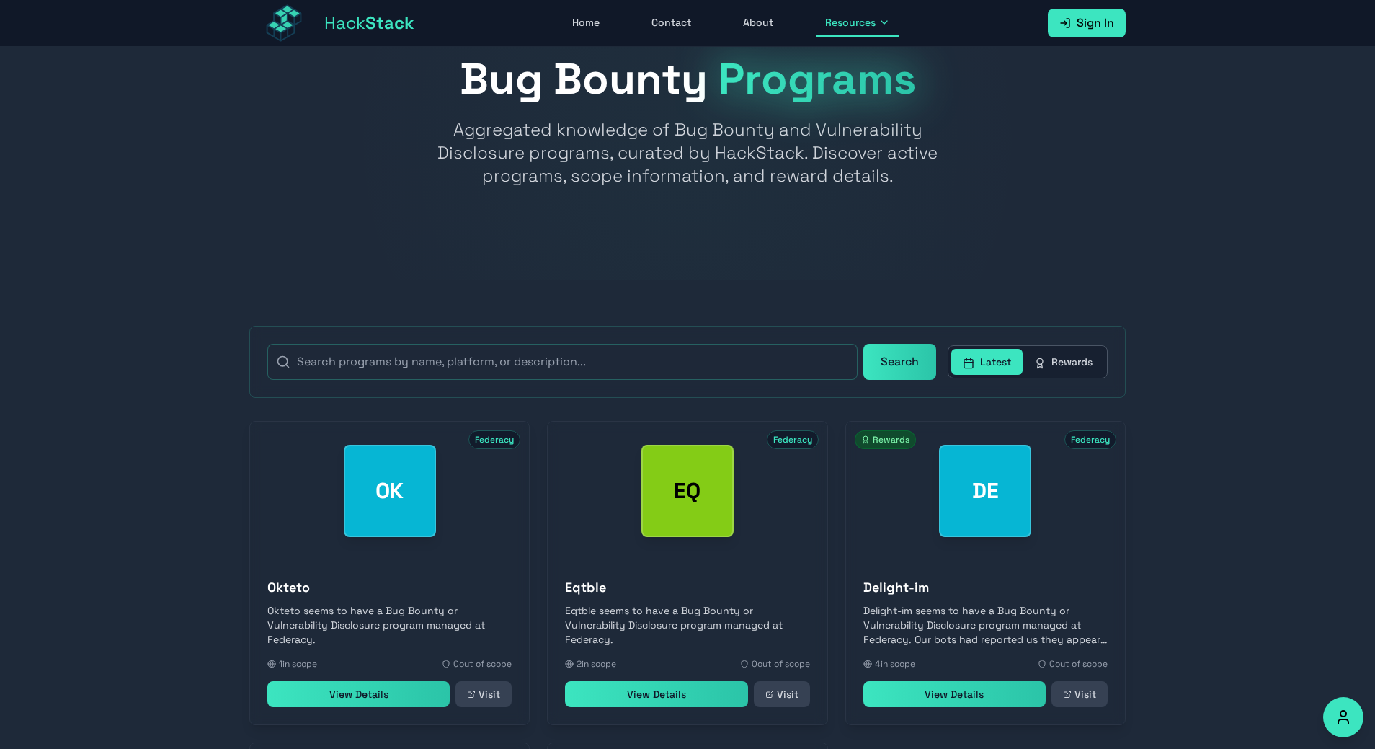
click at [1055, 361] on button "Rewards" at bounding box center [1062, 362] width 81 height 26
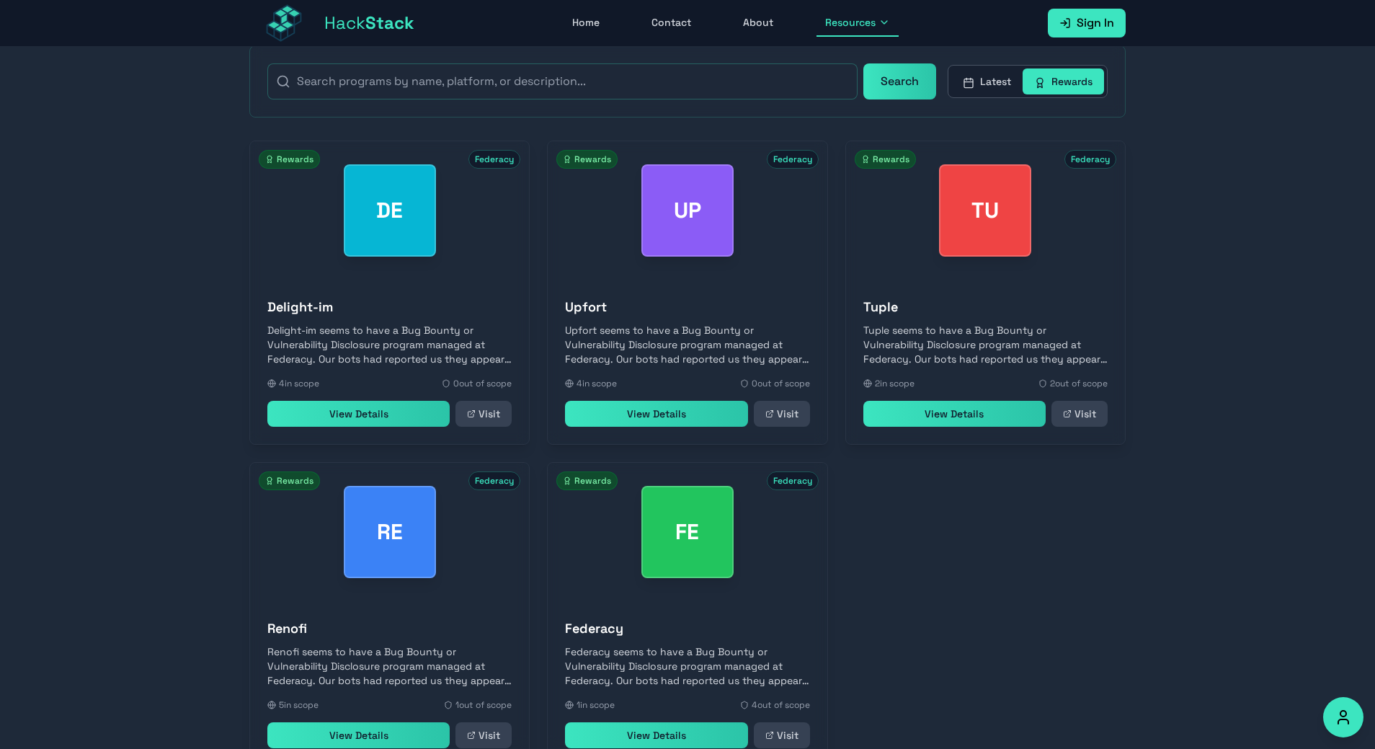
scroll to position [335, 0]
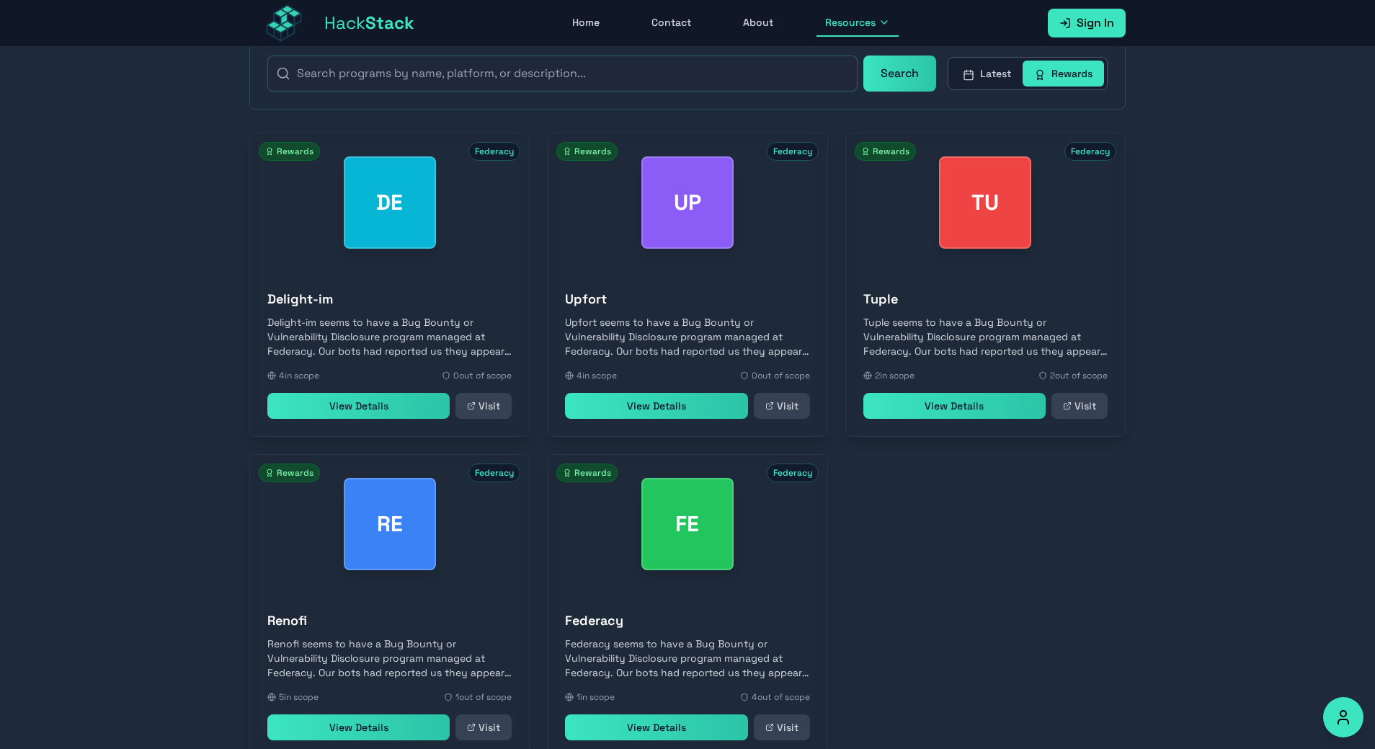
click at [489, 408] on link "Visit" at bounding box center [483, 406] width 56 height 26
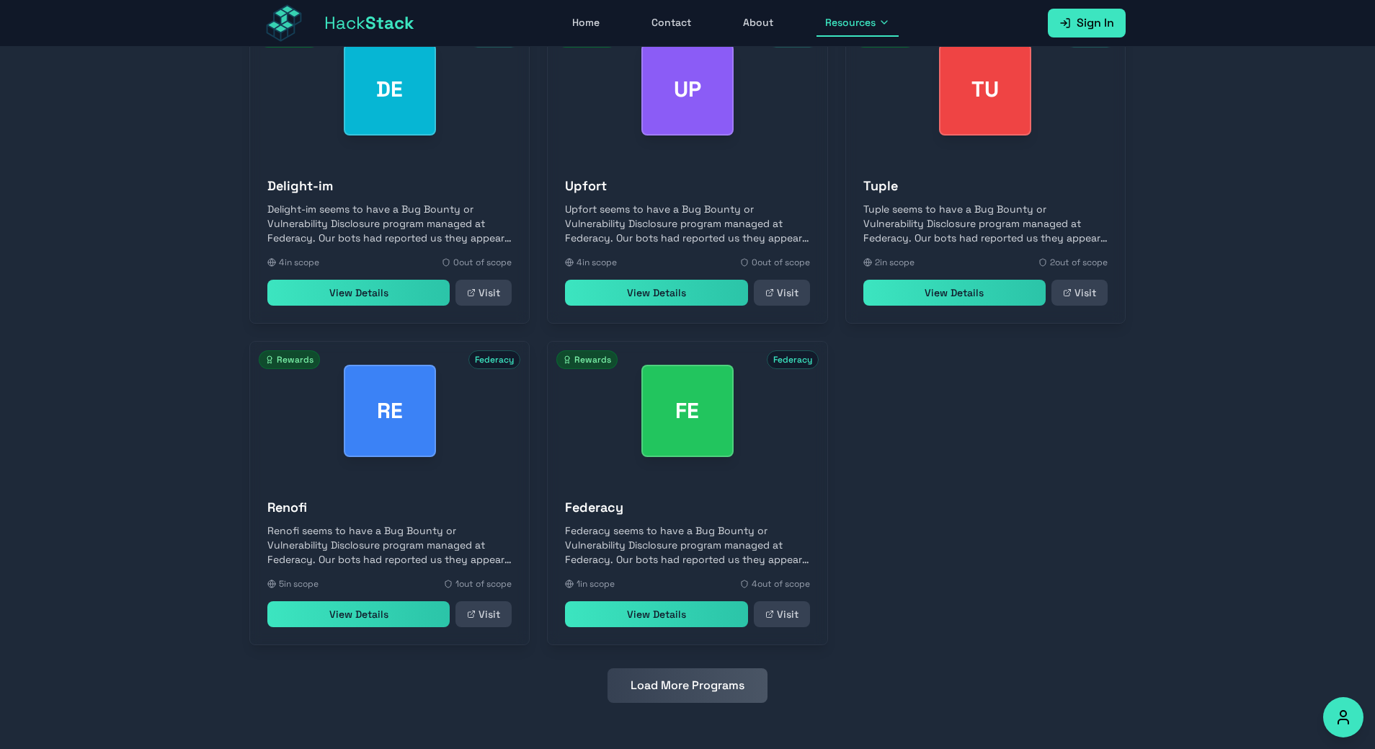
scroll to position [16, 0]
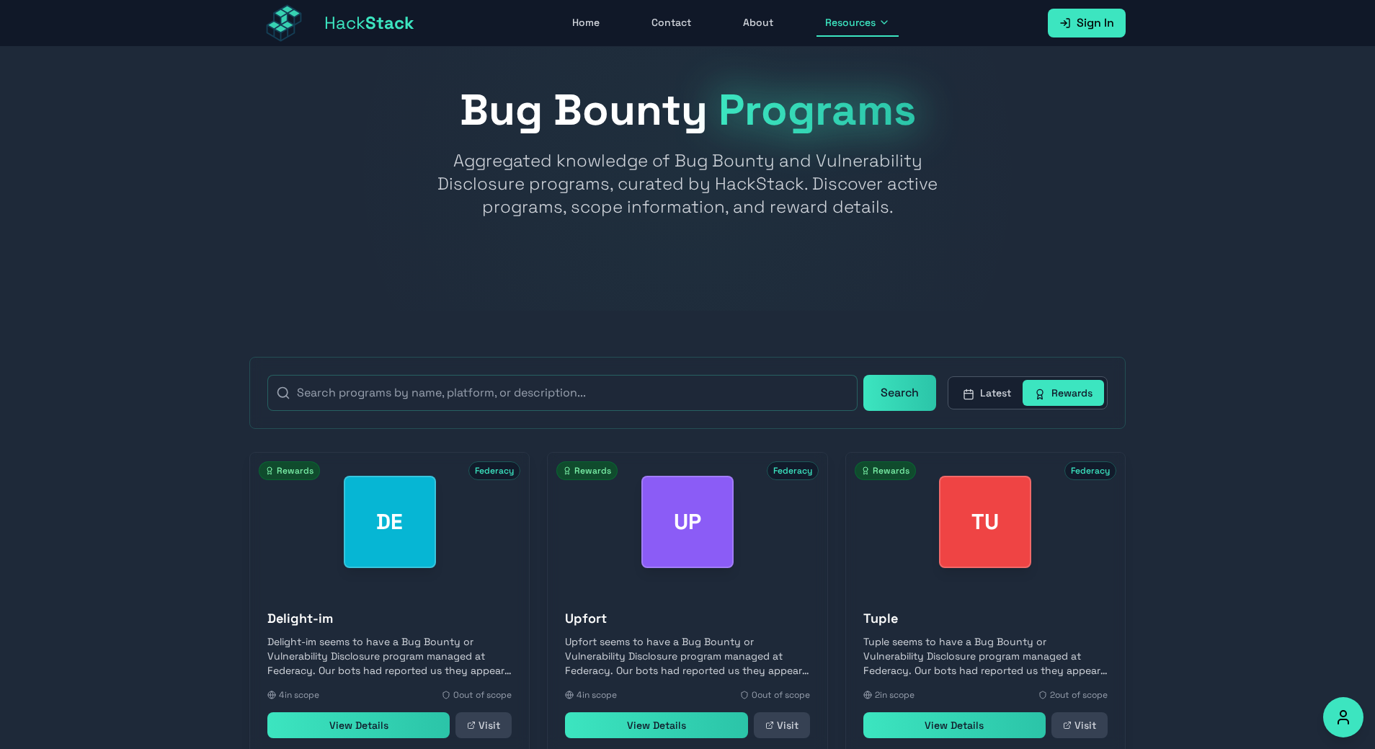
click at [975, 392] on button "Latest" at bounding box center [986, 393] width 71 height 26
